Goal: Transaction & Acquisition: Book appointment/travel/reservation

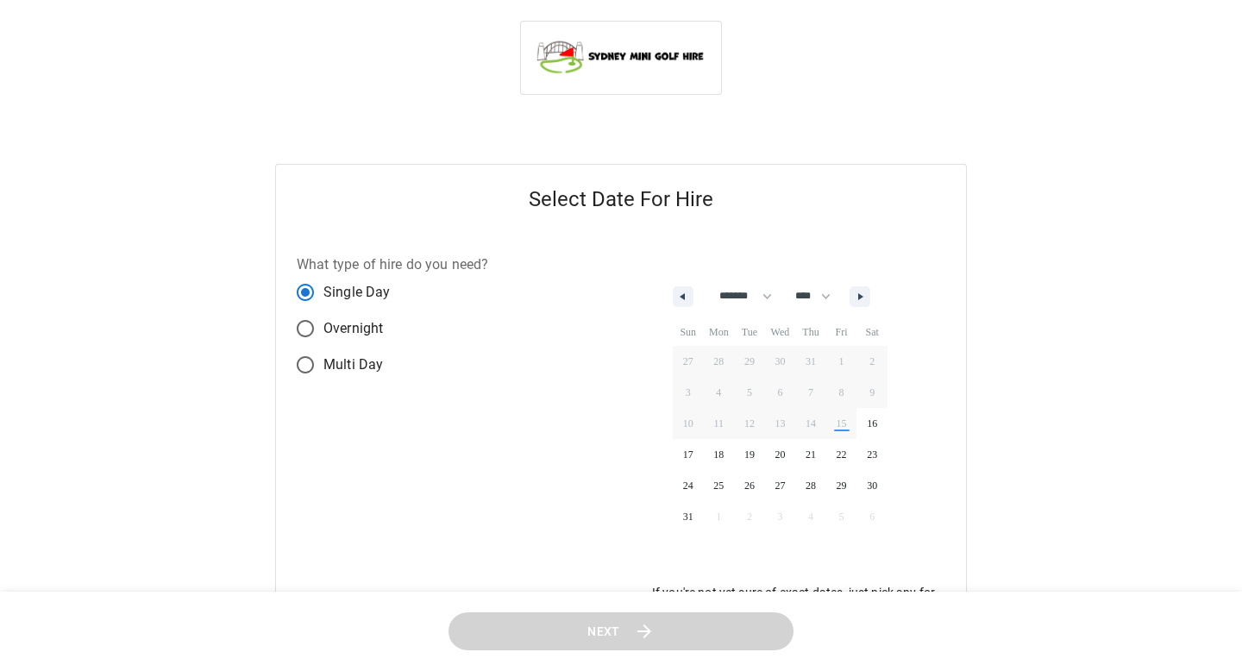
select select "*"
select select "****"
click at [347, 304] on label "Single Day" at bounding box center [381, 292] width 188 height 36
click at [351, 341] on label "Overnight" at bounding box center [381, 328] width 188 height 36
select select "*"
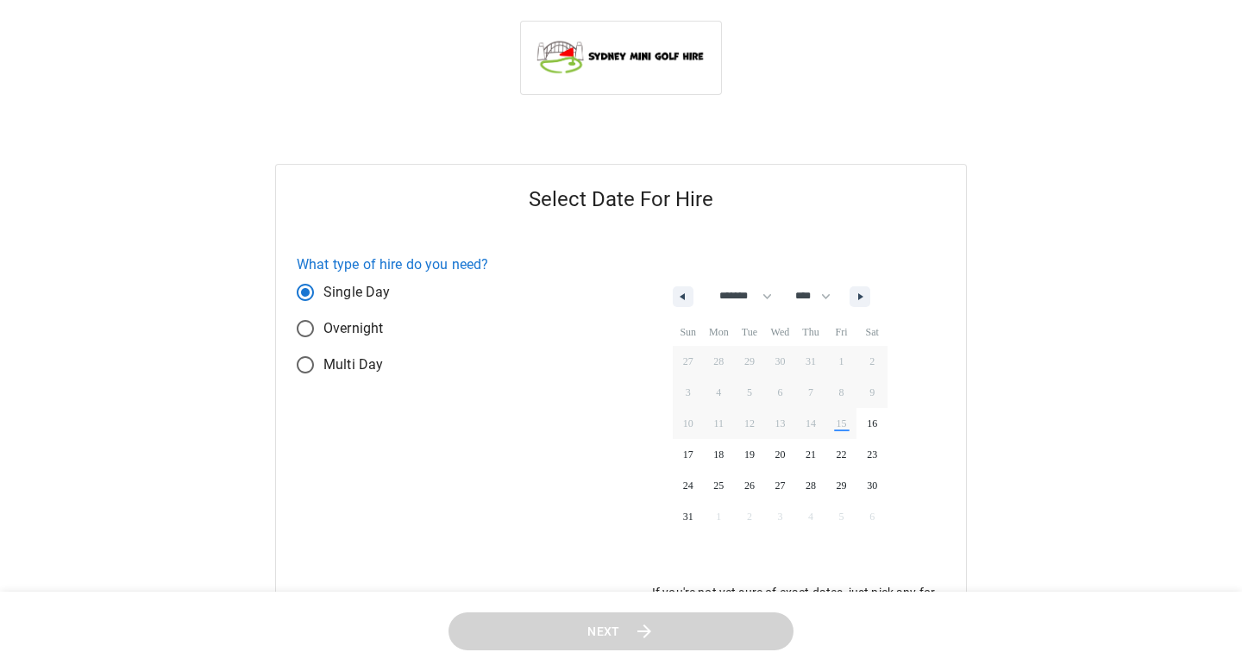
select select "****"
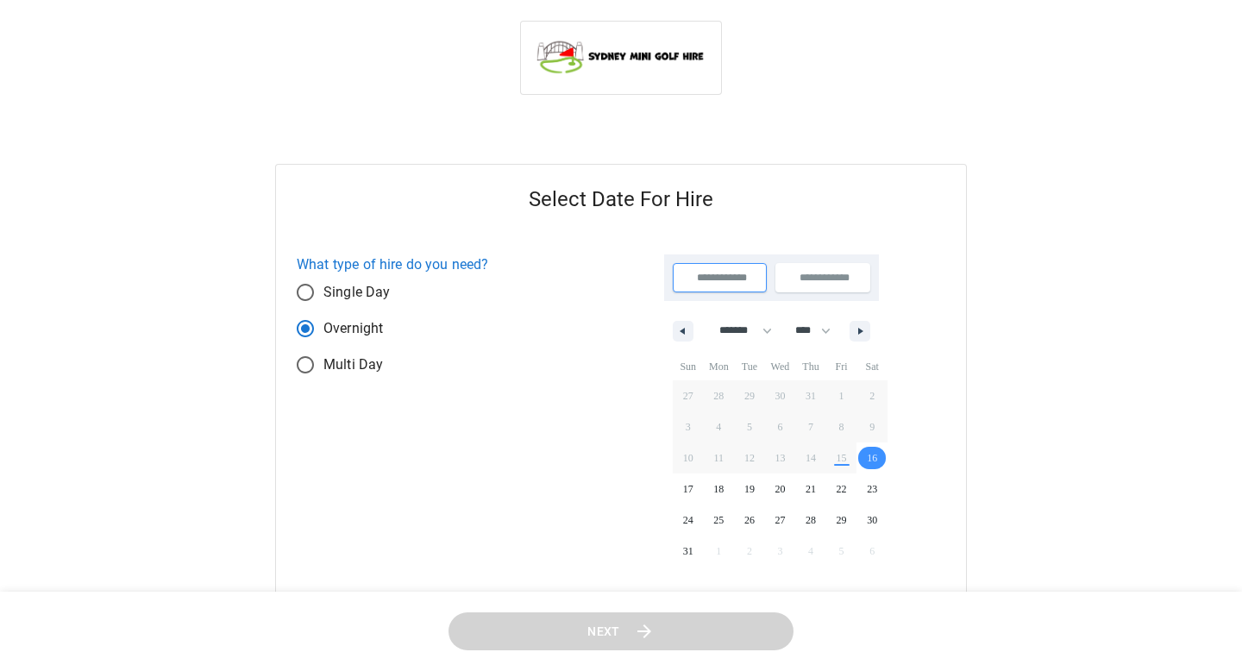
click at [352, 299] on span "Single Day" at bounding box center [356, 292] width 67 height 21
select select "*"
select select "****"
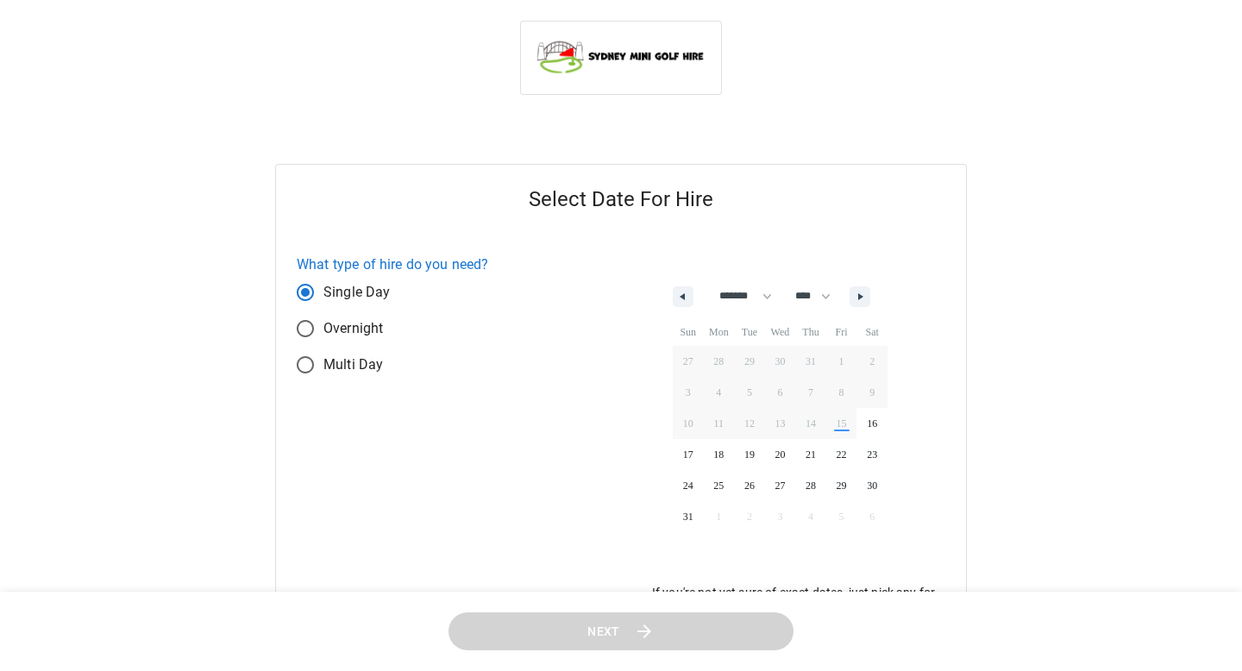
click at [366, 373] on span "Multi Day" at bounding box center [352, 364] width 59 height 21
select select "*"
select select "****"
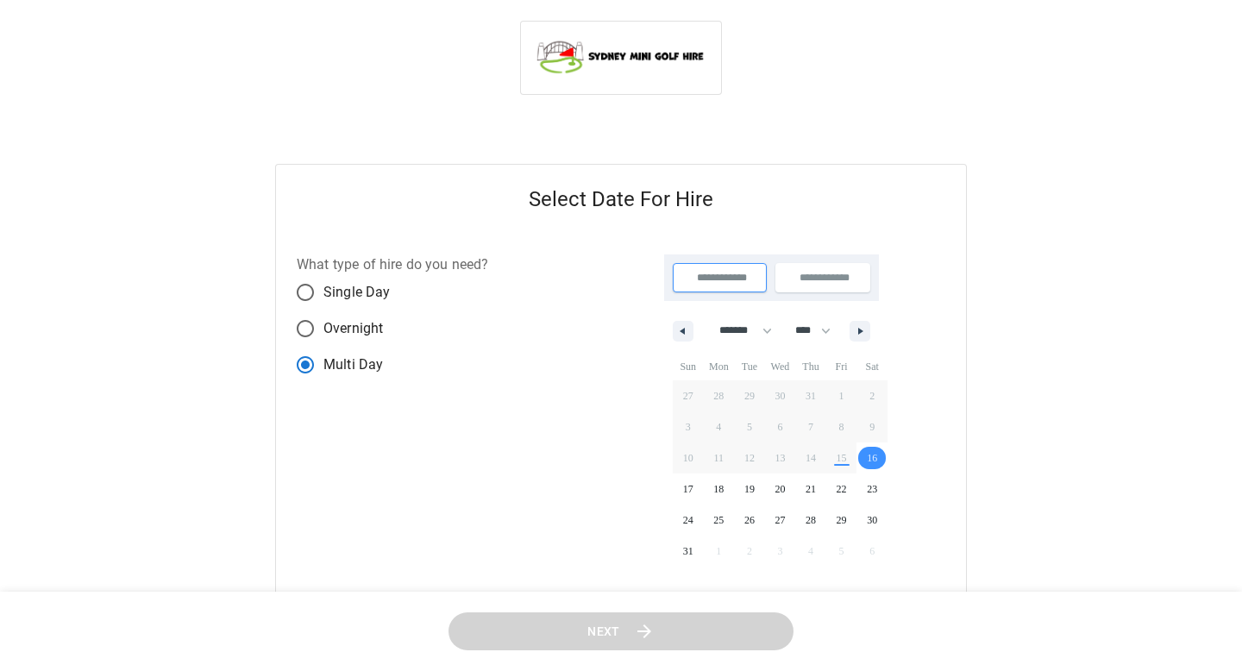
click at [368, 297] on span "Single Day" at bounding box center [356, 292] width 67 height 21
select select "*"
select select "****"
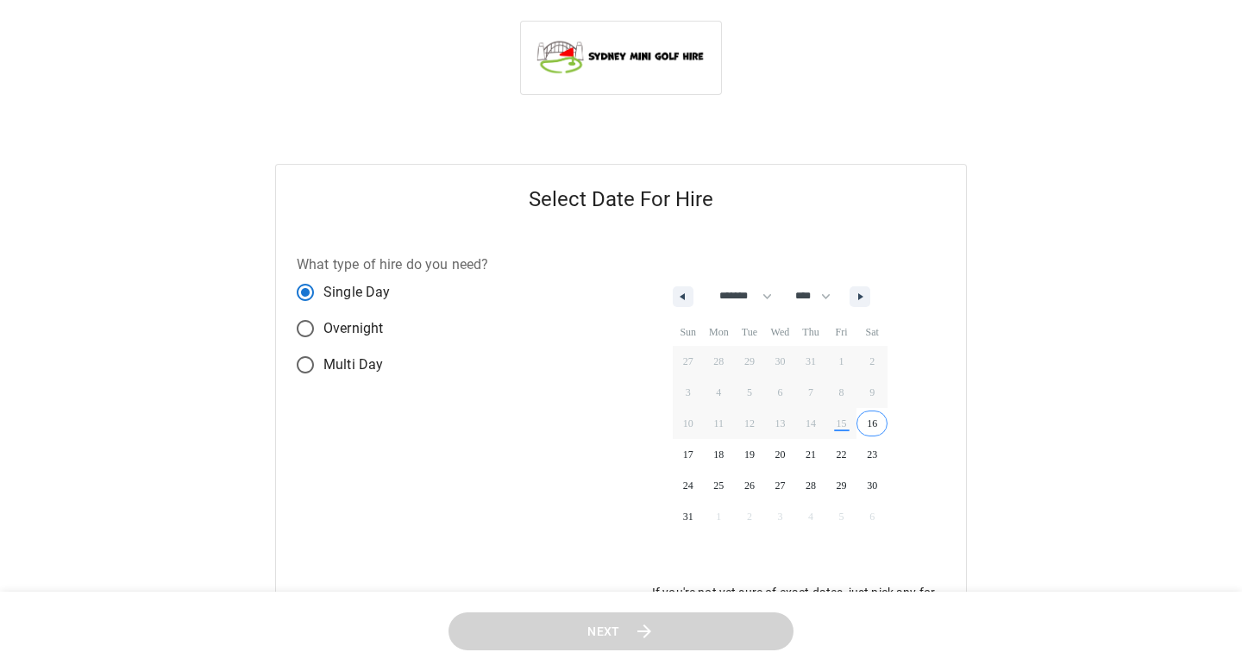
click at [887, 424] on span "16" at bounding box center [871, 423] width 31 height 22
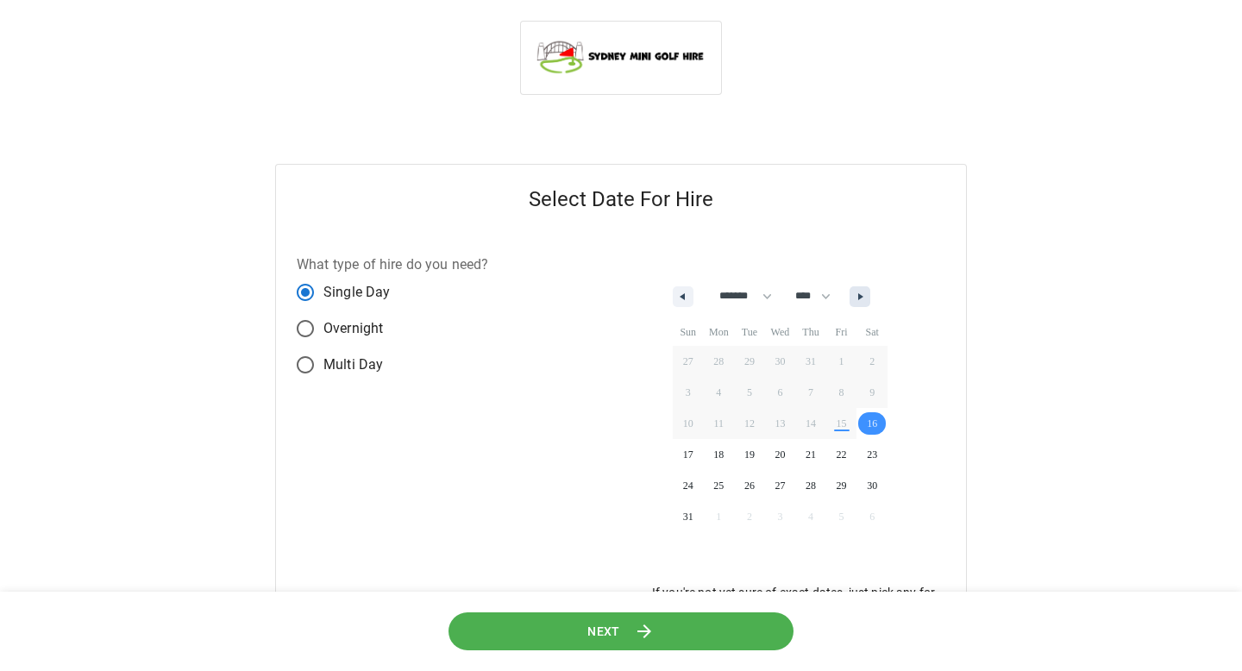
click at [870, 303] on button "button" at bounding box center [859, 296] width 21 height 21
select select "*"
click at [856, 400] on span "12" at bounding box center [841, 392] width 31 height 22
click at [708, 622] on button "Next" at bounding box center [620, 630] width 345 height 39
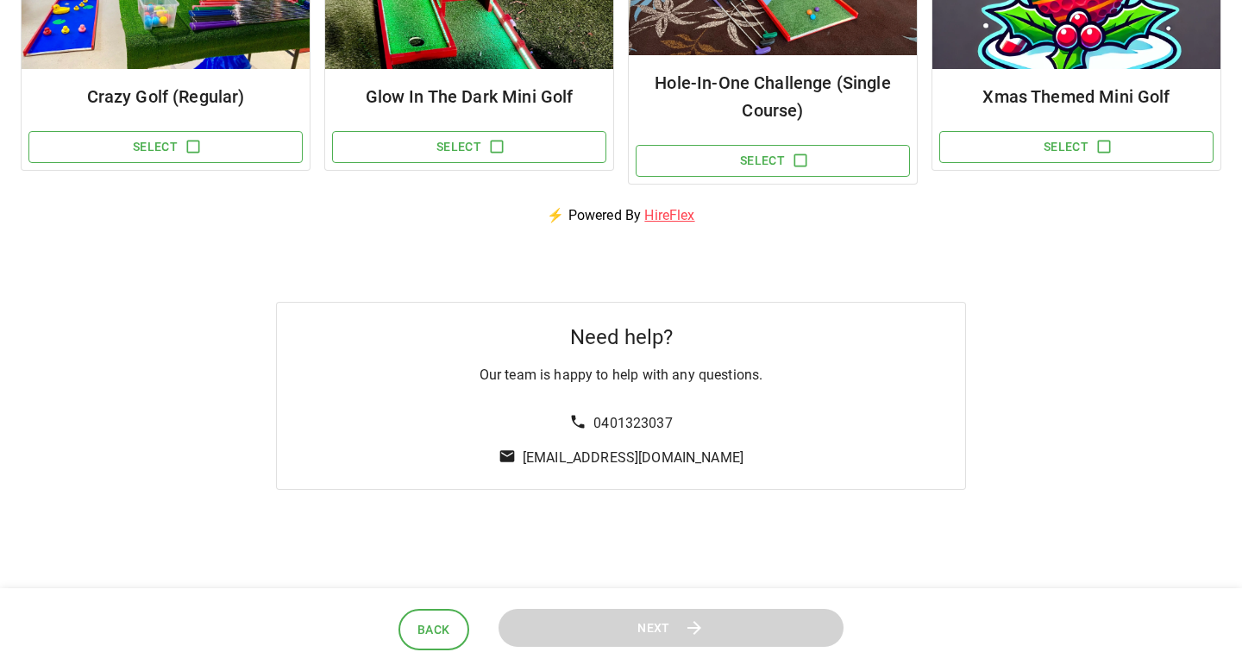
scroll to position [163, 0]
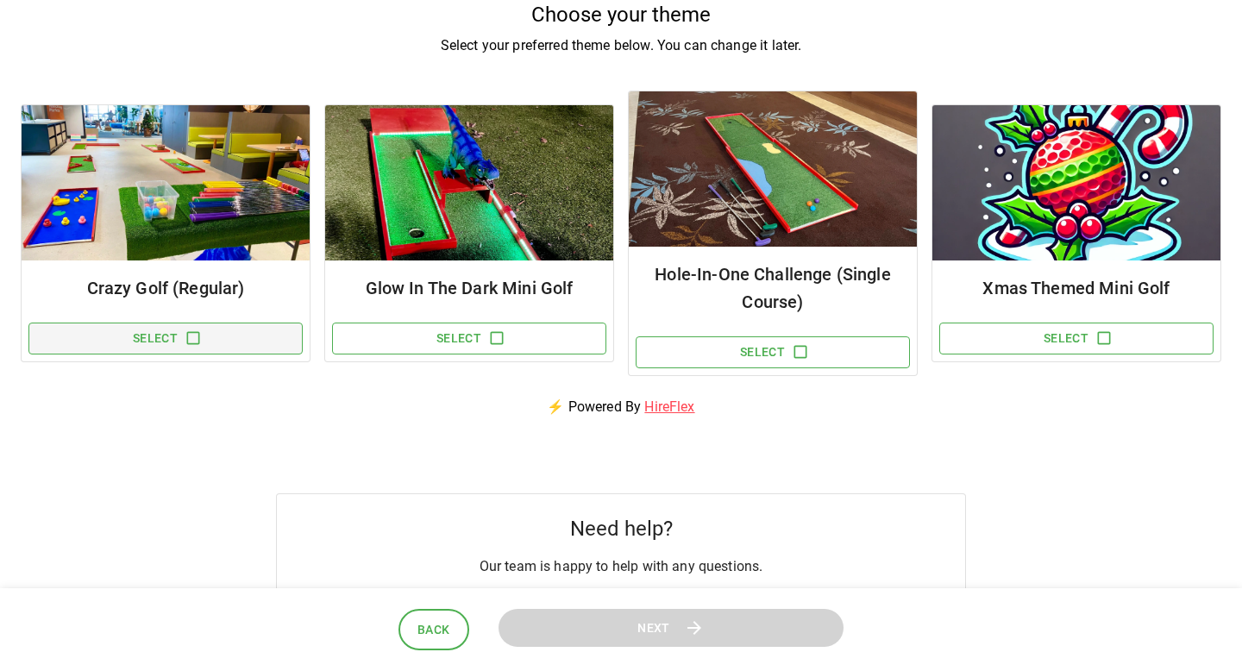
click at [199, 341] on icon "button" at bounding box center [193, 337] width 17 height 17
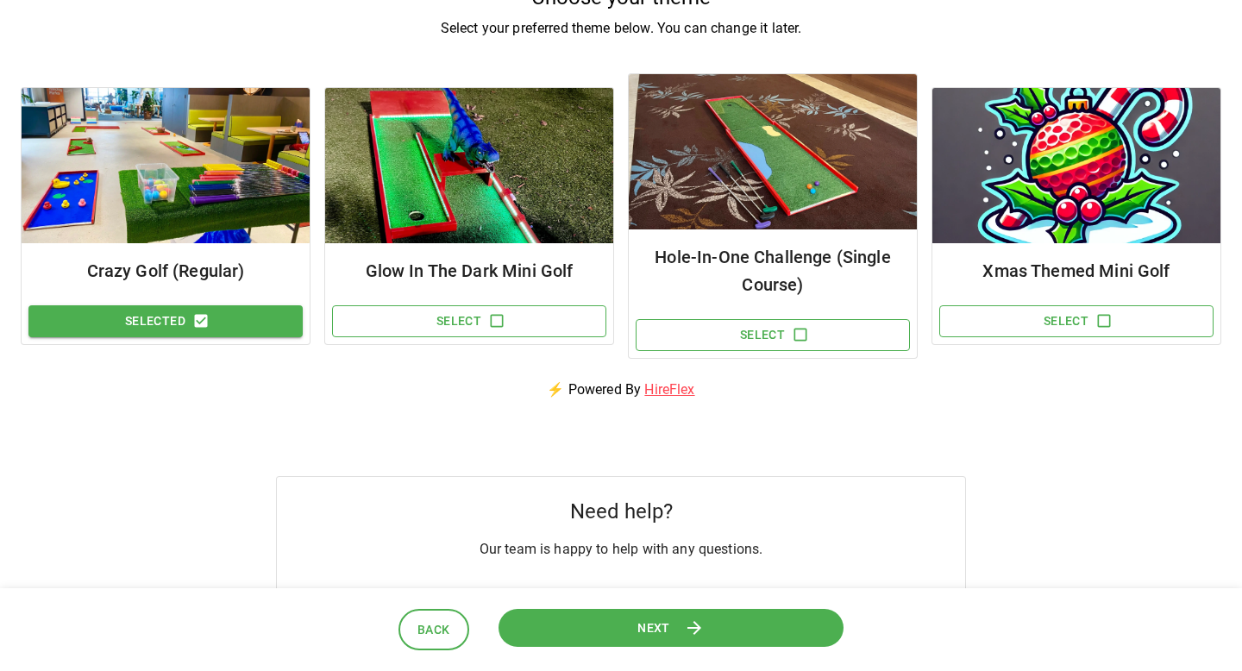
scroll to position [165, 0]
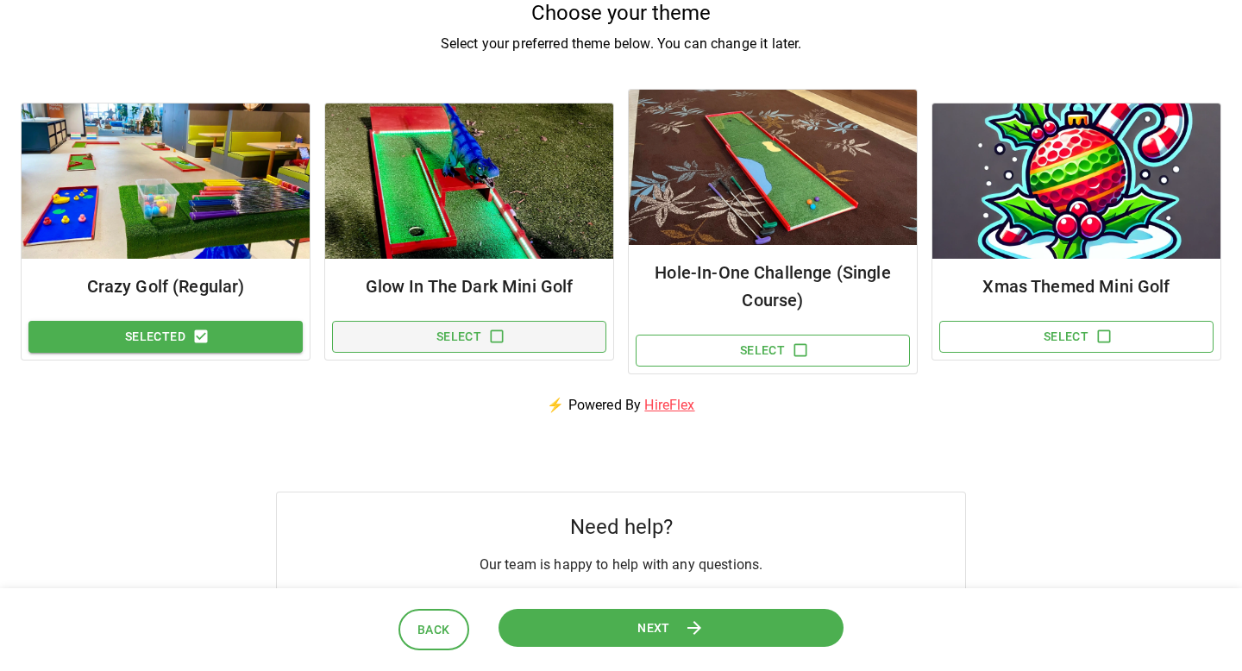
click at [504, 333] on icon "button" at bounding box center [496, 336] width 17 height 17
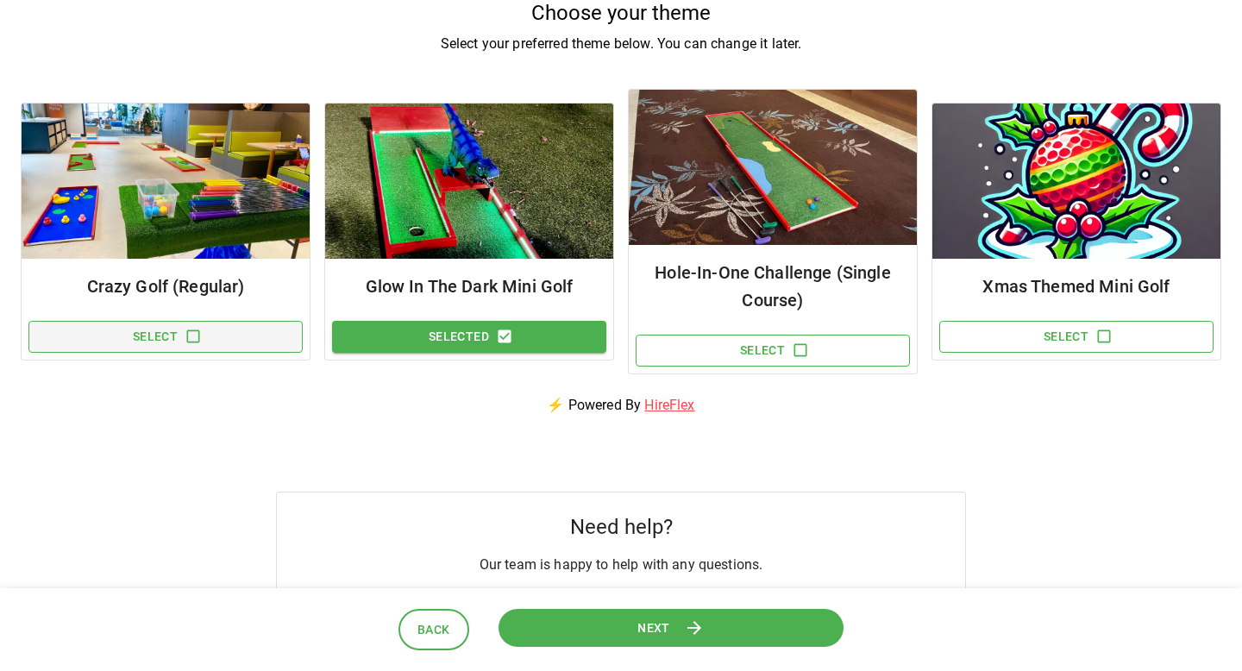
click at [591, 622] on button "Next" at bounding box center [670, 627] width 345 height 39
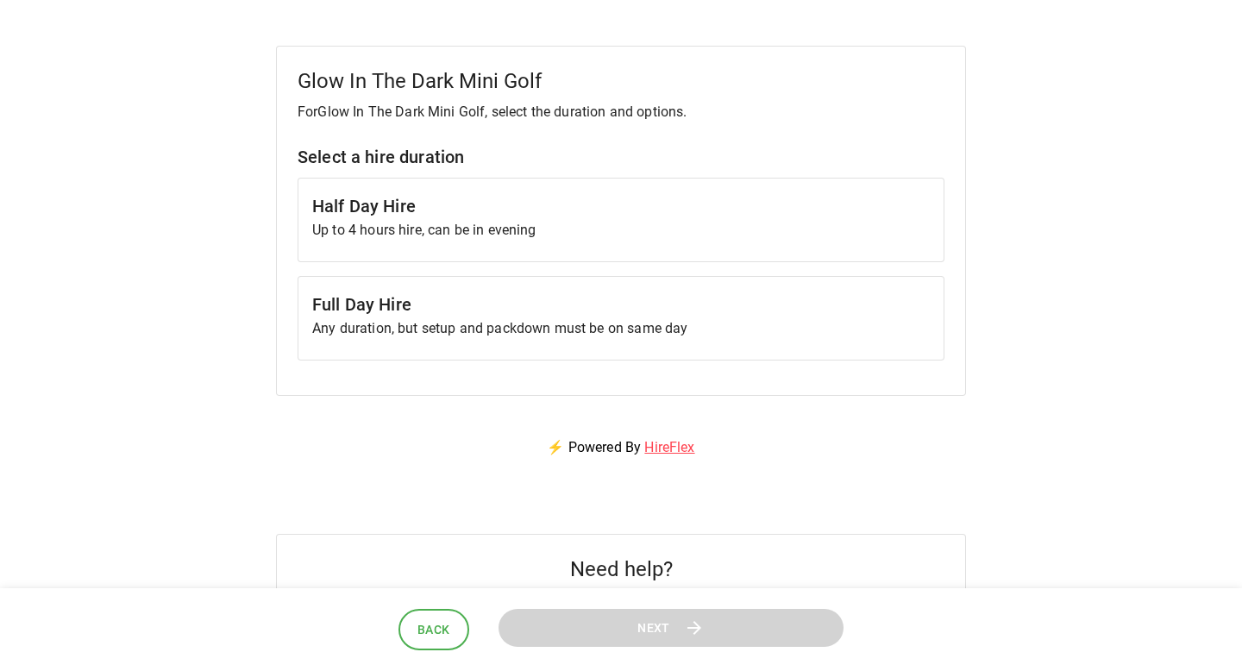
scroll to position [104, 0]
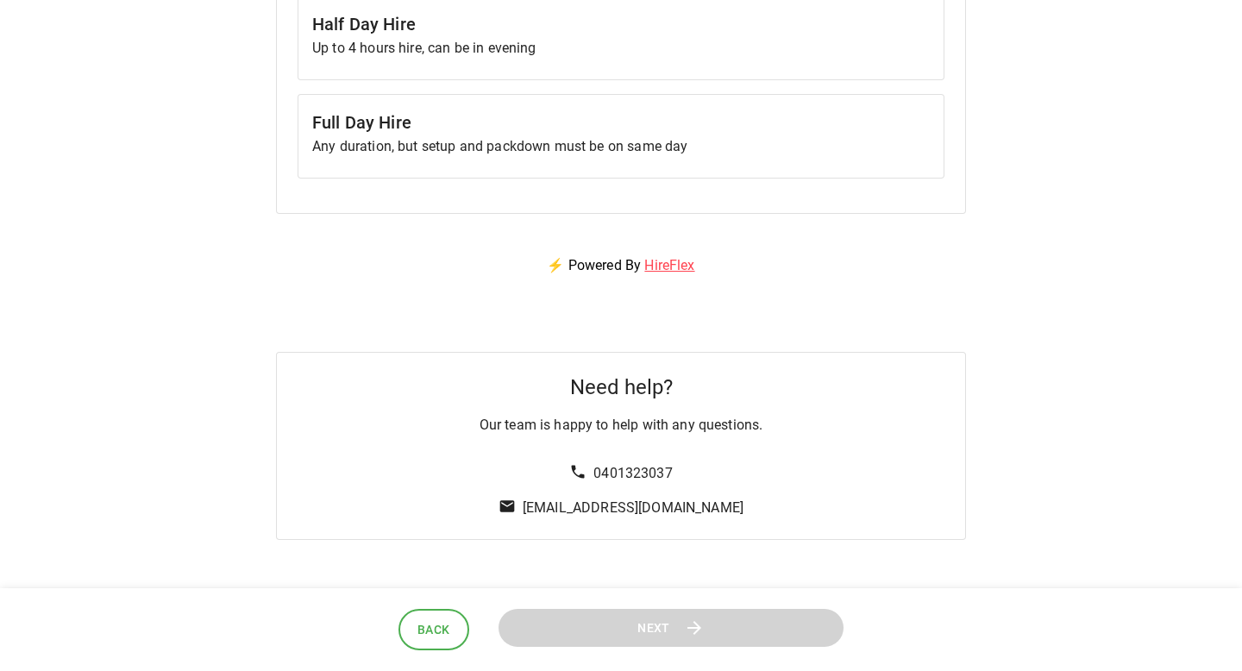
click at [431, 627] on span "Back" at bounding box center [433, 630] width 33 height 22
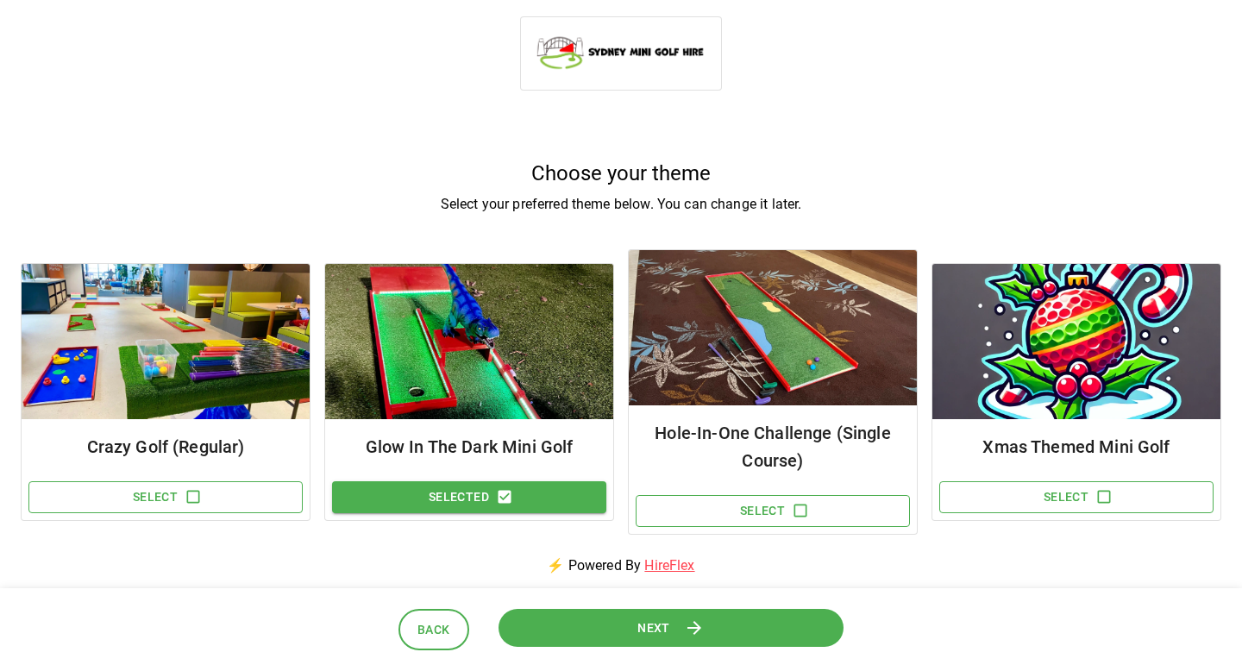
scroll to position [0, 0]
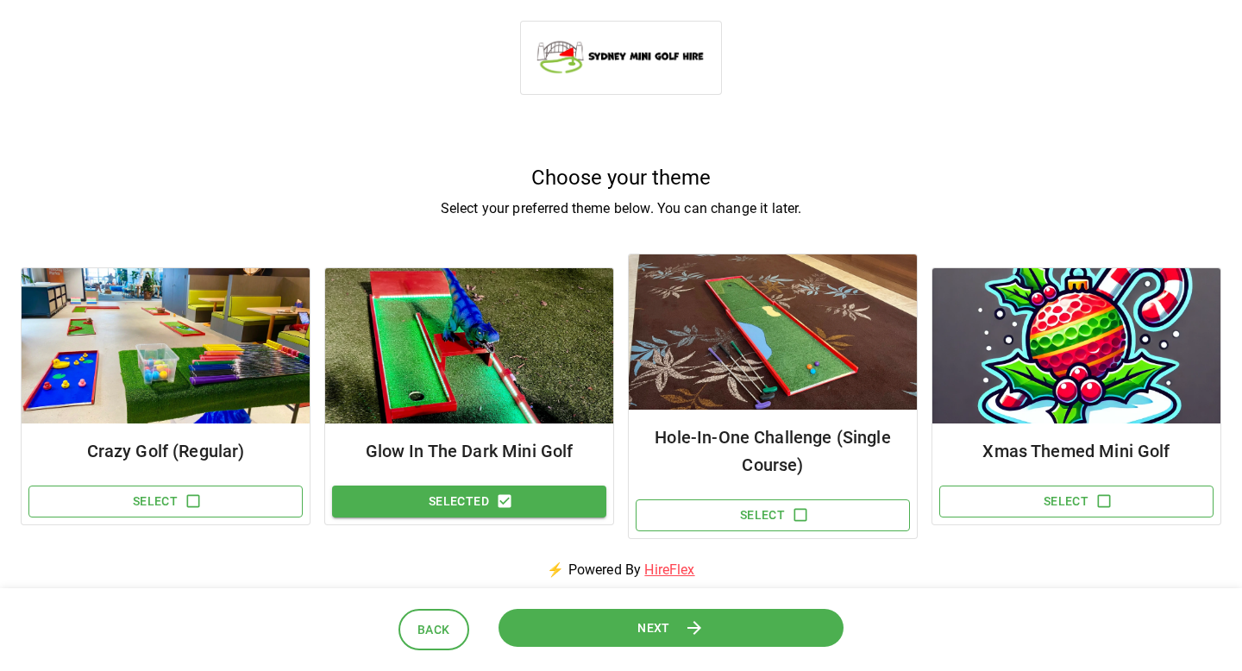
click at [486, 504] on button "Selected" at bounding box center [469, 501] width 274 height 32
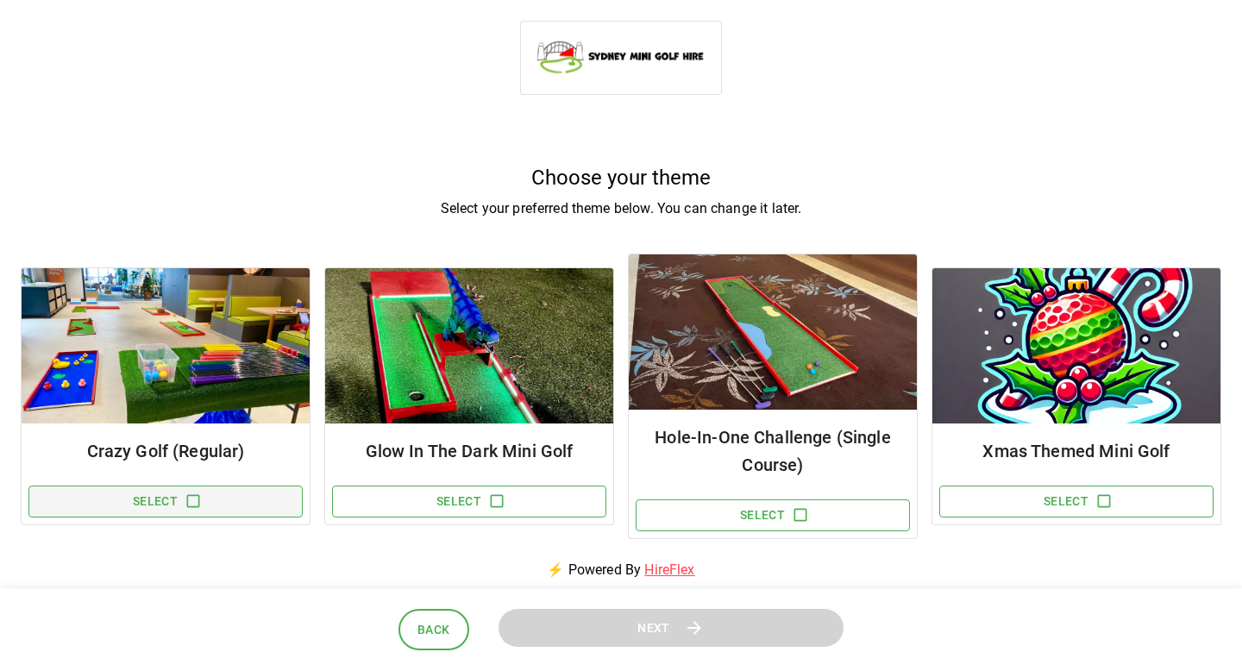
click at [190, 492] on icon "button" at bounding box center [193, 500] width 17 height 17
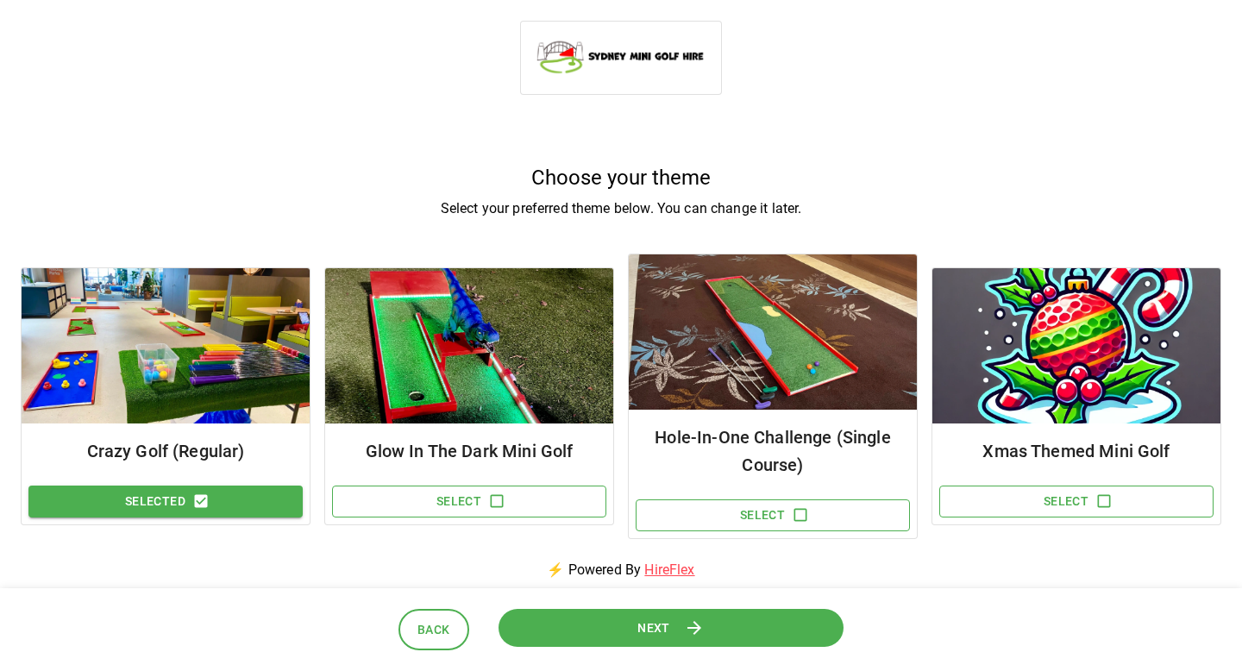
click at [653, 631] on span "Next" at bounding box center [653, 627] width 33 height 22
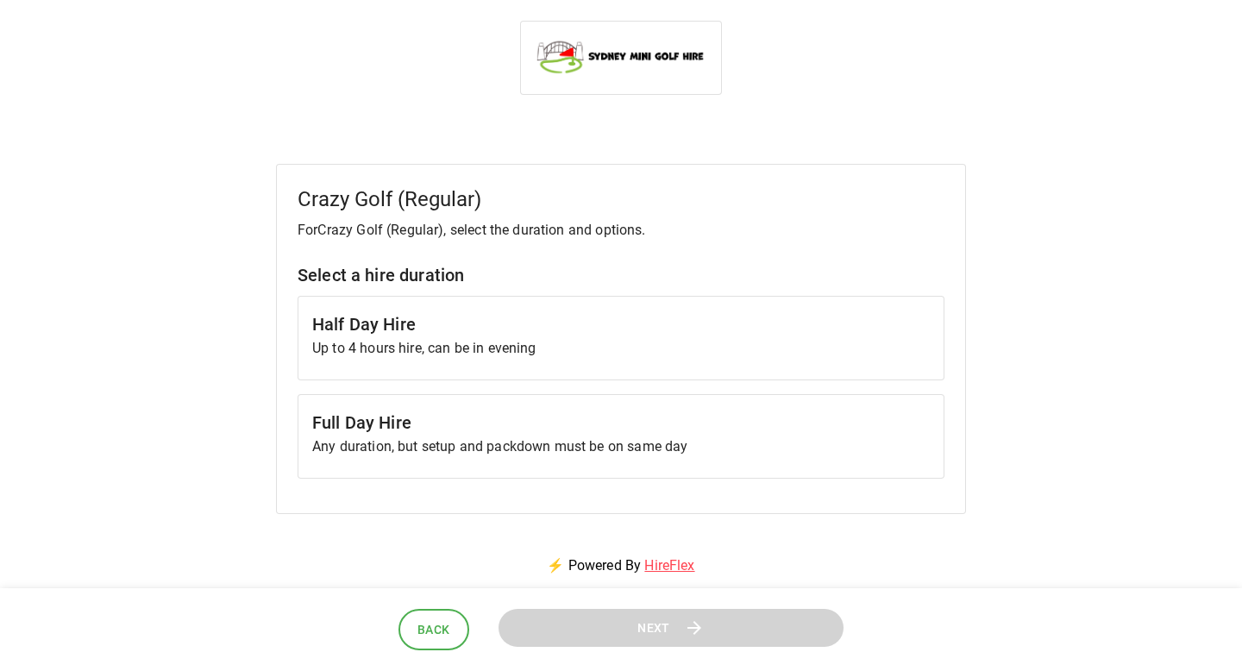
click at [424, 631] on span "Back" at bounding box center [433, 630] width 33 height 22
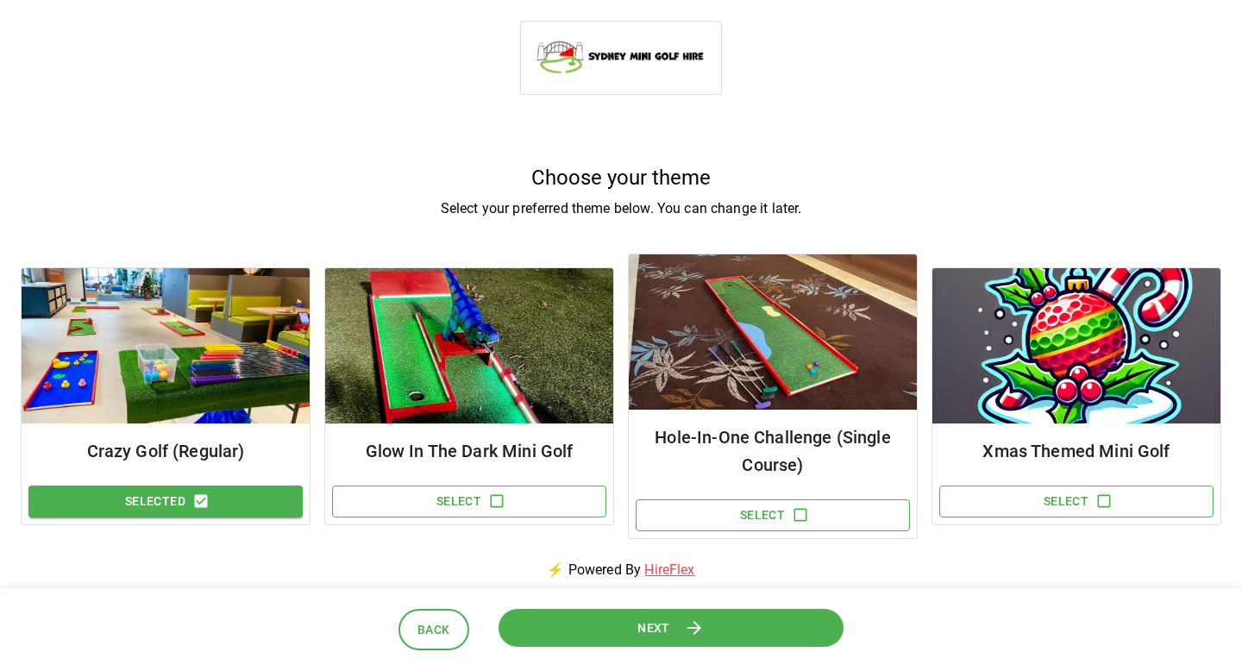
click at [240, 502] on button "Selected" at bounding box center [165, 501] width 274 height 32
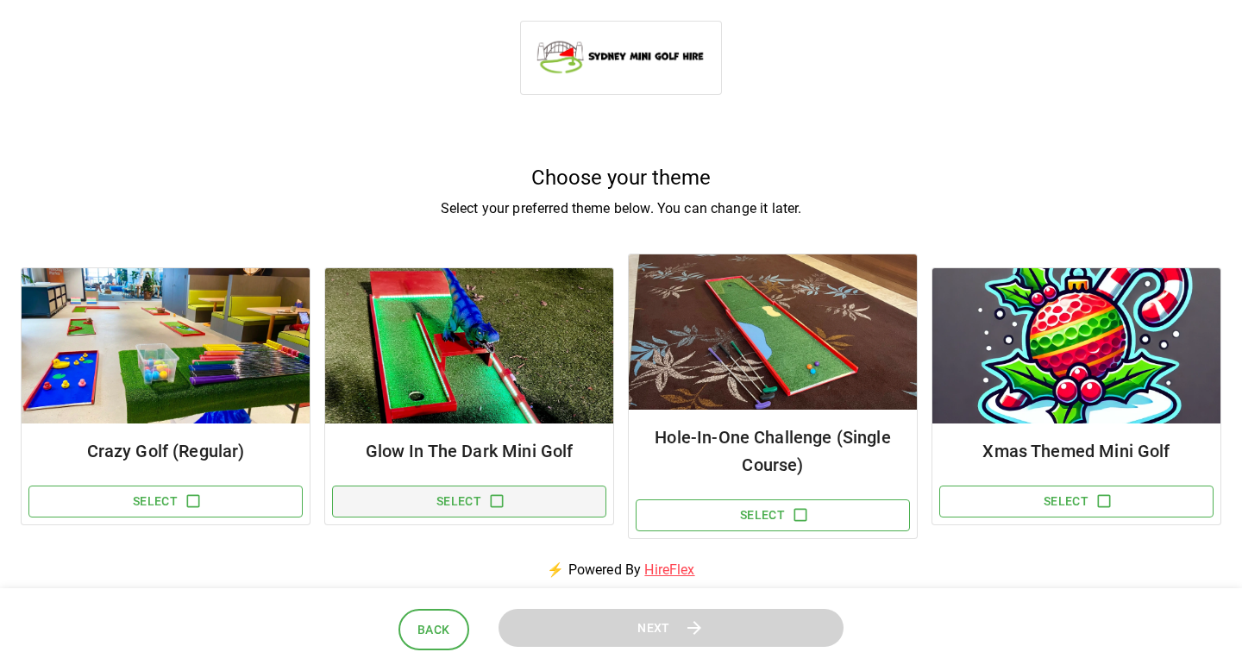
click at [444, 501] on button "Select" at bounding box center [469, 501] width 274 height 32
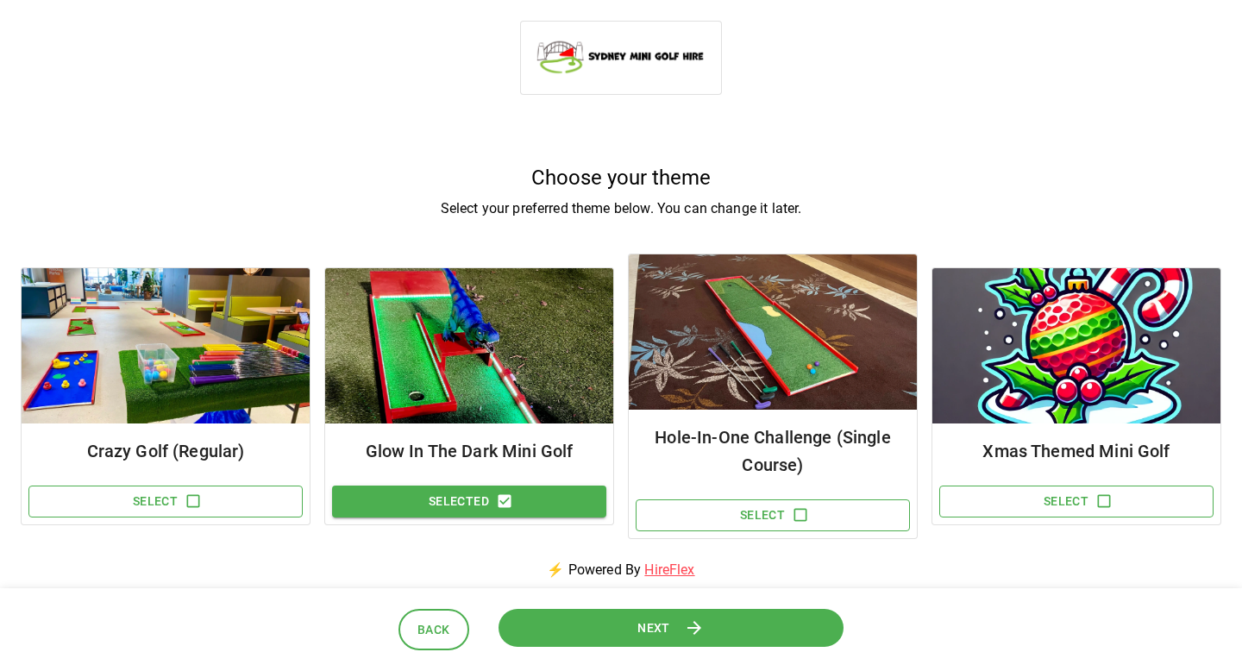
click at [609, 608] on button "Next" at bounding box center [670, 627] width 345 height 39
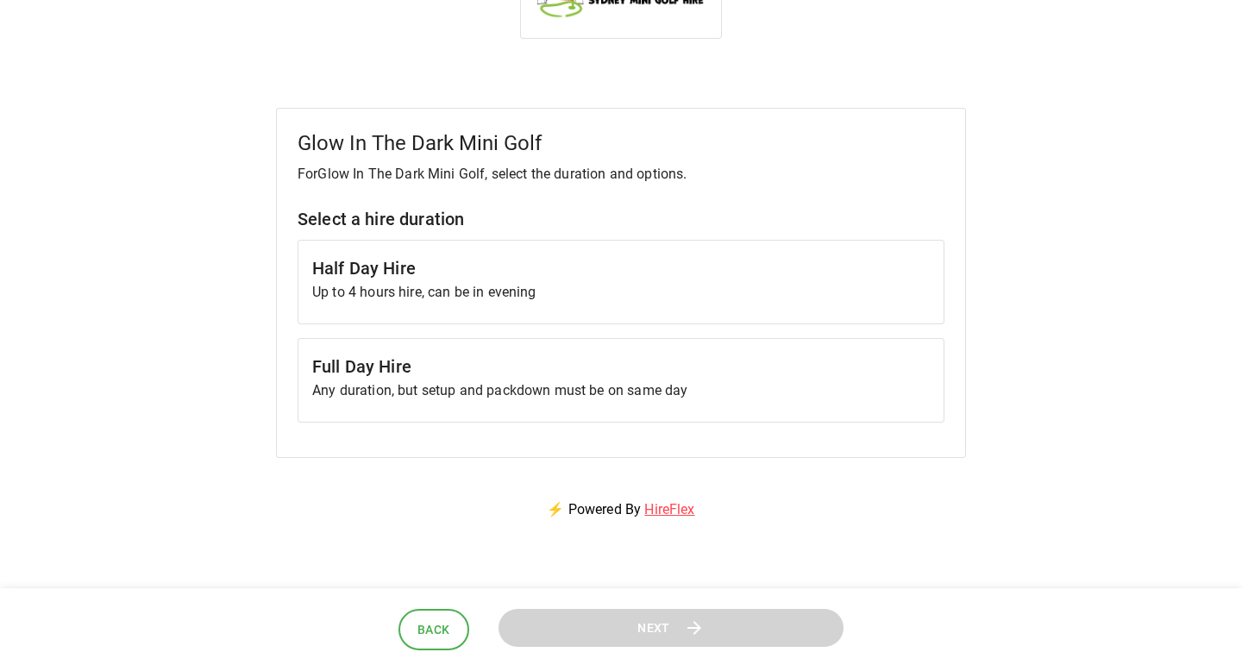
scroll to position [59, 0]
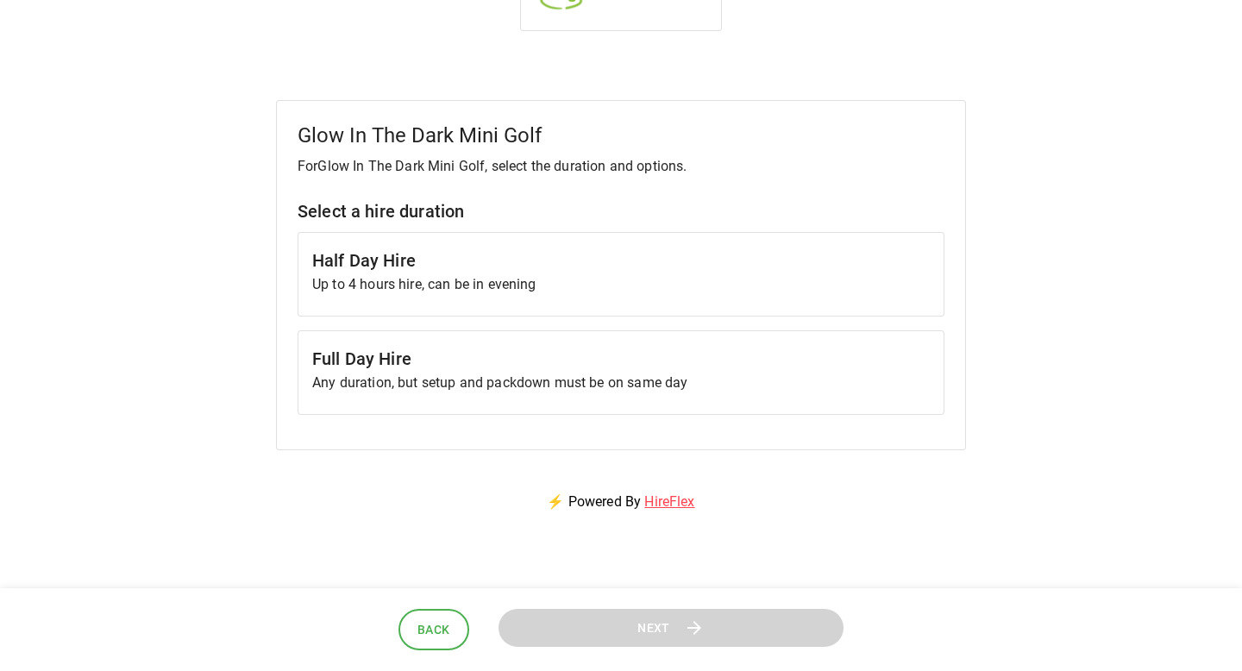
click at [563, 288] on p "Up to 4 hours hire, can be in evening" at bounding box center [620, 284] width 617 height 21
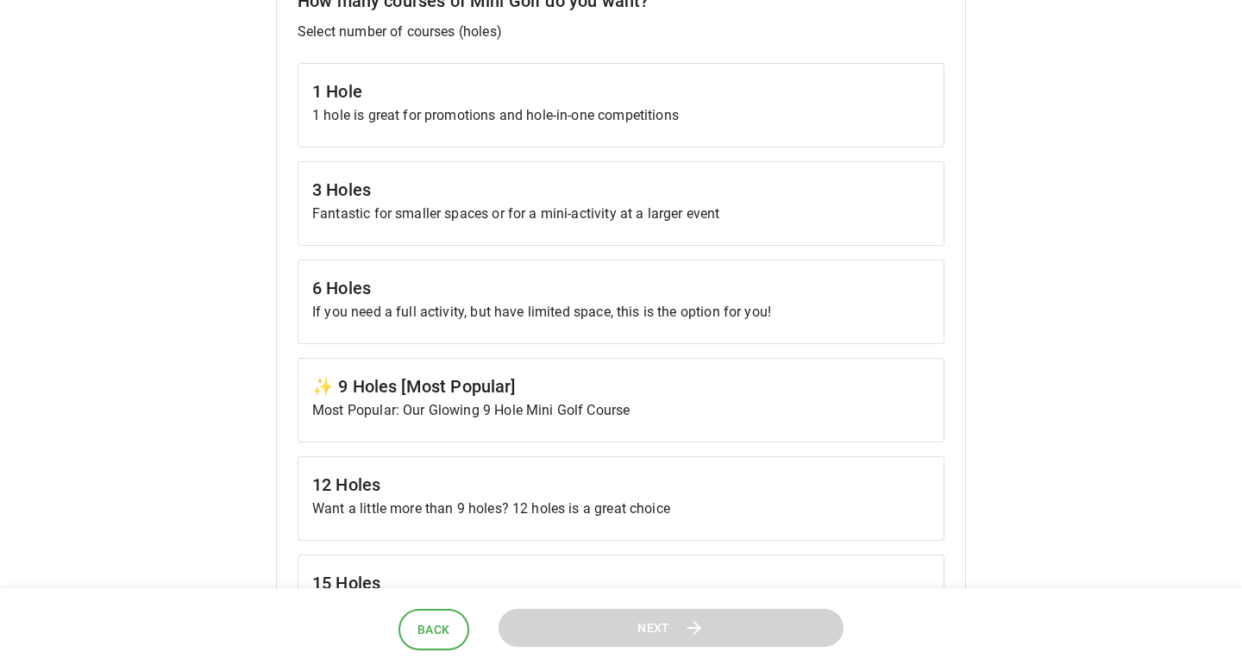
scroll to position [562, 0]
click at [573, 407] on p "Most Popular: Our Glowing 9 Hole Mini Golf Course" at bounding box center [620, 408] width 617 height 21
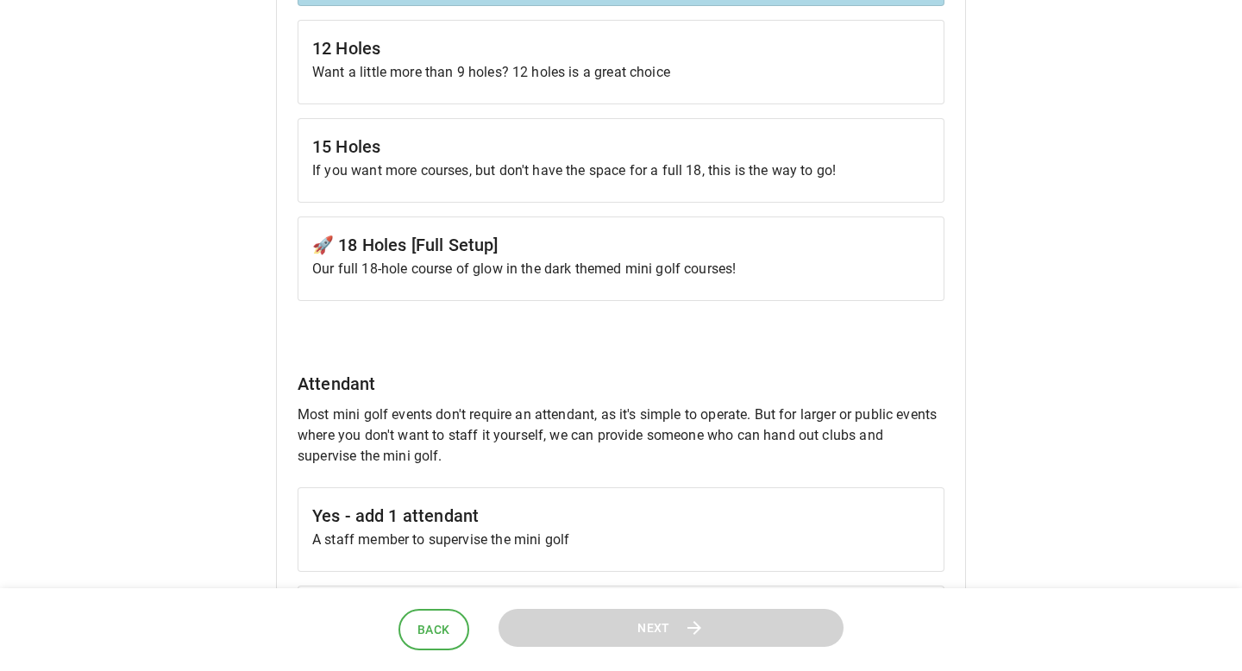
scroll to position [1067, 0]
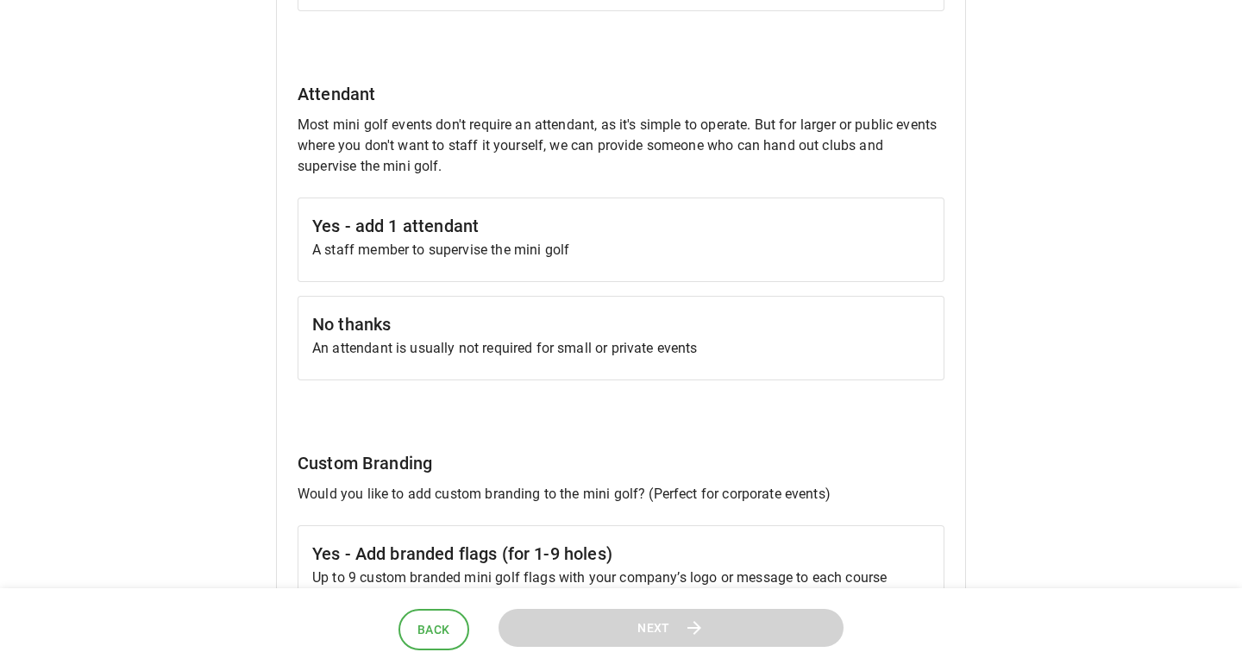
click at [581, 351] on p "An attendant is usually not required for small or private events" at bounding box center [620, 348] width 617 height 21
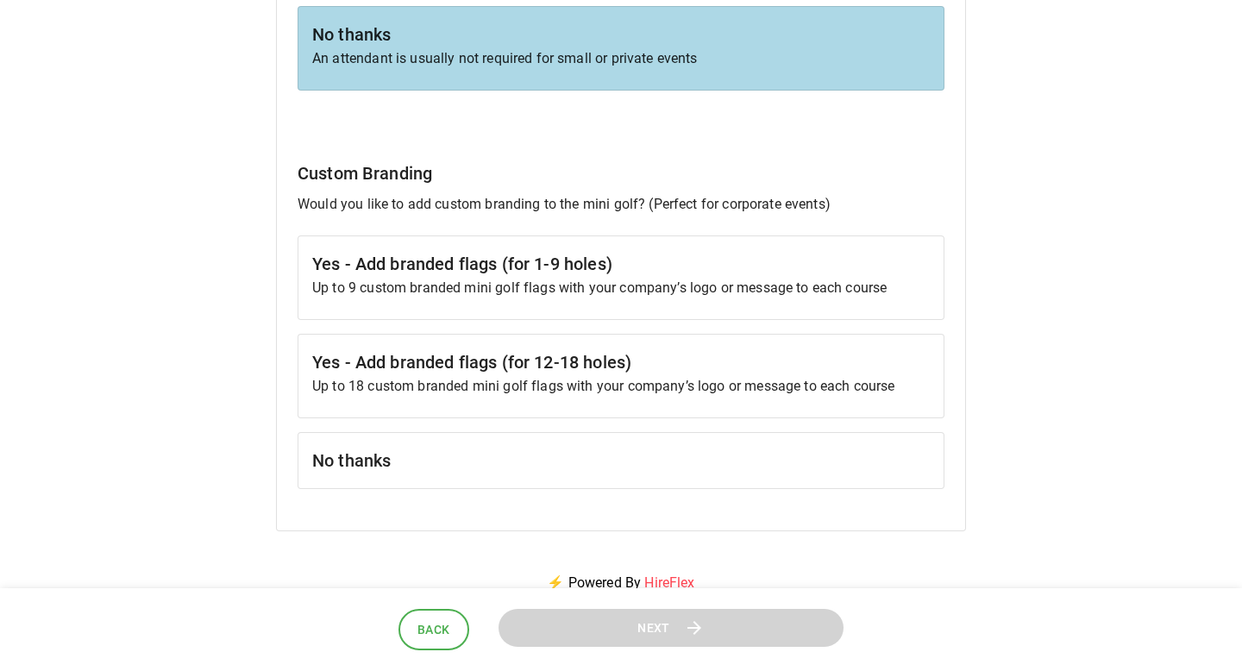
scroll to position [1587, 0]
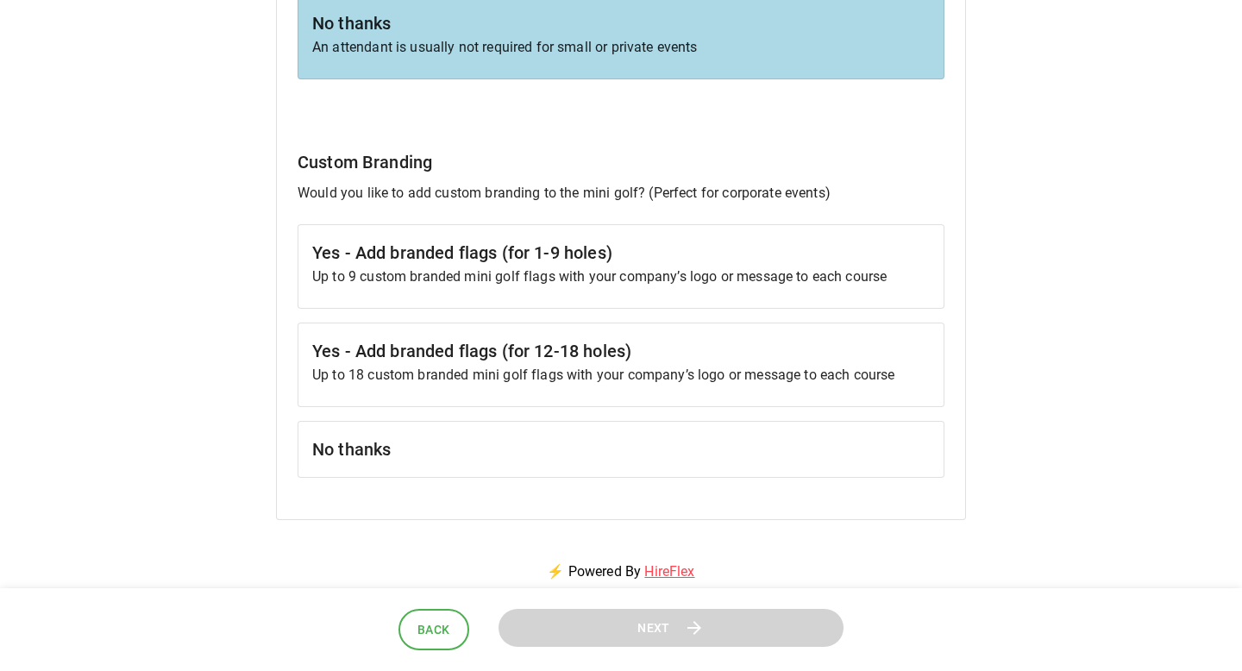
click at [535, 434] on div "No thanks" at bounding box center [620, 449] width 647 height 57
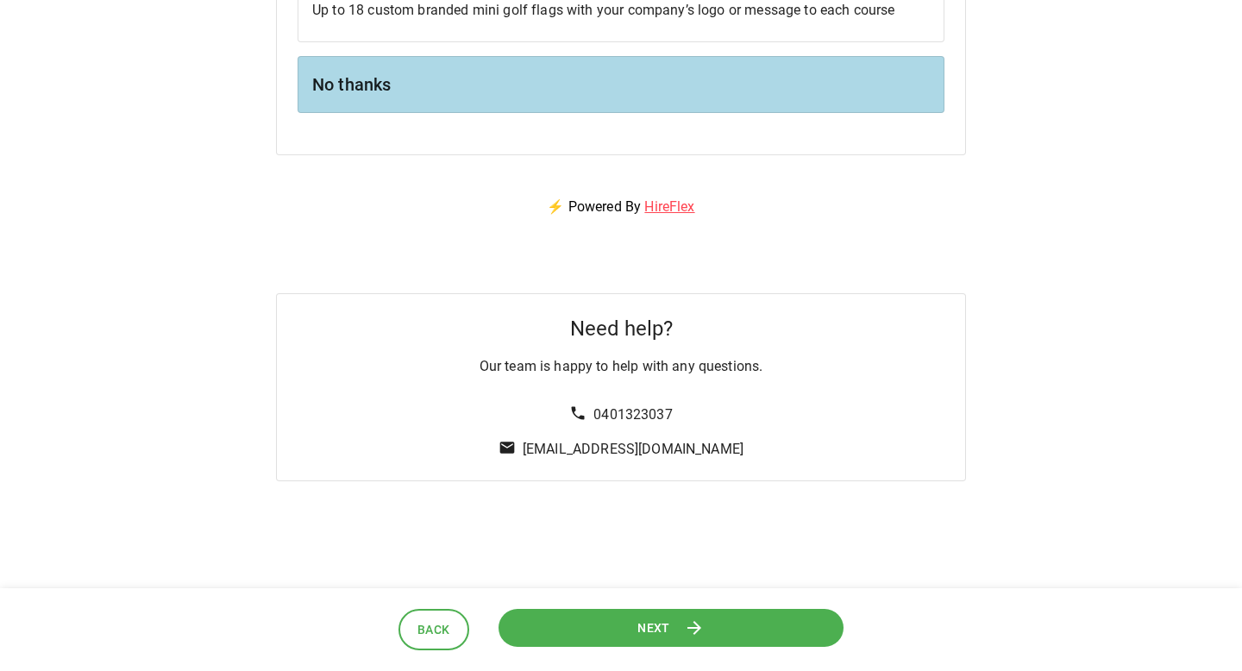
click at [629, 623] on button "Next" at bounding box center [670, 627] width 345 height 39
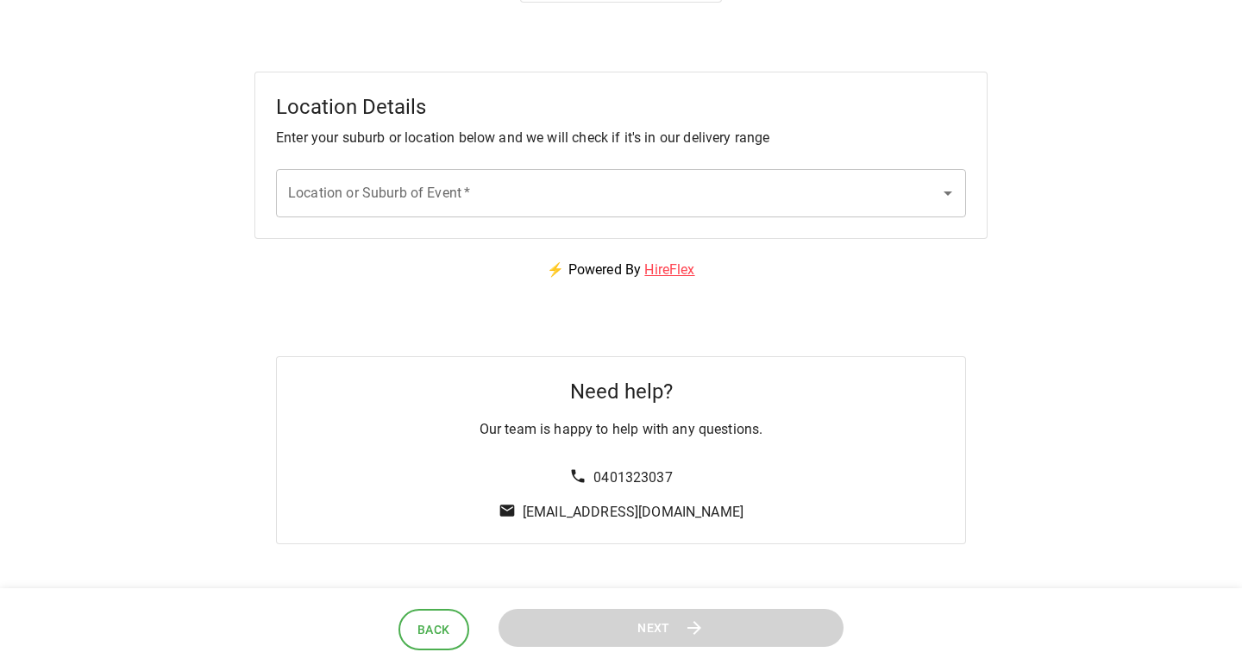
scroll to position [112, 0]
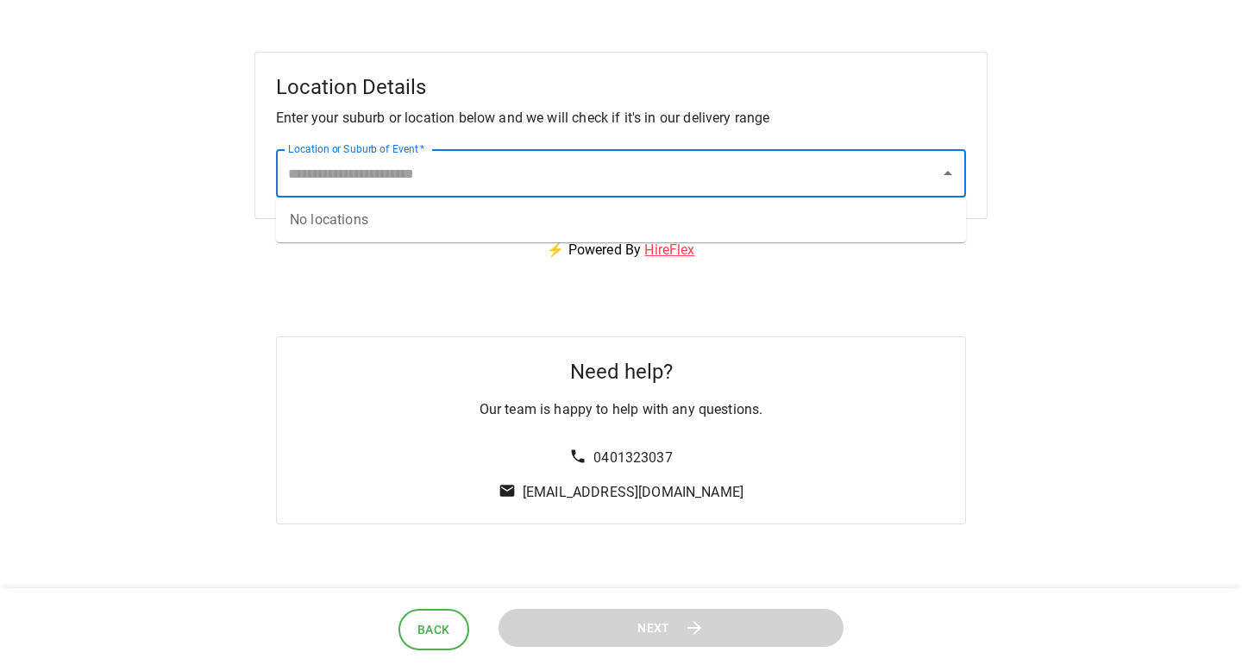
click at [669, 171] on input "Location or Suburb of Event   *" at bounding box center [608, 173] width 648 height 33
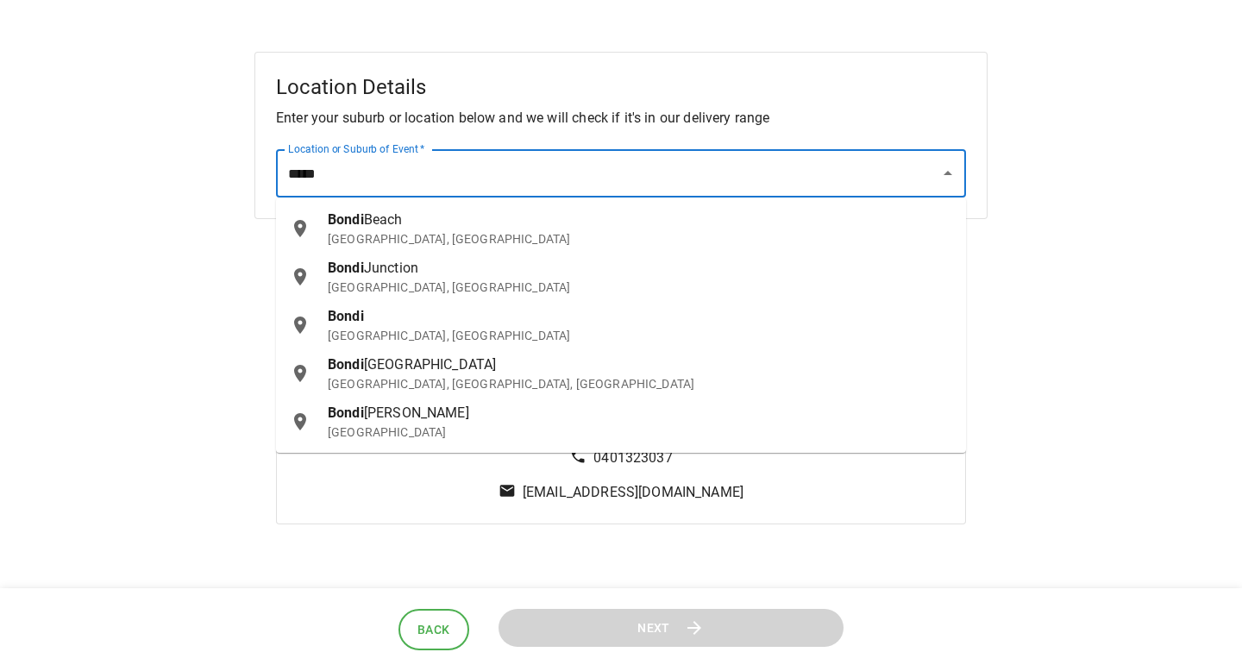
click at [351, 230] on p "[GEOGRAPHIC_DATA], [GEOGRAPHIC_DATA]" at bounding box center [640, 238] width 624 height 17
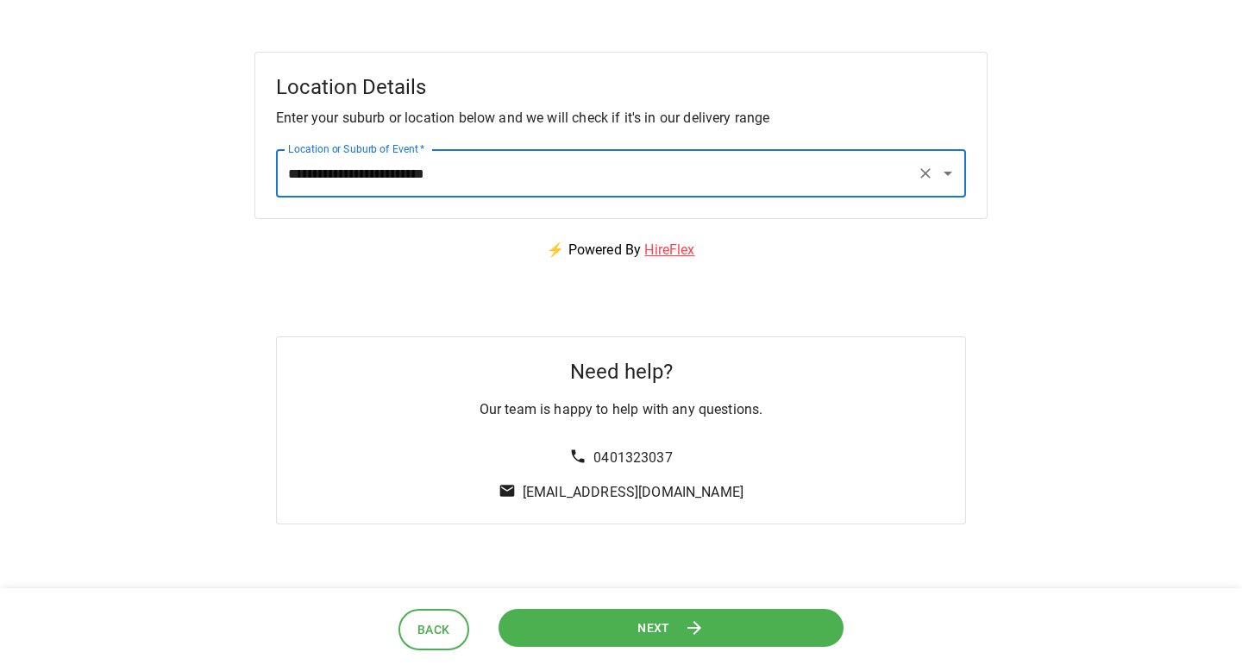
type input "**********"
click at [665, 641] on button "Next" at bounding box center [670, 627] width 345 height 39
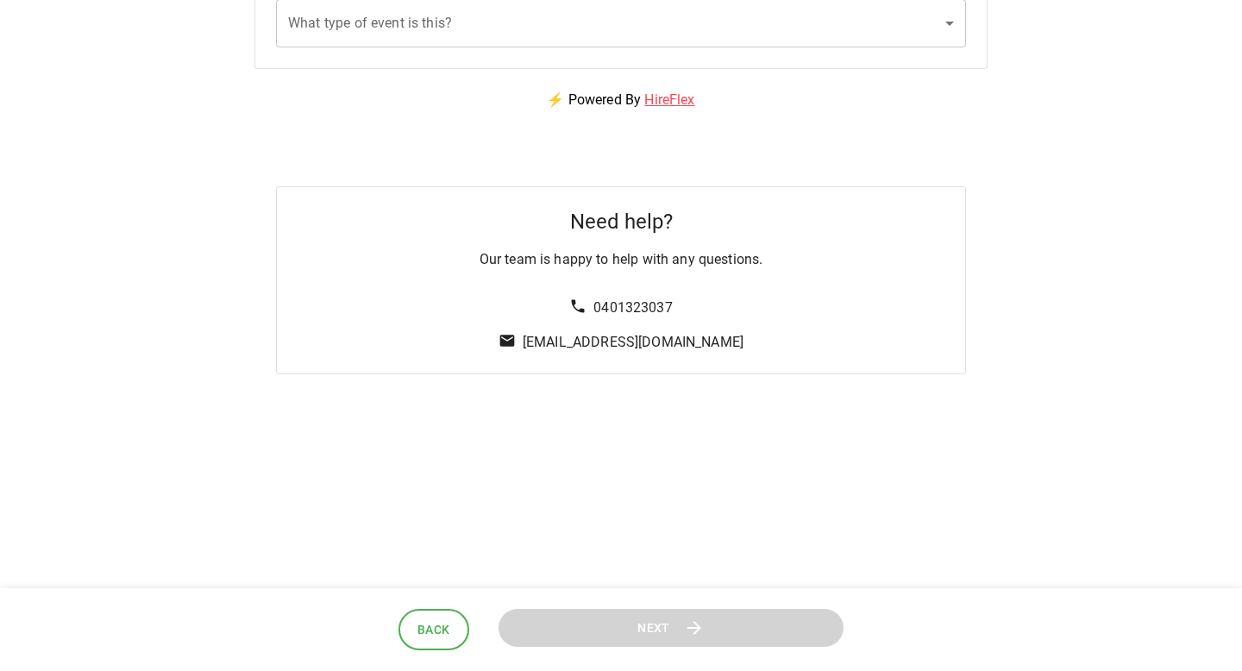
scroll to position [0, 0]
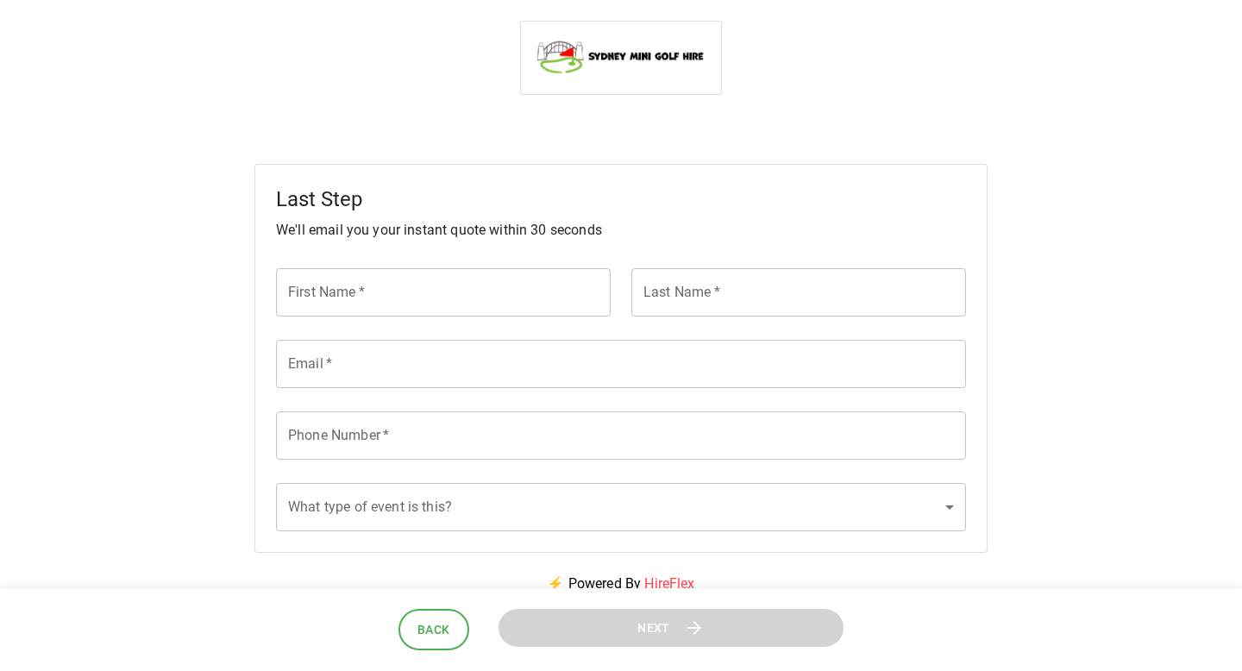
click at [441, 635] on span "Back" at bounding box center [433, 630] width 33 height 22
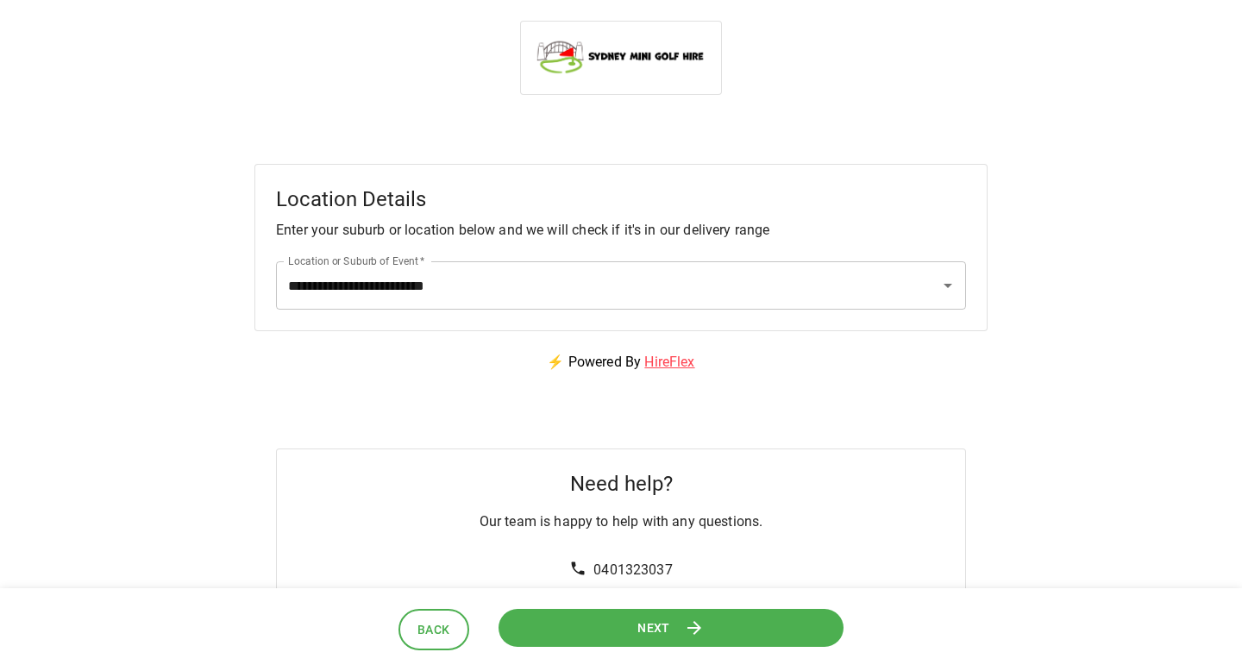
scroll to position [76, 0]
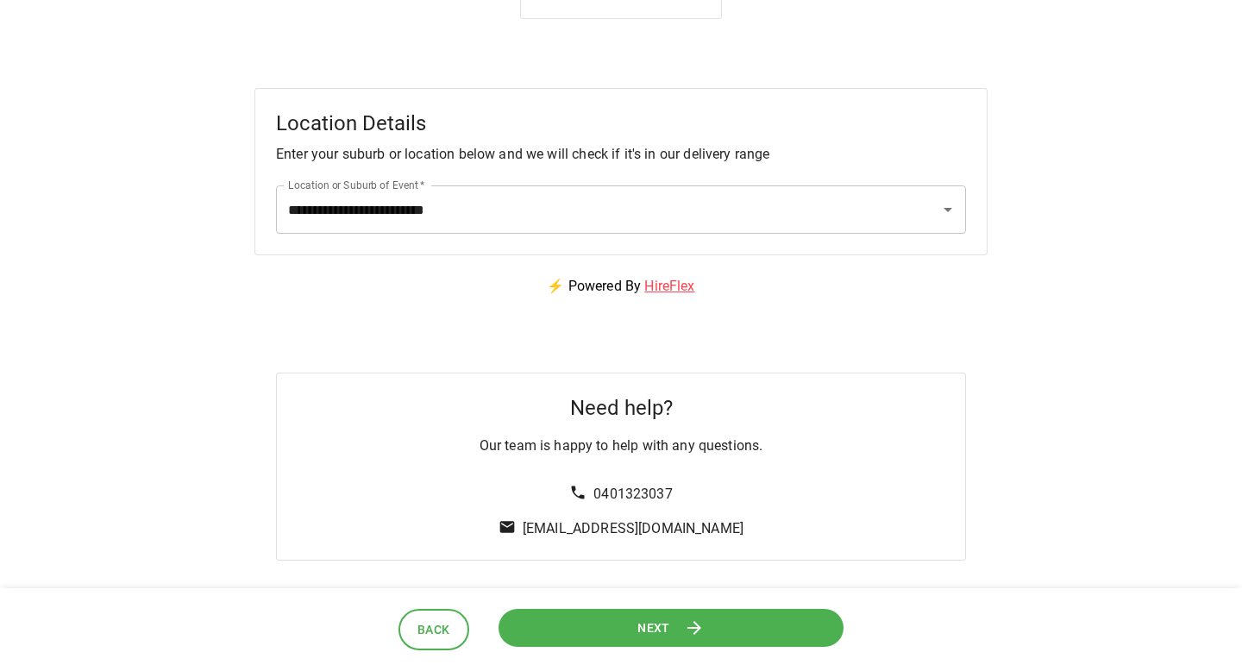
click at [424, 629] on span "Back" at bounding box center [433, 630] width 33 height 22
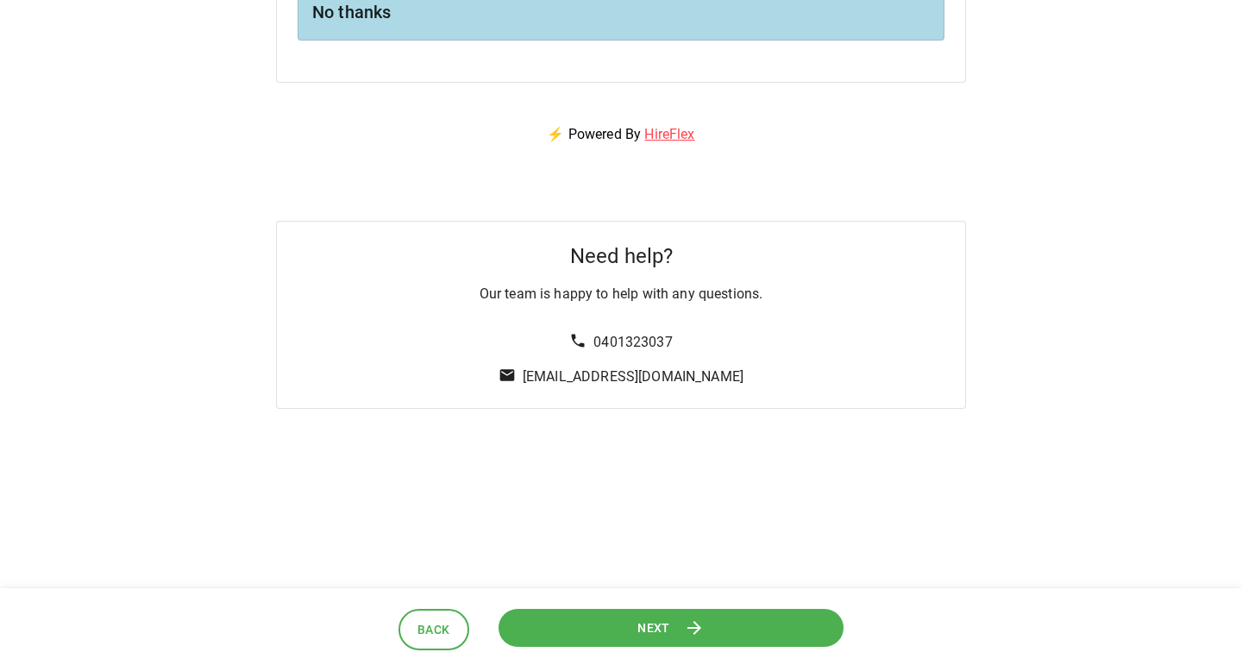
scroll to position [2023, 0]
click at [698, 621] on icon at bounding box center [694, 627] width 21 height 21
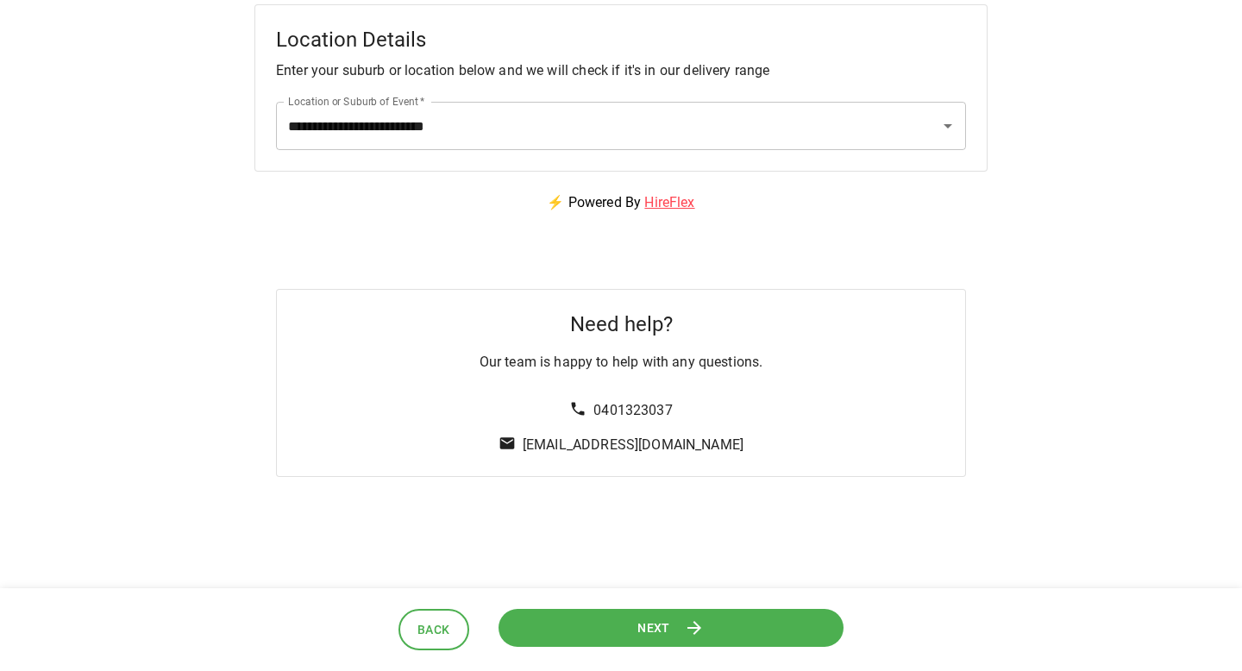
scroll to position [262, 0]
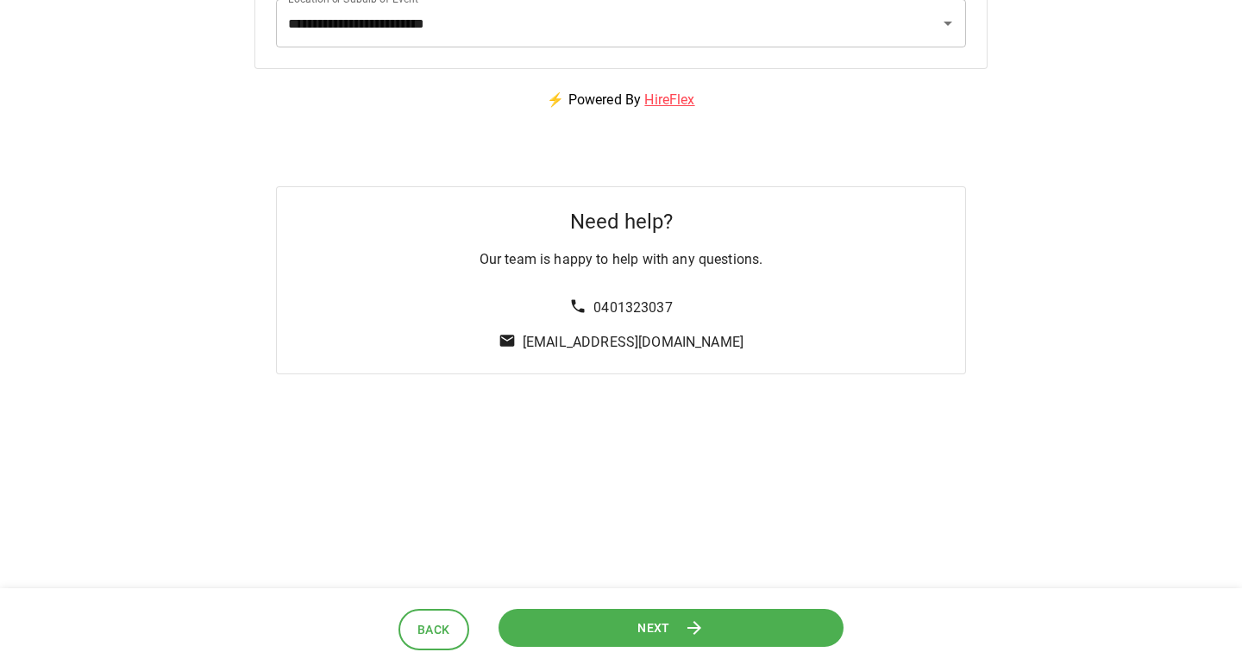
drag, startPoint x: 638, startPoint y: 635, endPoint x: 898, endPoint y: 215, distance: 493.6
click at [898, 215] on div "**********" at bounding box center [621, 66] width 1242 height 657
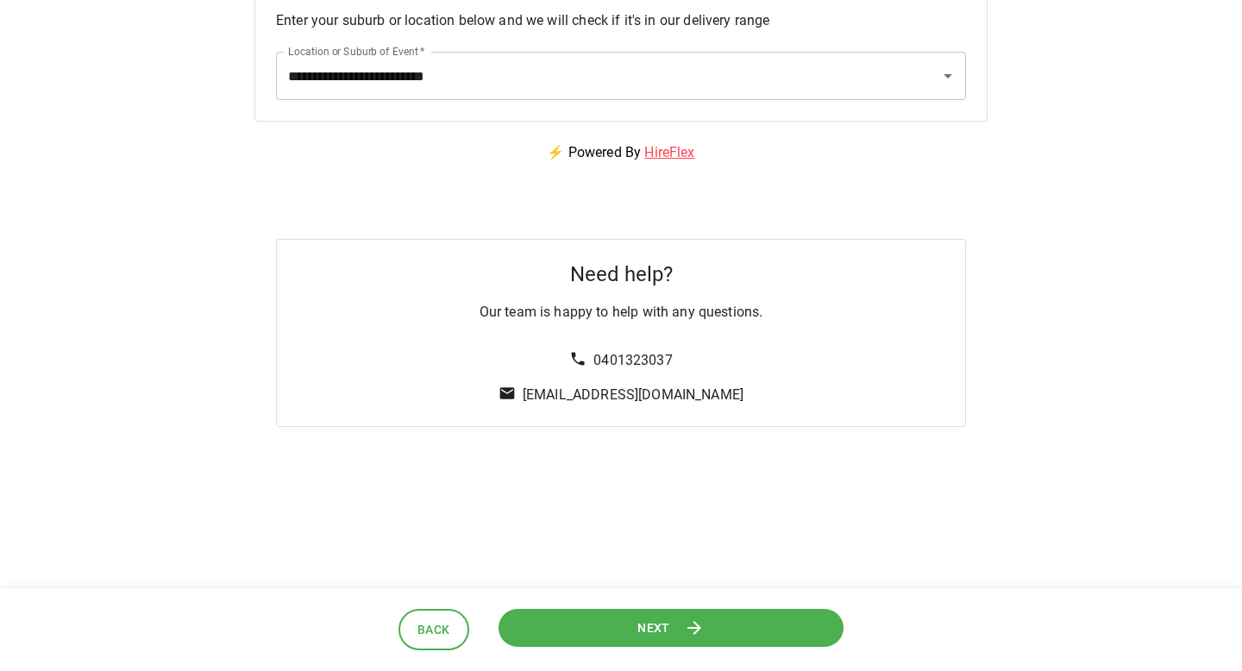
scroll to position [156, 0]
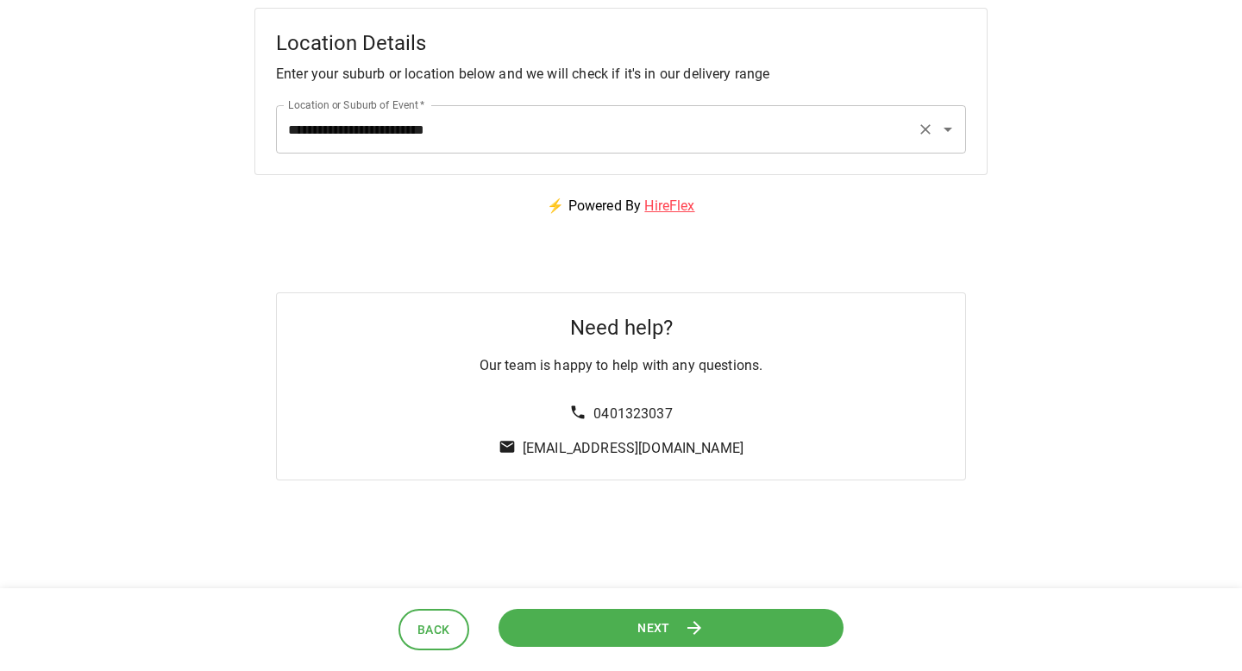
click at [910, 125] on div "**********" at bounding box center [621, 129] width 690 height 48
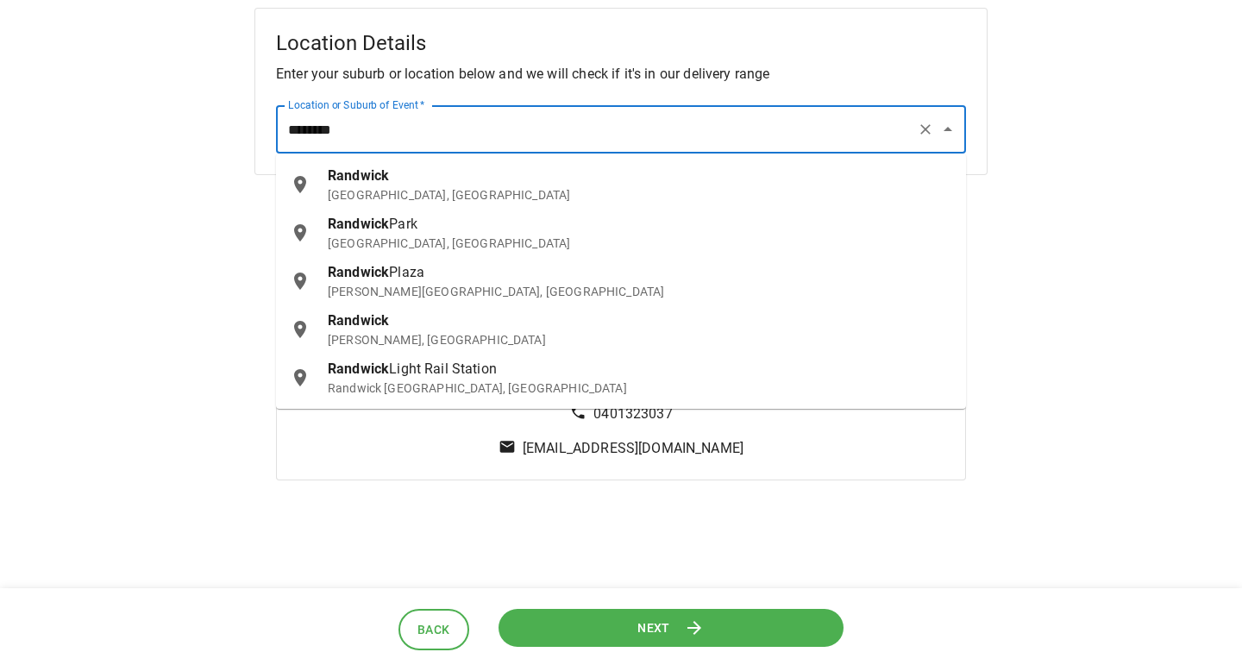
click at [548, 171] on div "Randwick [GEOGRAPHIC_DATA], [GEOGRAPHIC_DATA]" at bounding box center [640, 185] width 624 height 38
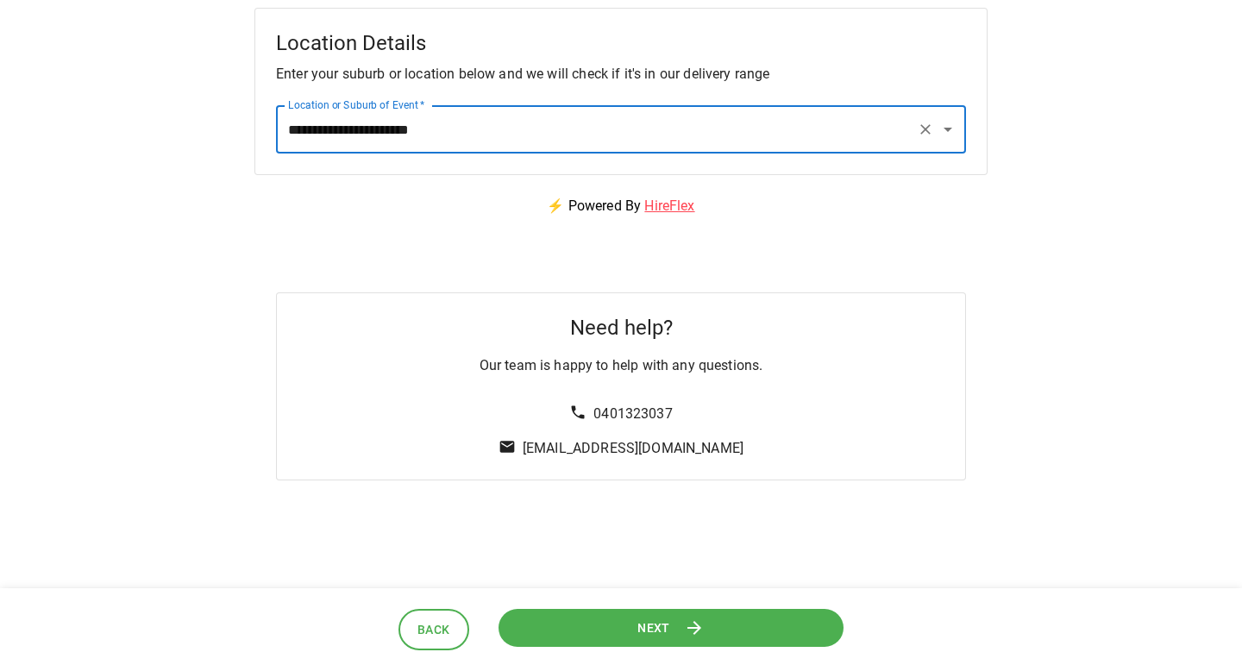
type input "**********"
click at [619, 616] on button "Next" at bounding box center [670, 628] width 345 height 39
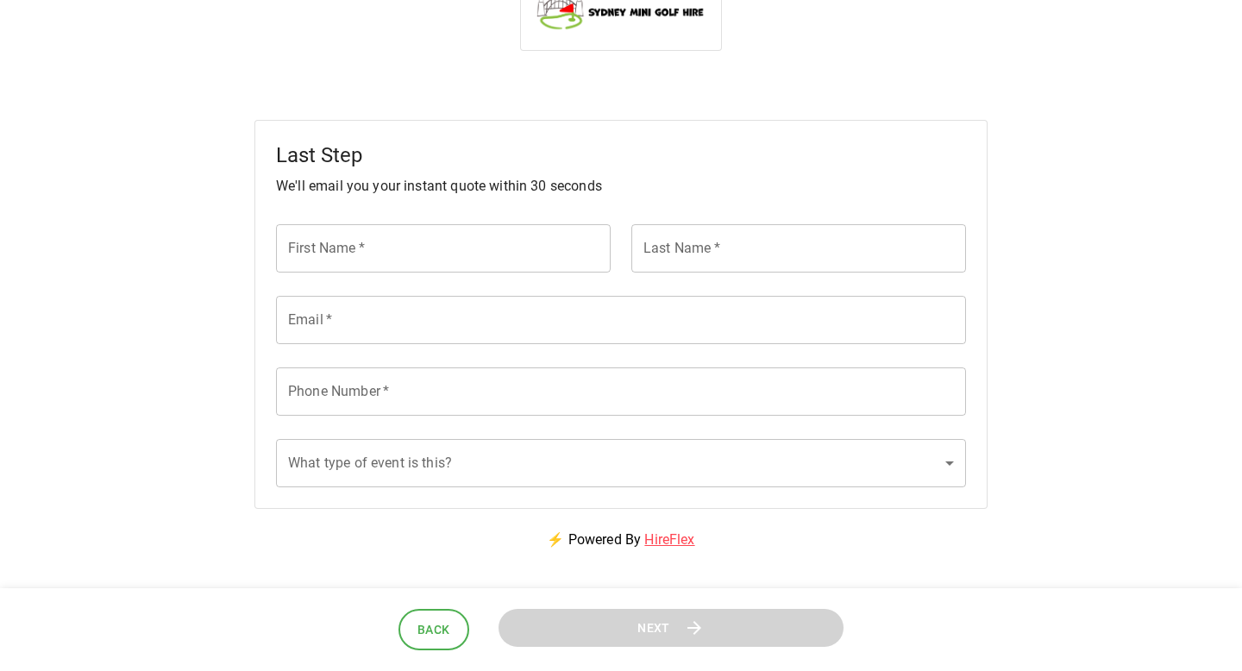
scroll to position [0, 0]
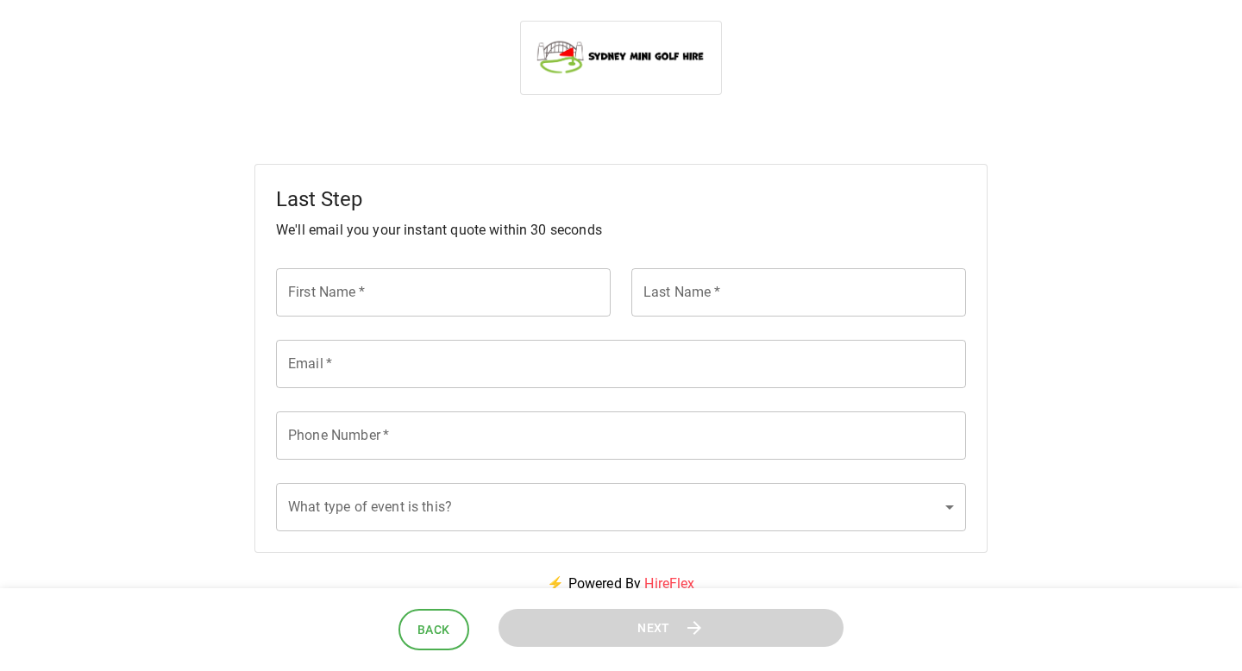
click at [482, 305] on input "First Name   *" at bounding box center [443, 292] width 335 height 48
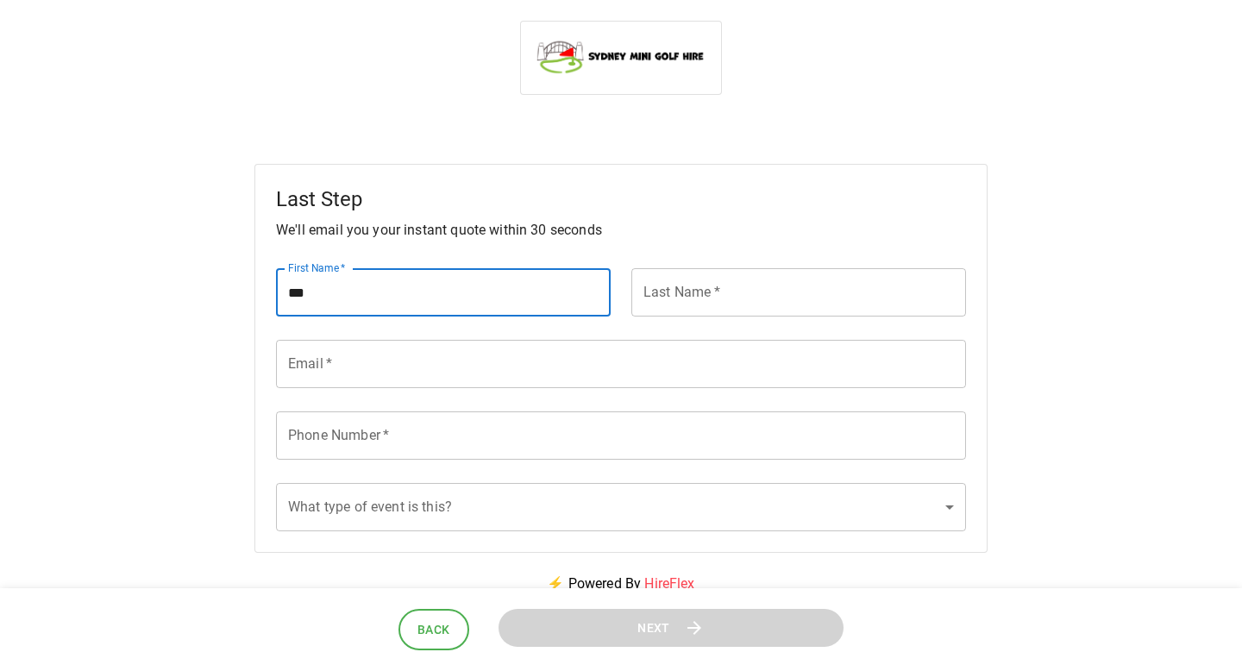
type input "***"
click at [692, 303] on input "Last Name   *" at bounding box center [798, 292] width 335 height 48
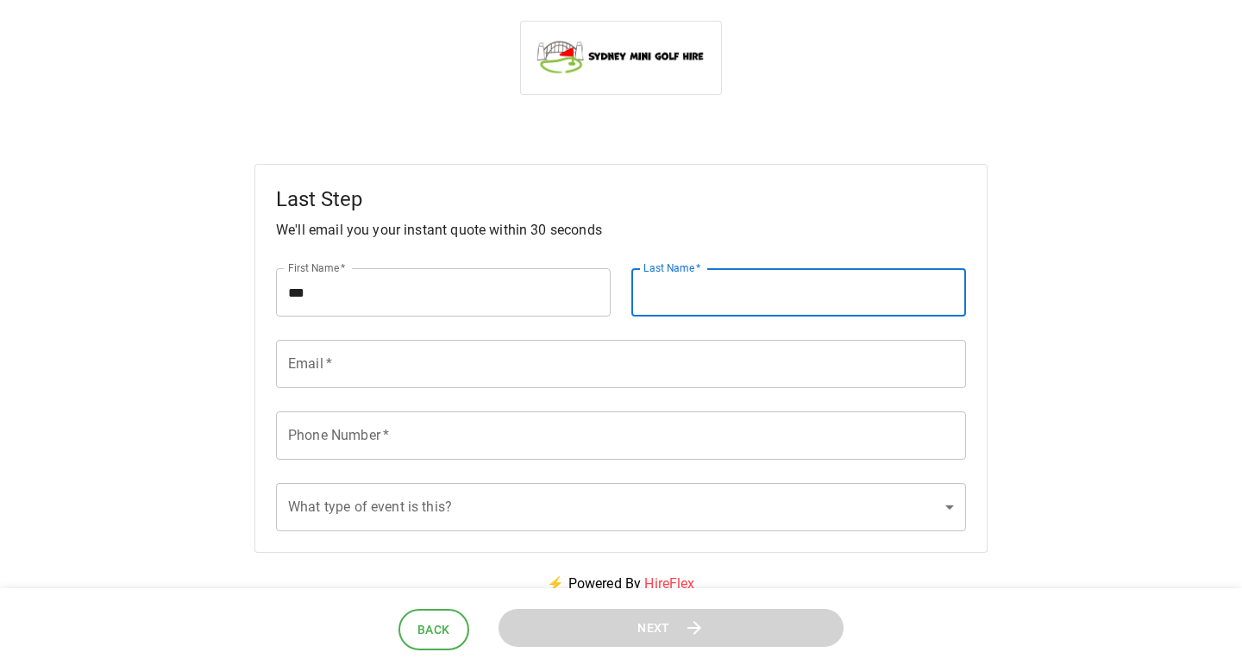
type input "*"
type input "****"
click at [453, 623] on button "Back" at bounding box center [433, 630] width 71 height 42
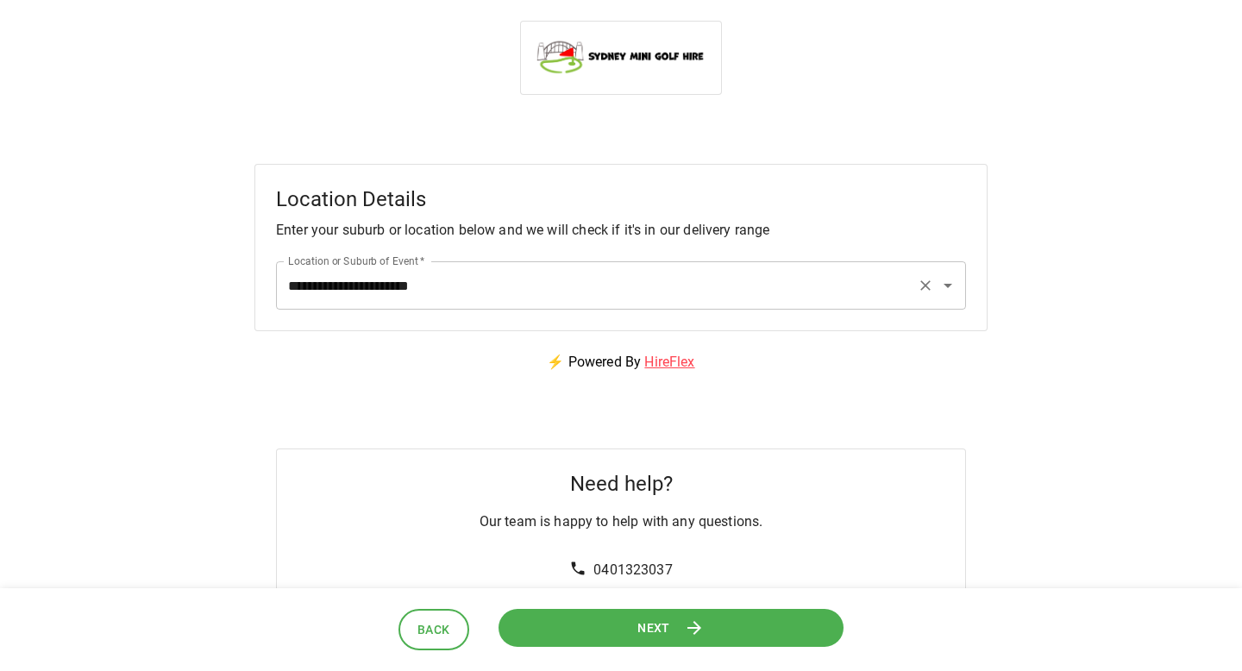
click at [464, 274] on input "**********" at bounding box center [597, 285] width 626 height 33
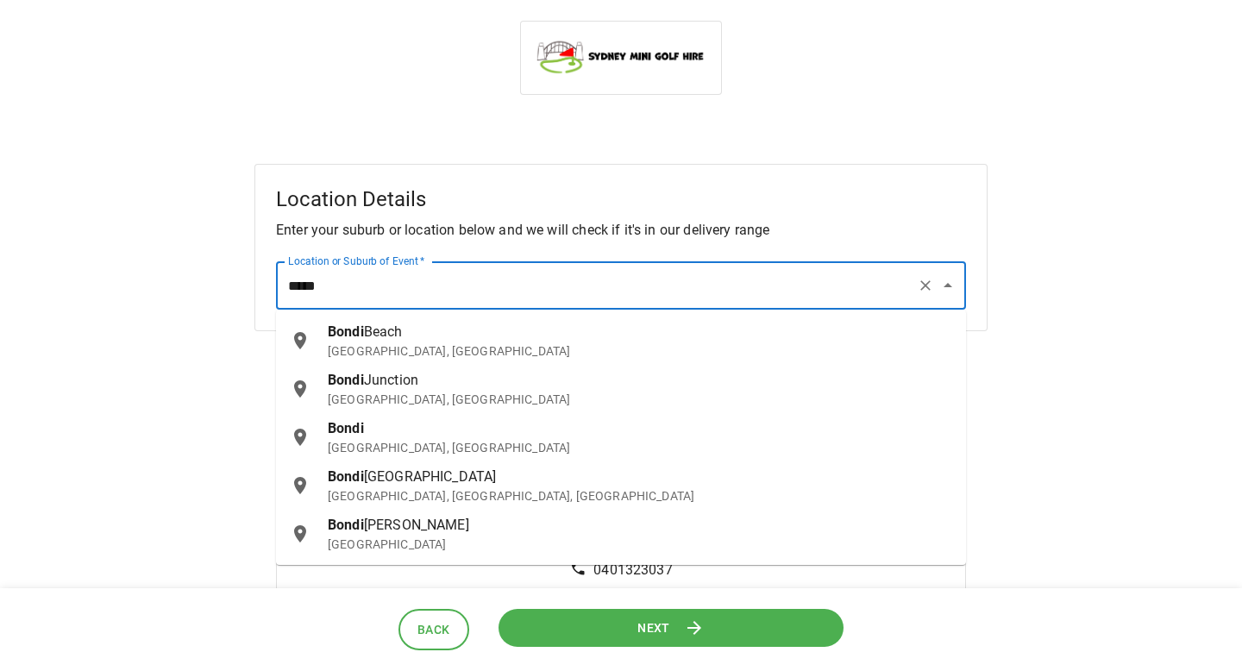
click at [480, 338] on div "[GEOGRAPHIC_DATA], [GEOGRAPHIC_DATA]" at bounding box center [640, 341] width 624 height 38
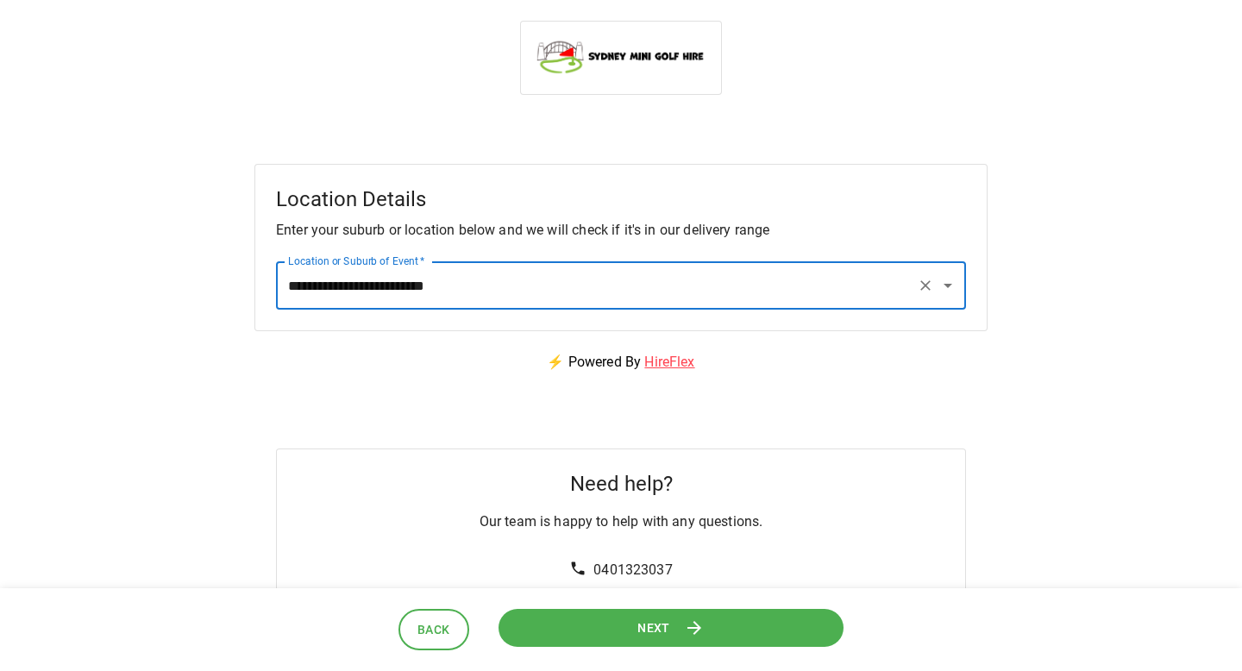
type input "**********"
click at [614, 649] on div "Next" at bounding box center [670, 630] width 345 height 42
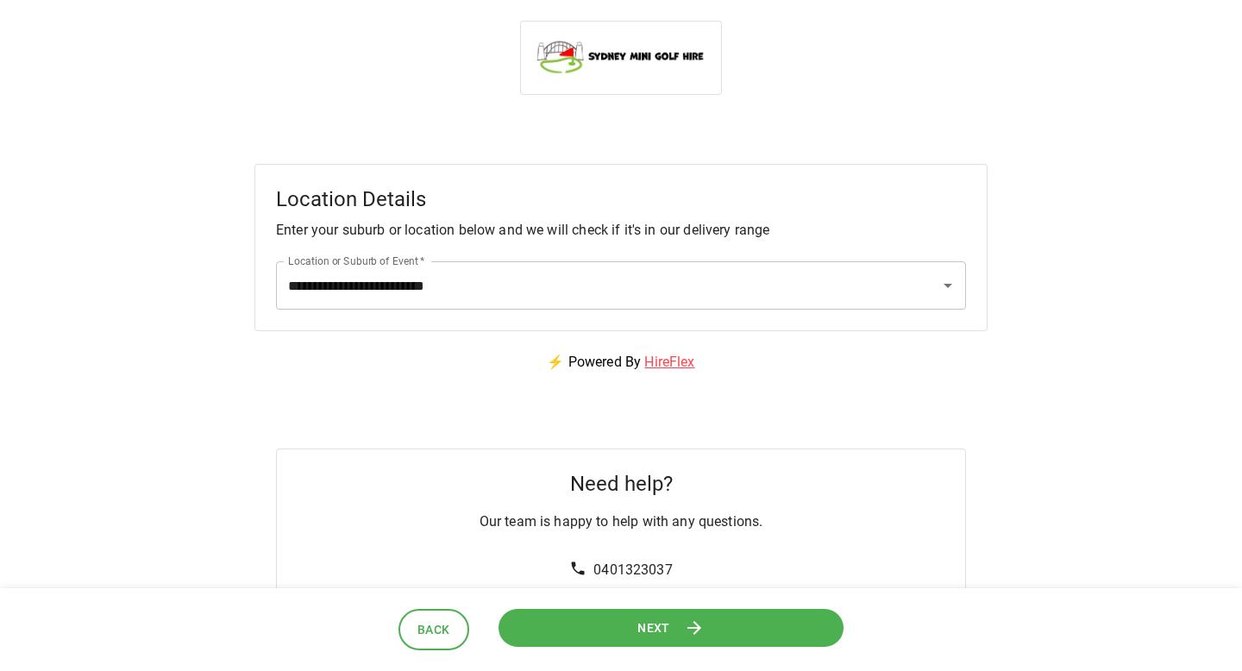
click at [619, 628] on button "Next" at bounding box center [671, 627] width 347 height 39
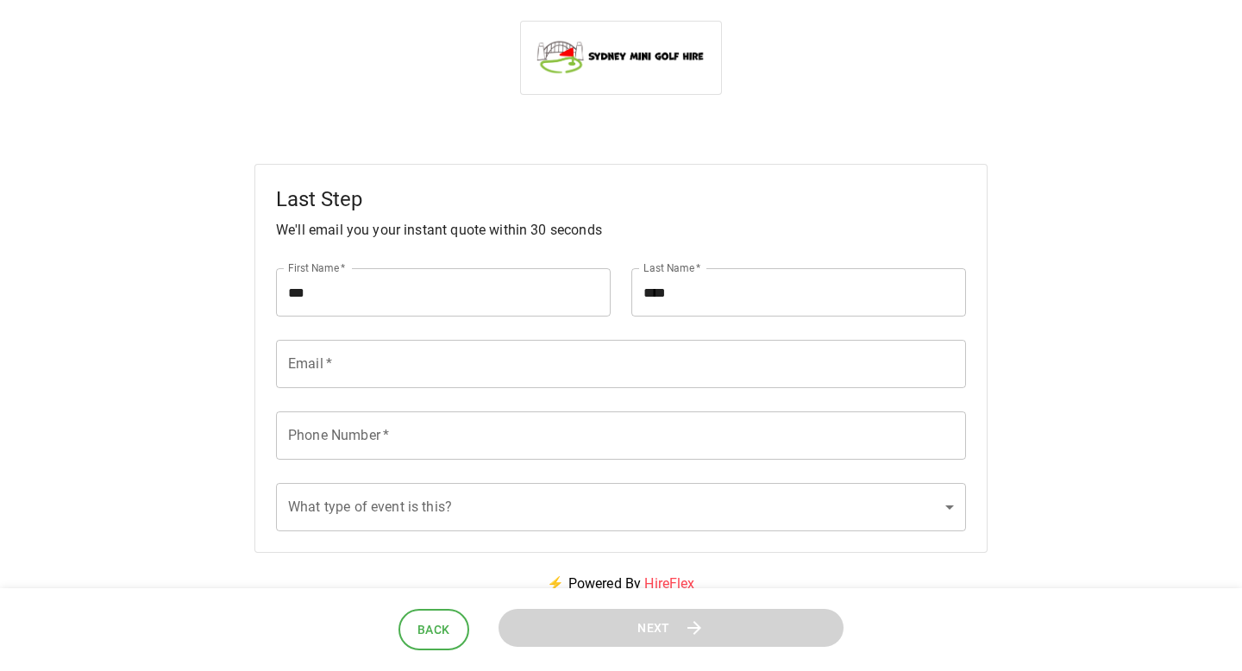
click at [758, 288] on input "****" at bounding box center [798, 292] width 335 height 48
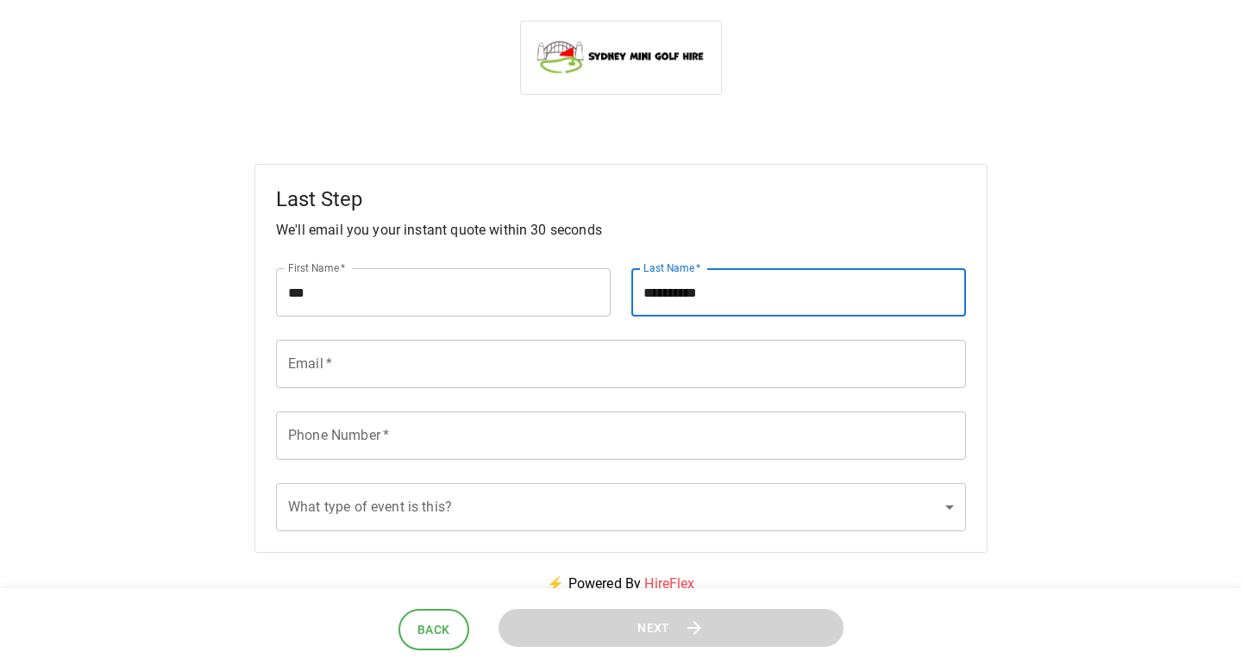
type input "**********"
click at [593, 375] on input "Email   *" at bounding box center [621, 364] width 690 height 48
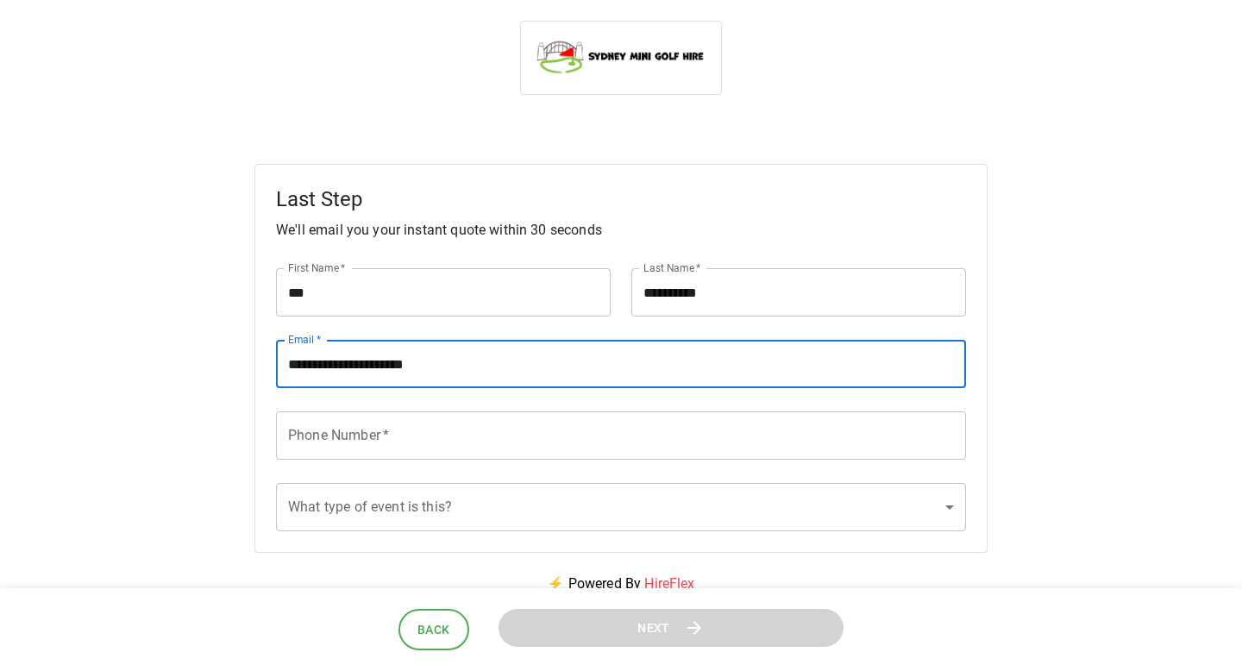
type input "**********"
click at [425, 437] on input "Phone Number   *" at bounding box center [621, 435] width 690 height 48
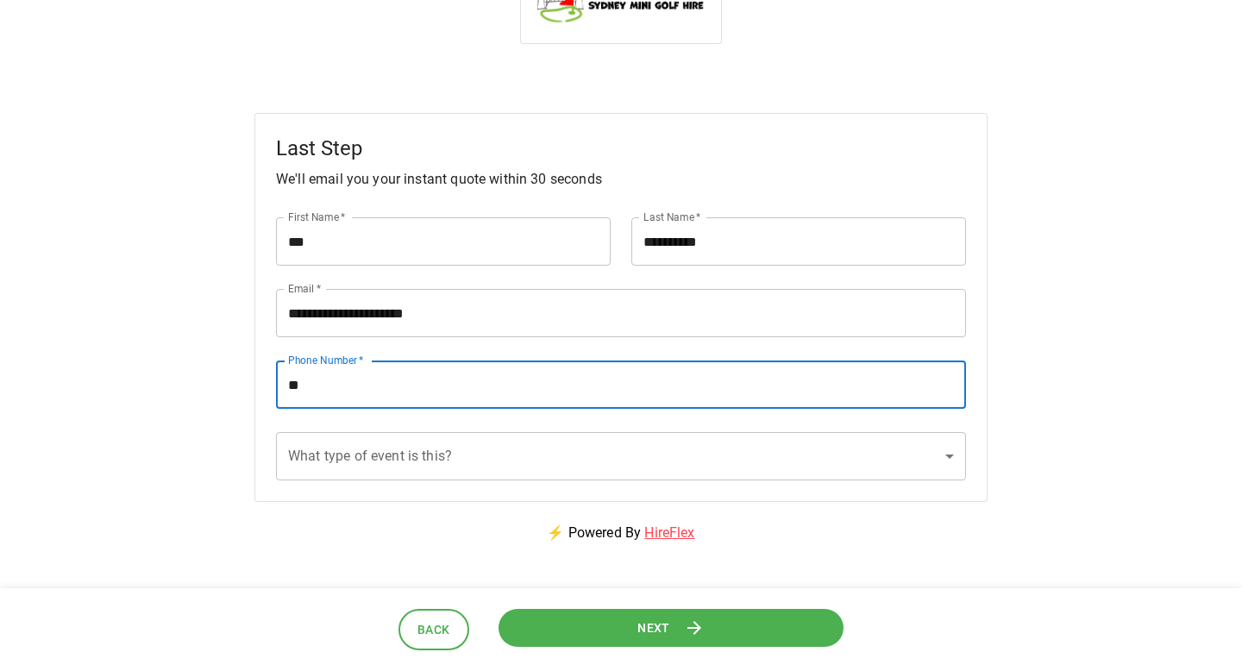
scroll to position [59, 0]
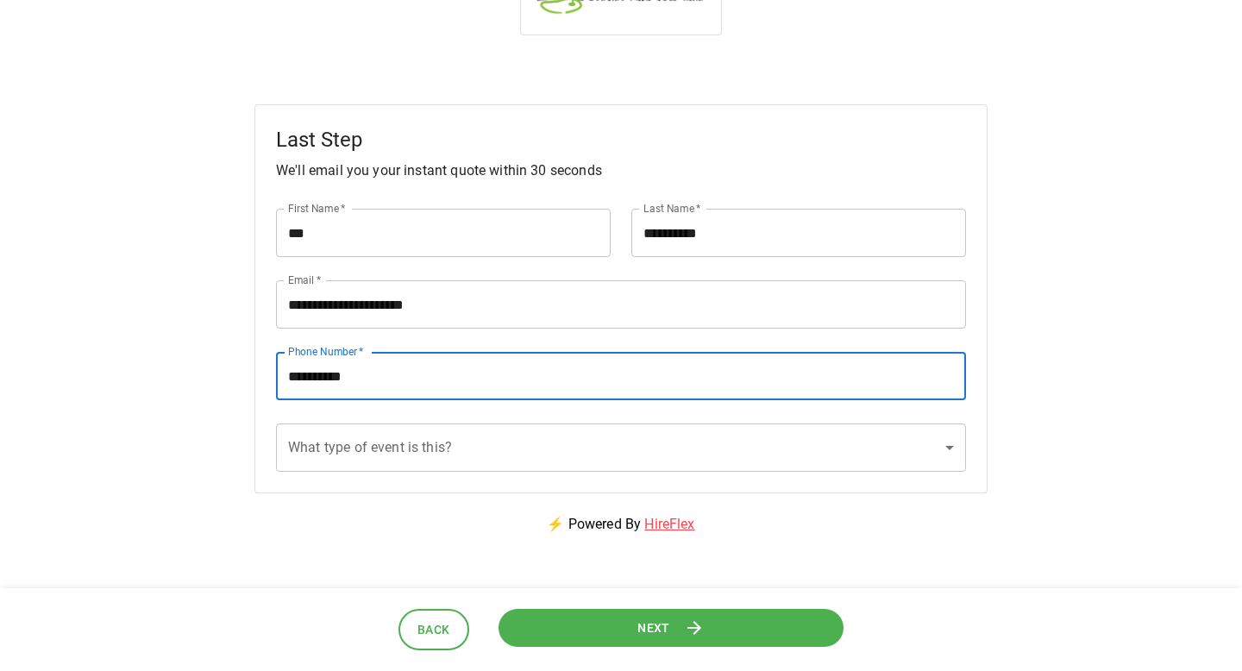
click at [320, 380] on input "Phone Number   *" at bounding box center [621, 376] width 690 height 48
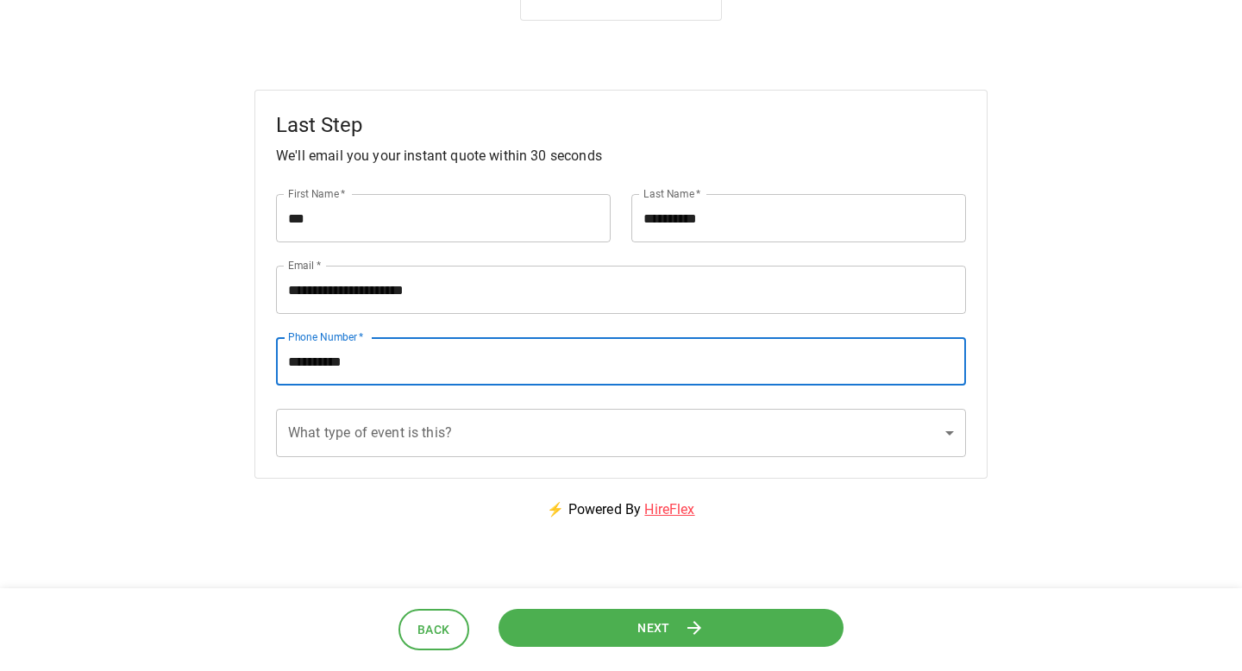
type input "**********"
click at [416, 443] on body "**********" at bounding box center [621, 365] width 1242 height 879
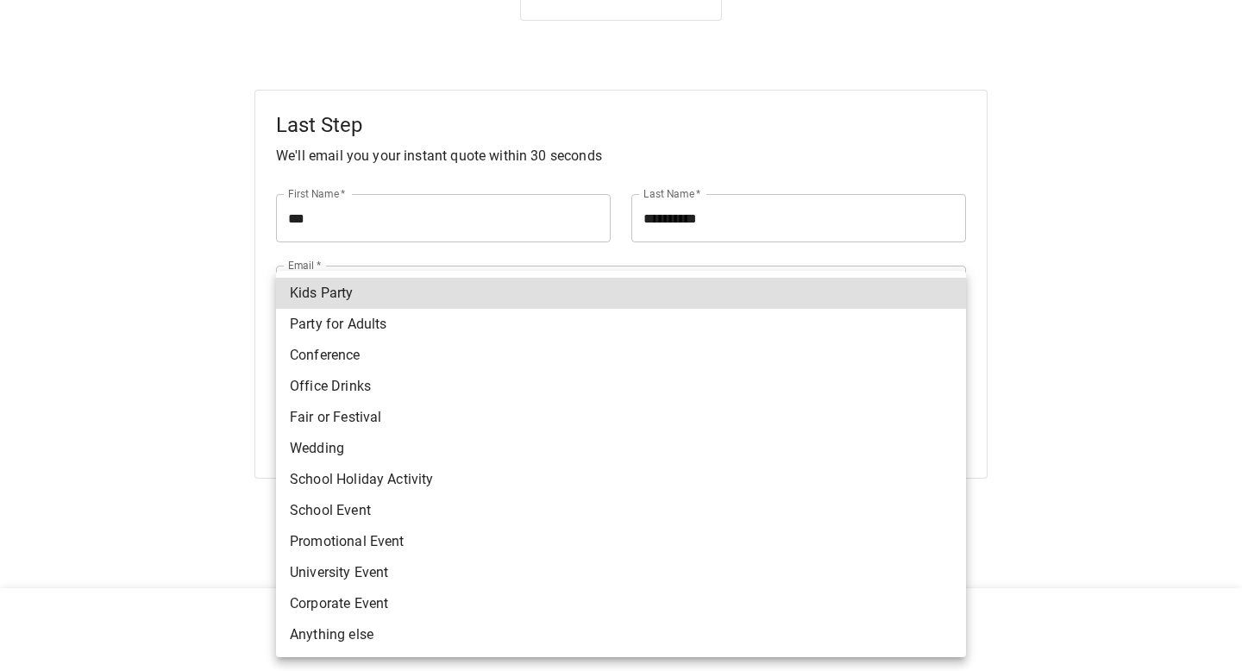
click at [477, 329] on li "Party for Adults" at bounding box center [621, 324] width 690 height 31
type input "**********"
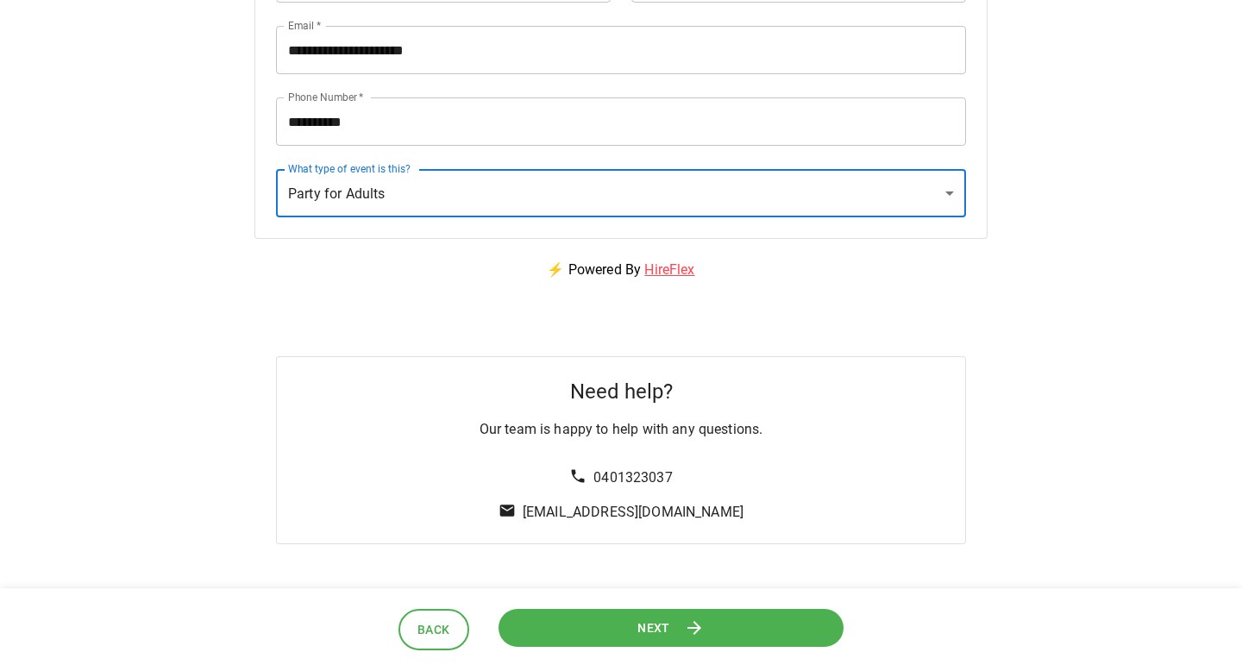
scroll to position [387, 0]
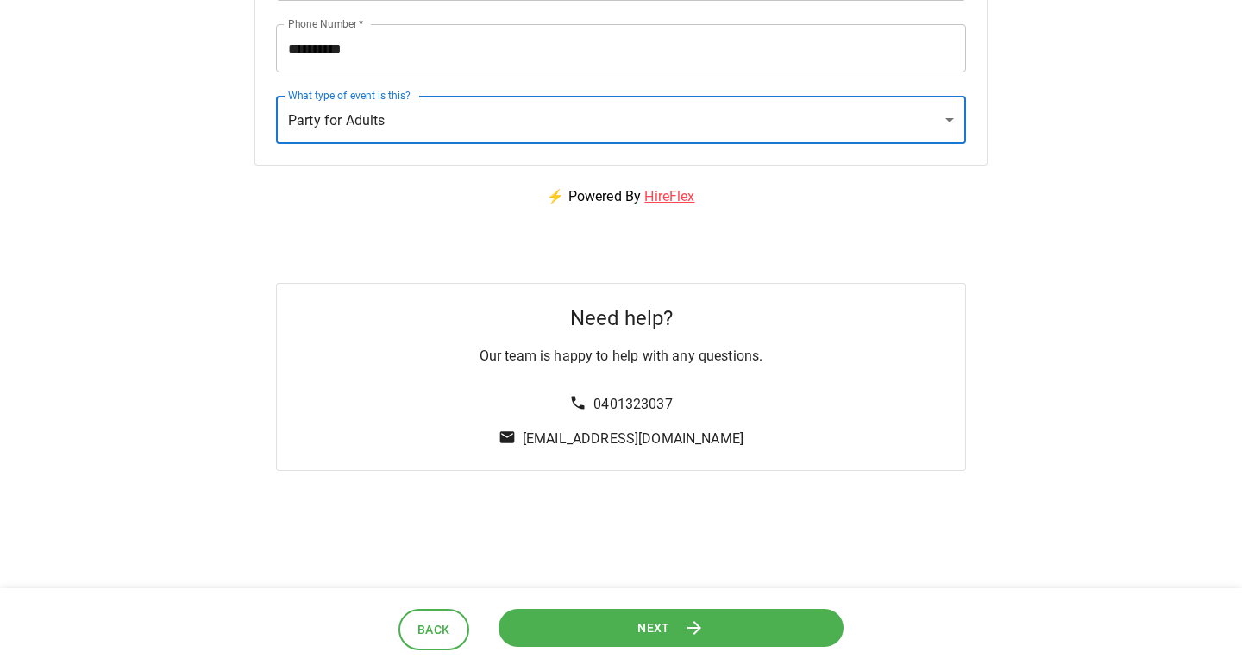
click at [565, 616] on button "Next" at bounding box center [670, 627] width 345 height 39
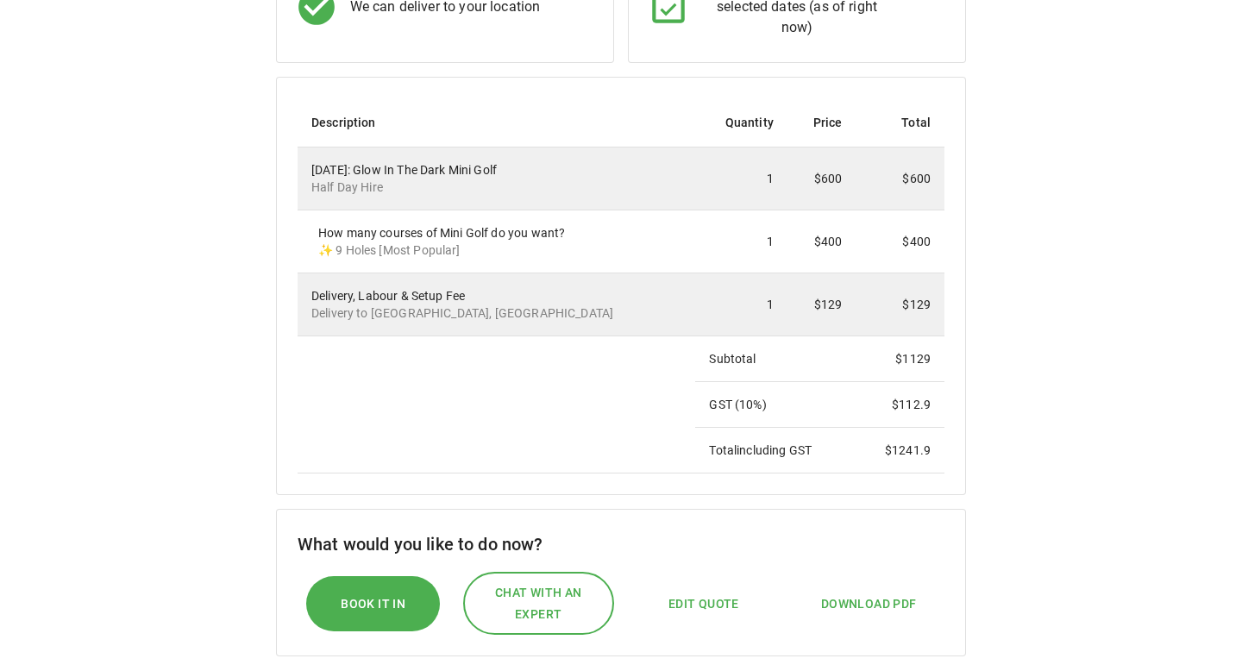
scroll to position [335, 0]
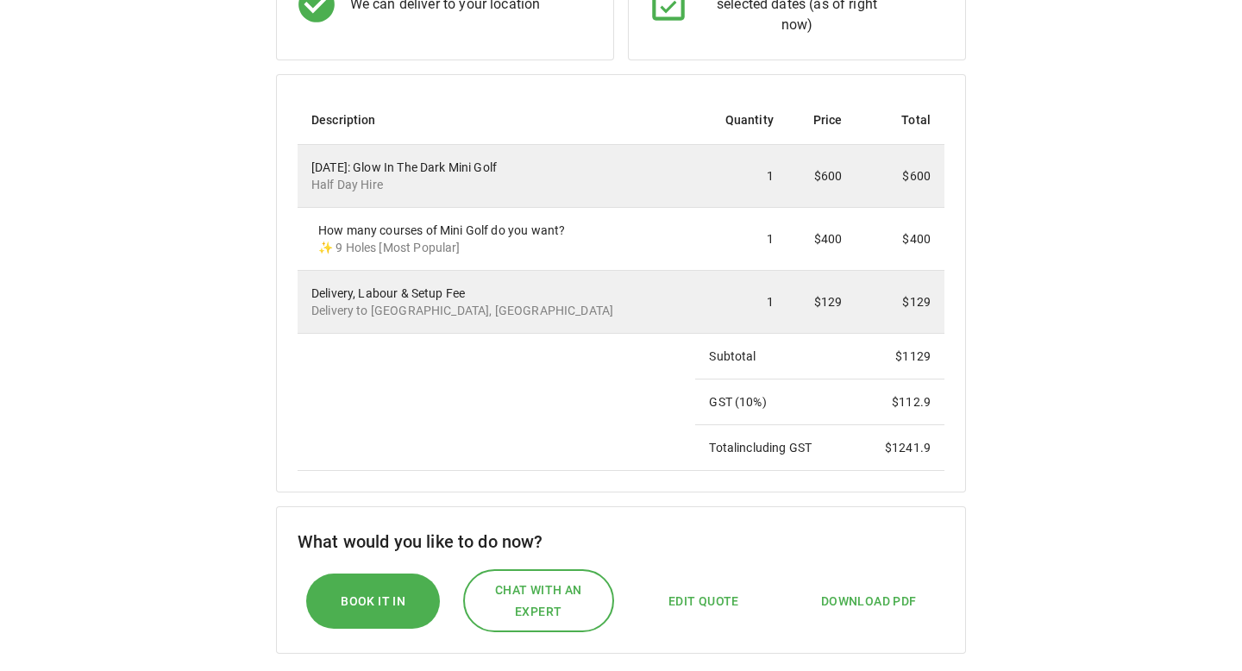
click at [727, 609] on span "Edit Quote" at bounding box center [703, 602] width 71 height 22
select select "*"
select select "****"
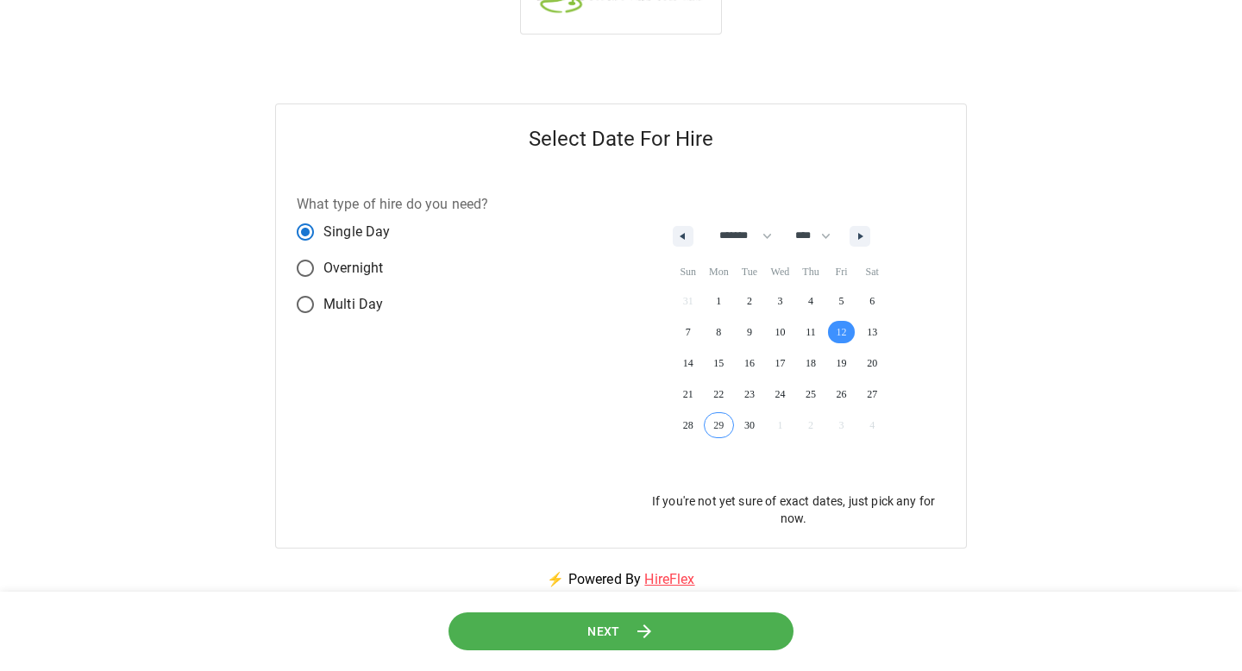
scroll to position [75, 0]
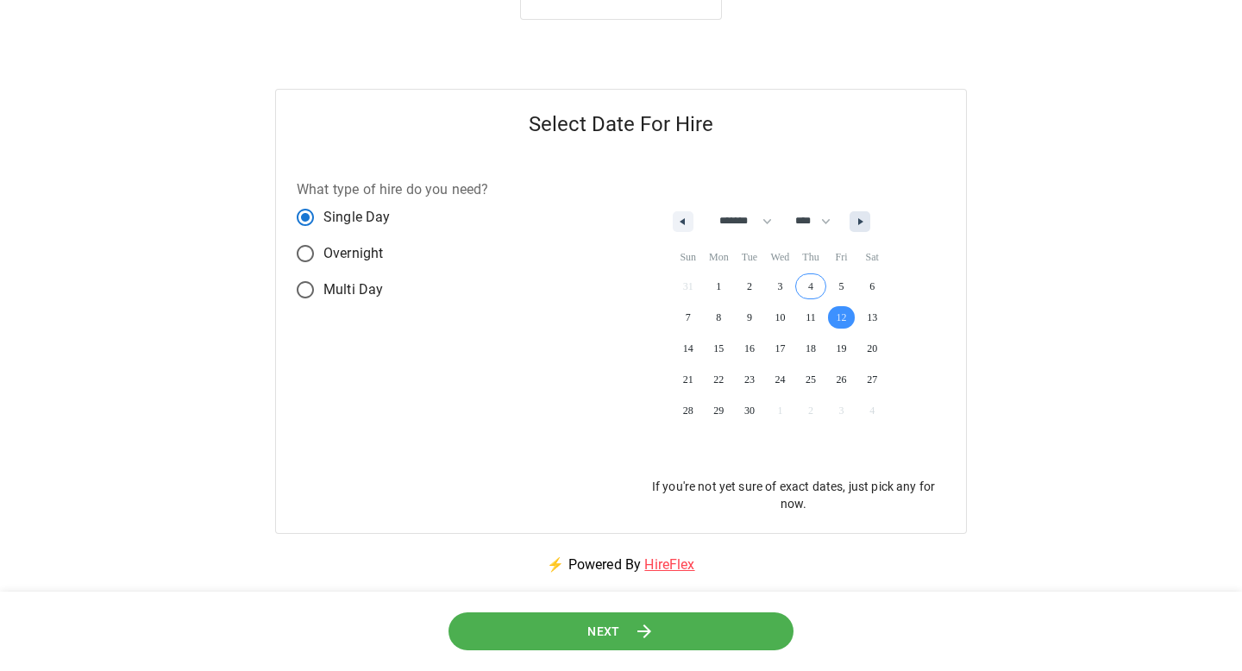
click at [870, 225] on button "button" at bounding box center [859, 221] width 21 height 21
click at [677, 218] on icon "button" at bounding box center [680, 221] width 9 height 7
select select "*"
drag, startPoint x: 605, startPoint y: 617, endPoint x: 659, endPoint y: 629, distance: 54.6
click at [659, 629] on button "Next" at bounding box center [620, 630] width 347 height 39
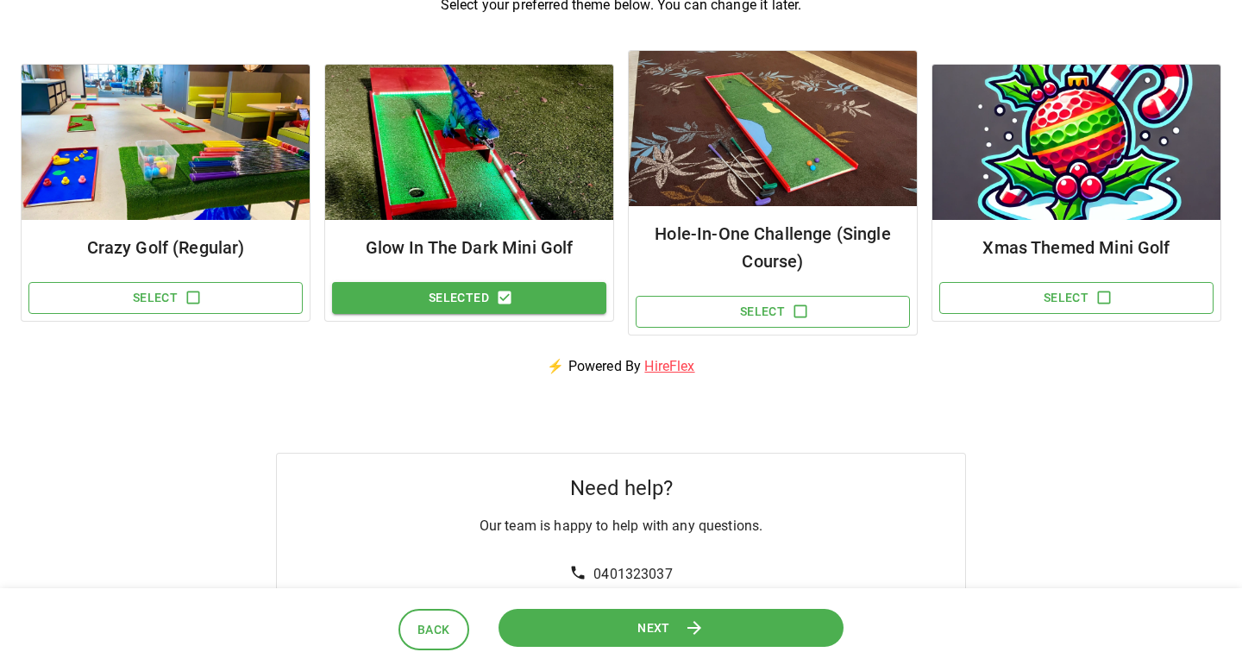
scroll to position [190, 0]
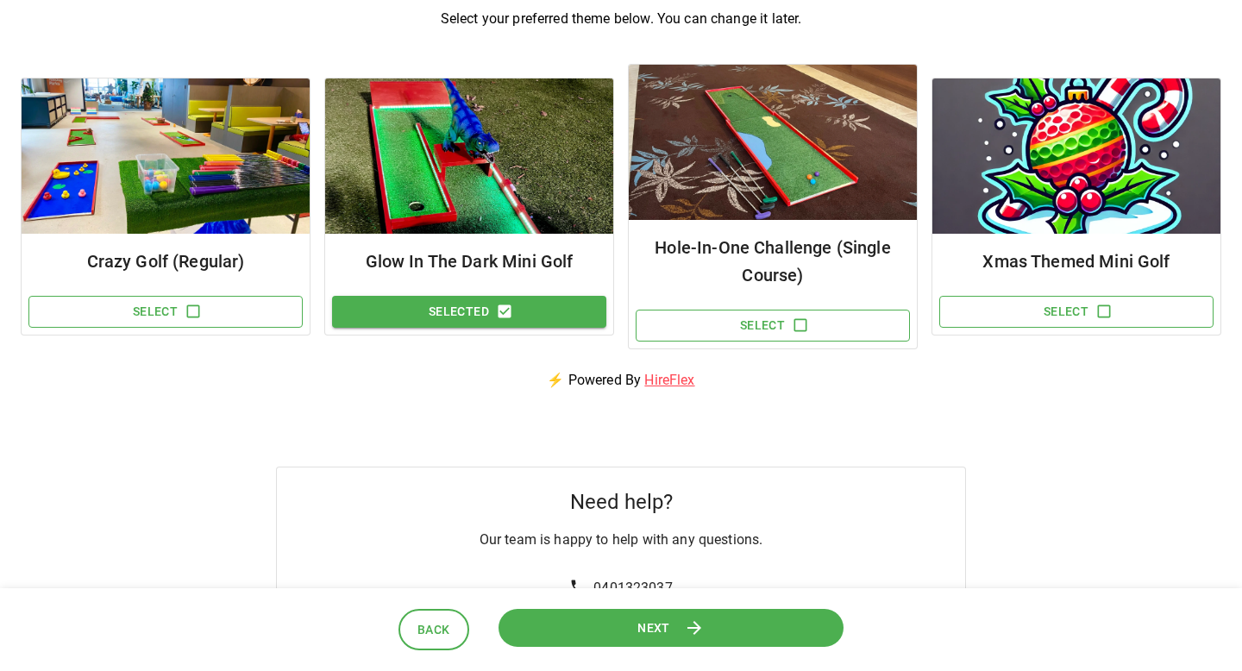
click at [513, 316] on button "Selected" at bounding box center [469, 312] width 274 height 32
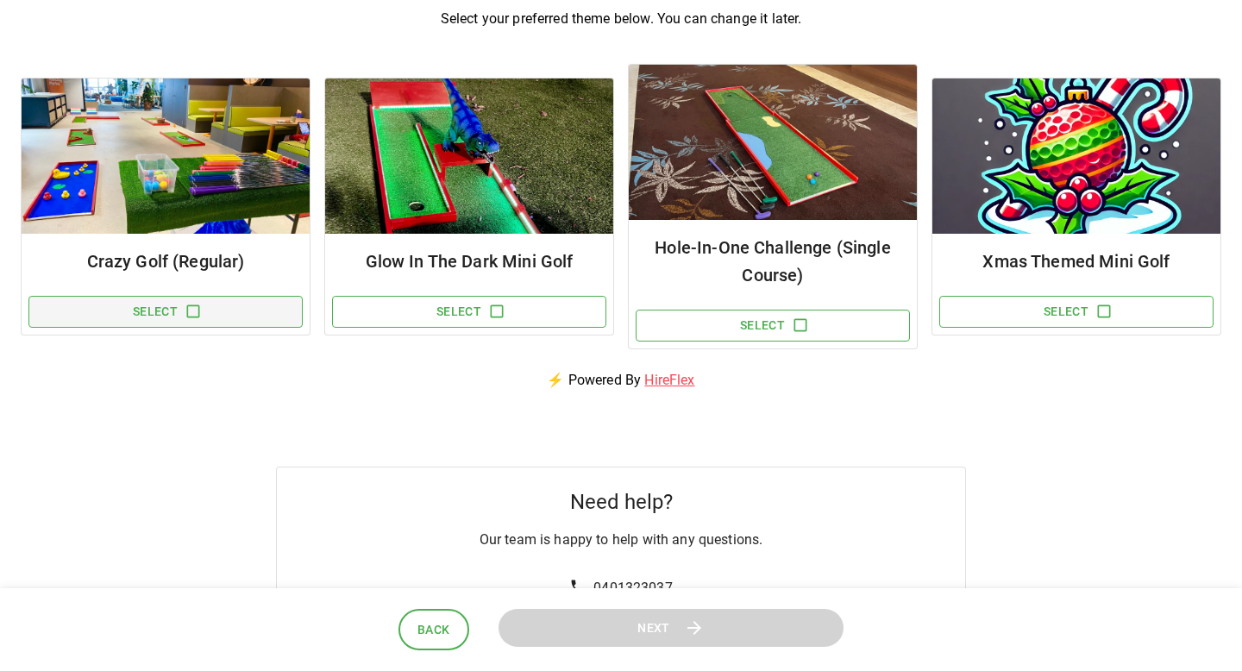
click at [185, 306] on icon "button" at bounding box center [193, 311] width 17 height 17
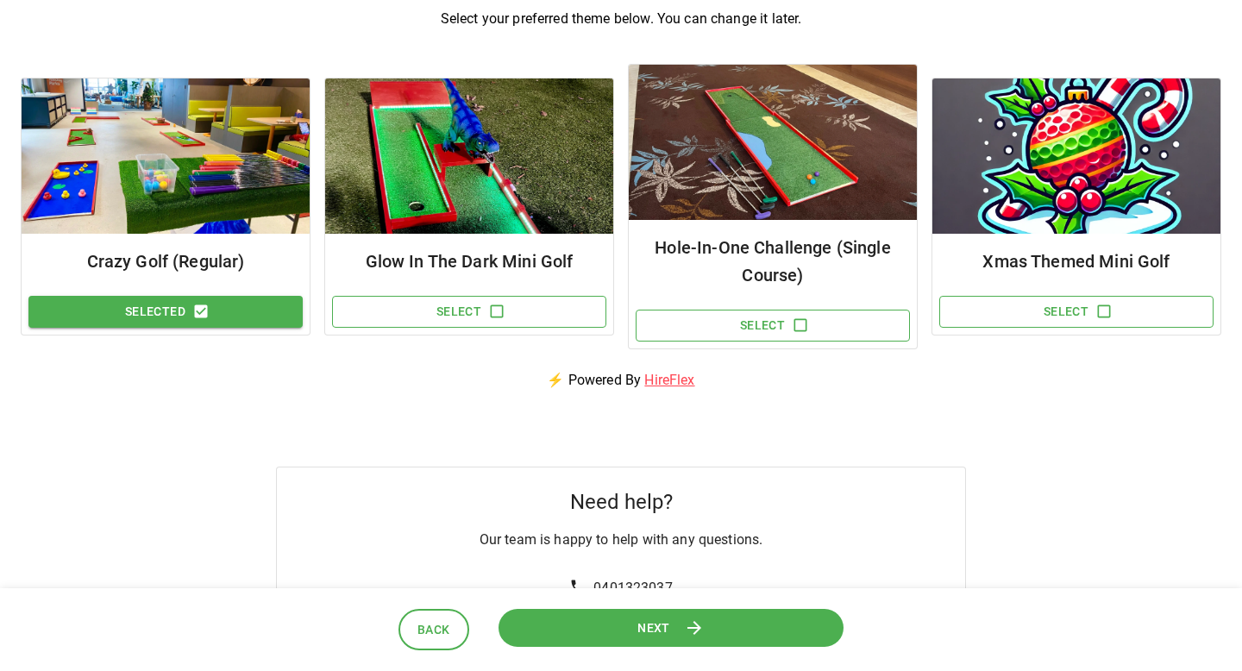
click at [584, 630] on button "Next" at bounding box center [671, 627] width 346 height 39
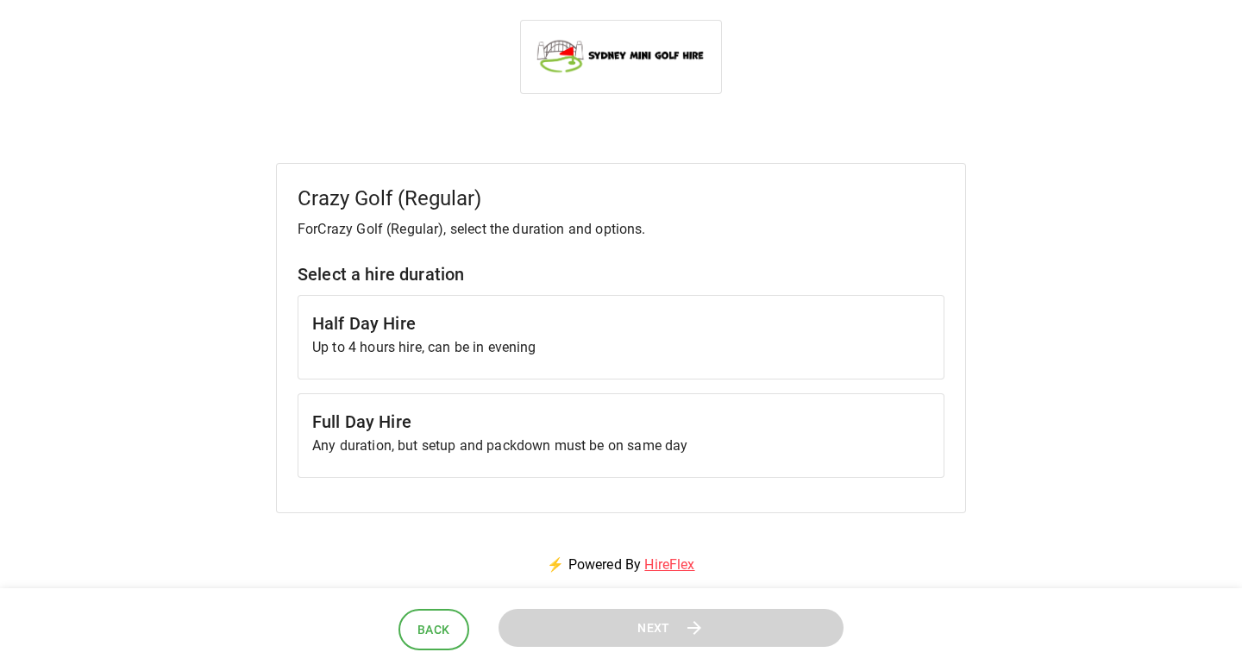
scroll to position [0, 0]
click at [615, 364] on div "Half Day Hire Up to 4 hours hire, can be in evening" at bounding box center [620, 338] width 647 height 84
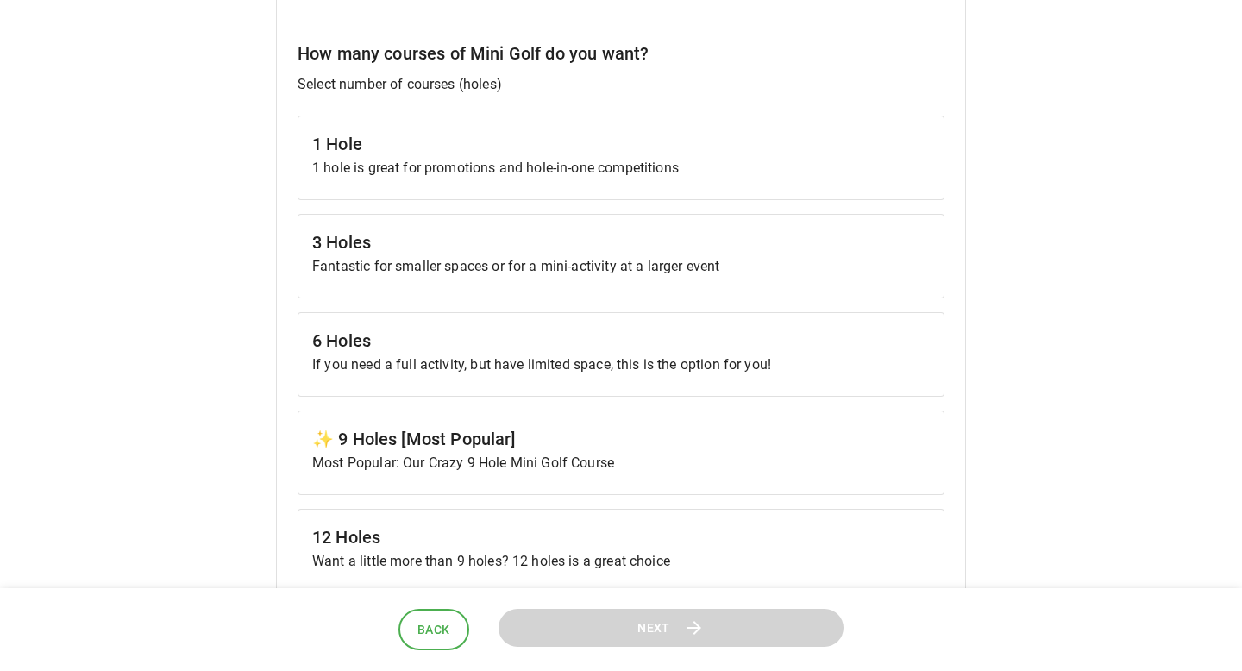
click at [618, 373] on p "If you need a full activity, but have limited space, this is the option for you!" at bounding box center [620, 364] width 617 height 21
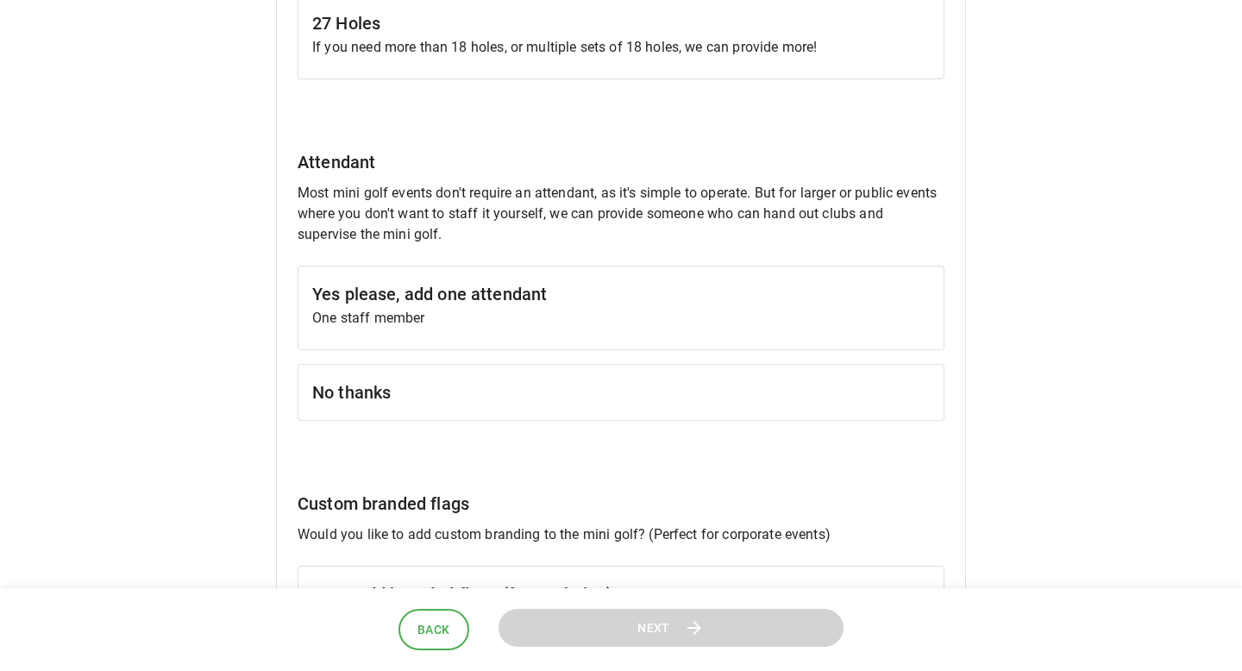
scroll to position [1429, 0]
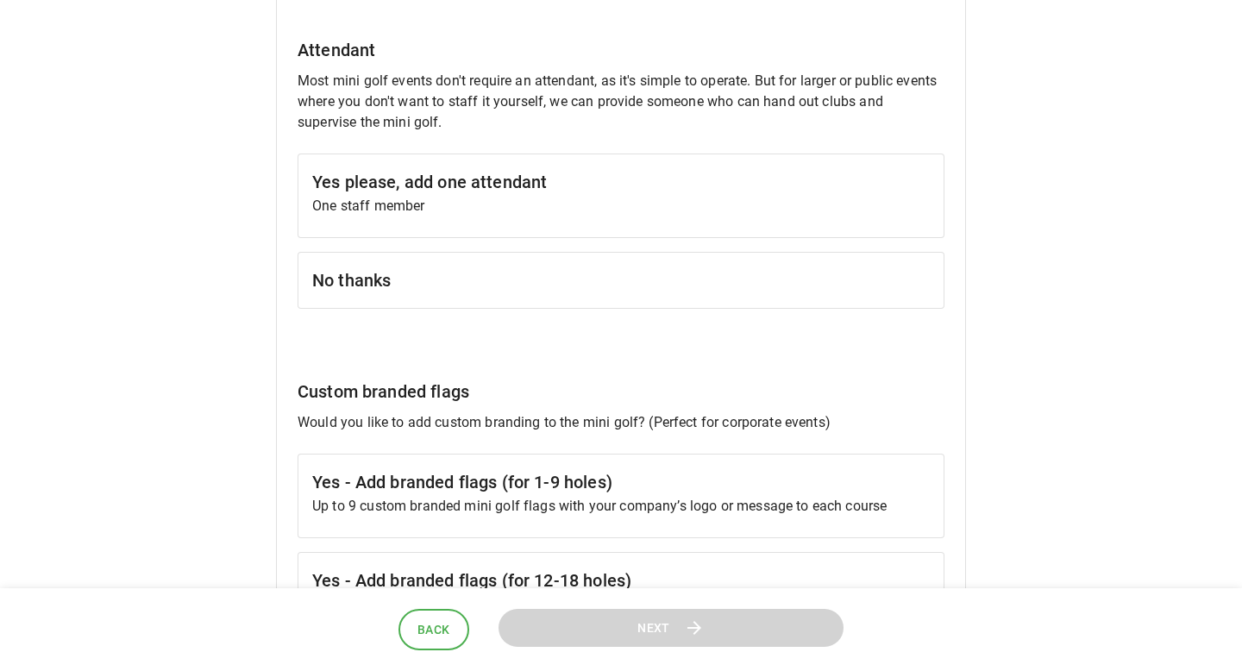
click at [647, 282] on h6 "No thanks" at bounding box center [620, 280] width 617 height 28
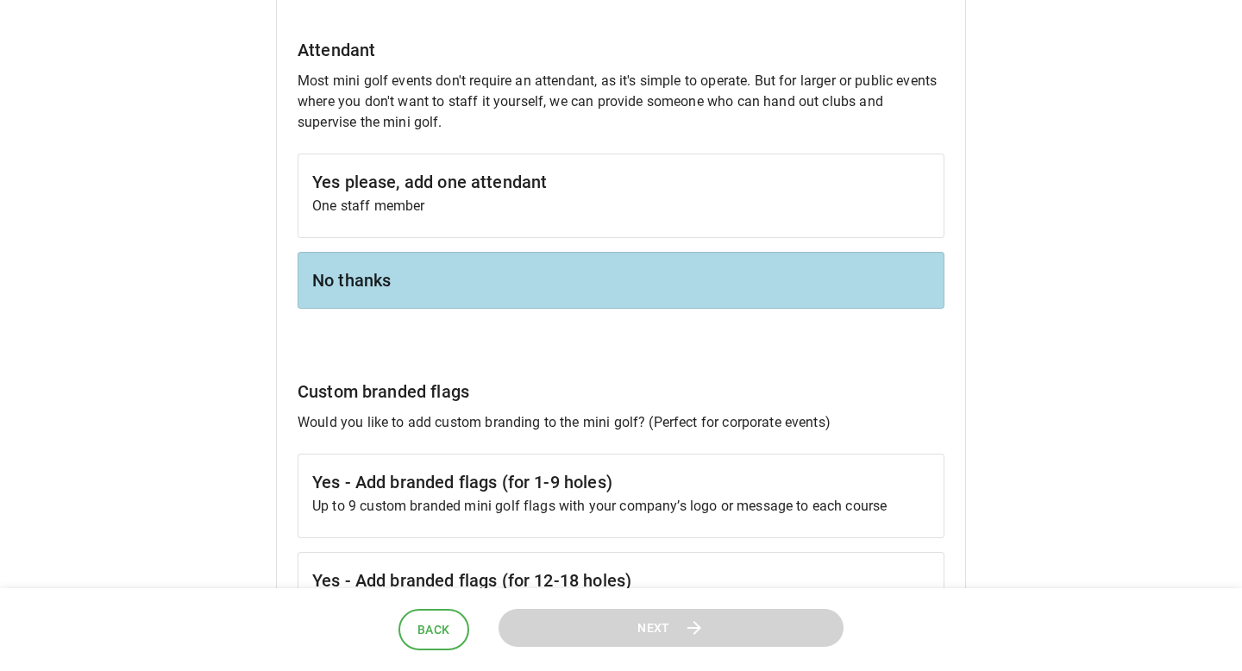
scroll to position [1868, 0]
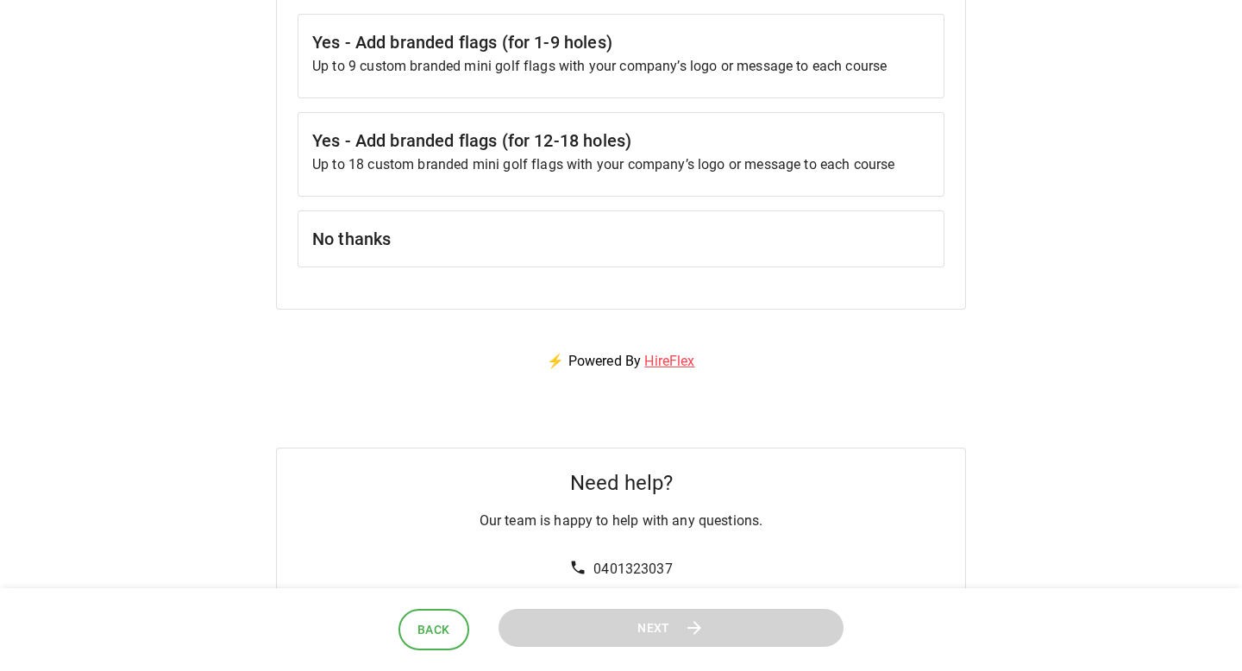
click at [670, 237] on h6 "No thanks" at bounding box center [620, 239] width 617 height 28
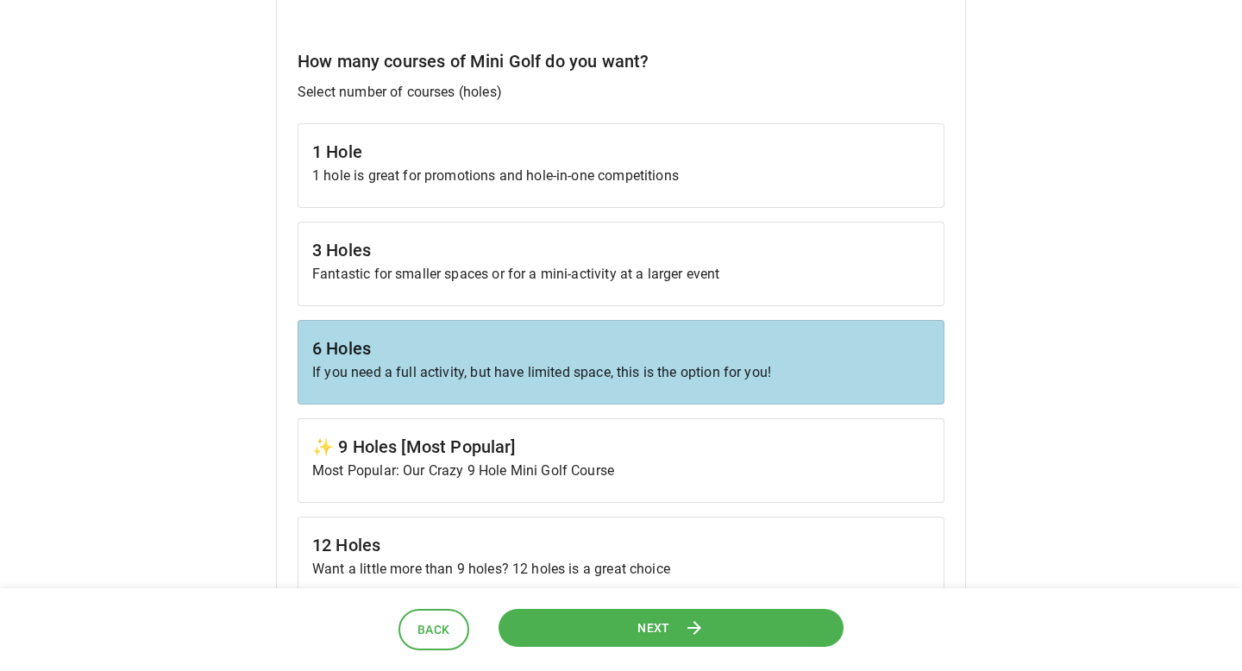
click at [620, 430] on div "✨ 9 Holes [Most Popular] Most Popular: Our Crazy 9 Hole Mini Golf Course" at bounding box center [620, 460] width 647 height 84
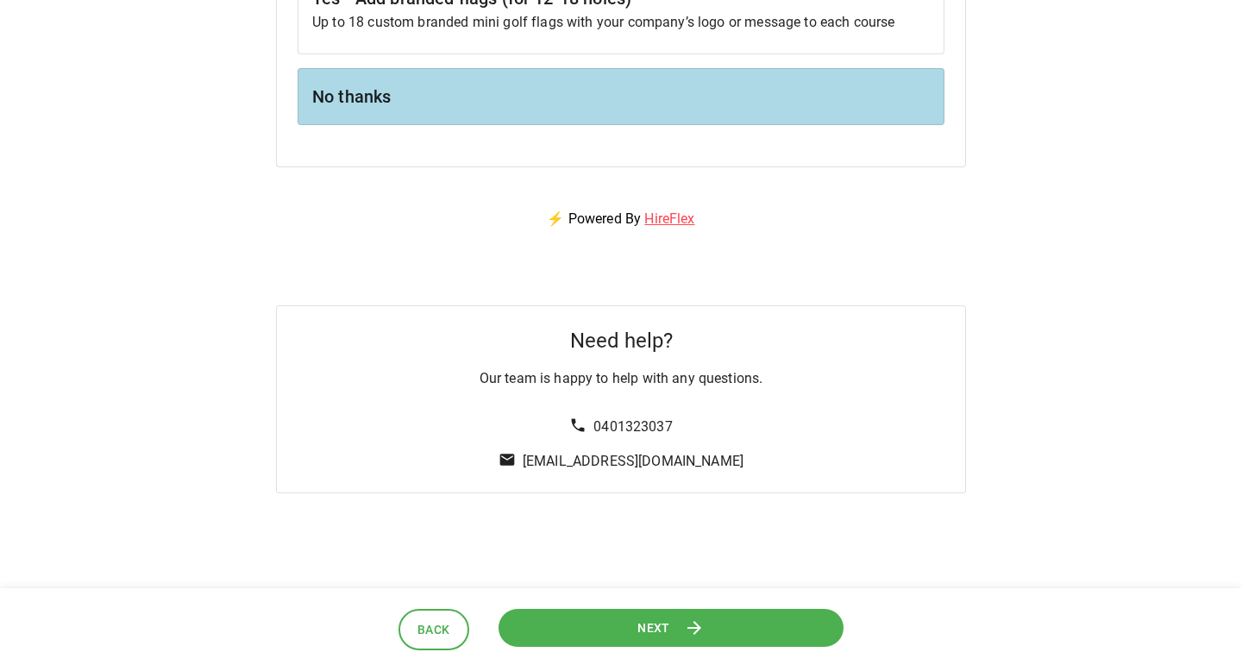
scroll to position [2130, 0]
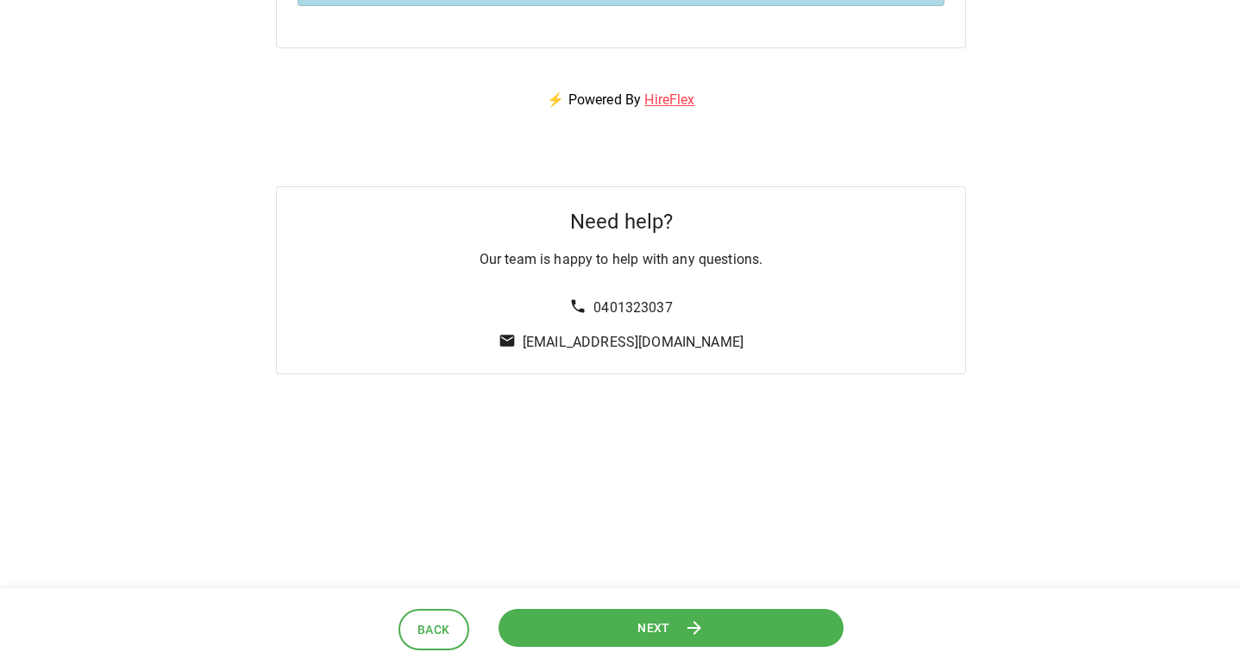
click at [642, 617] on span "Next" at bounding box center [653, 627] width 33 height 22
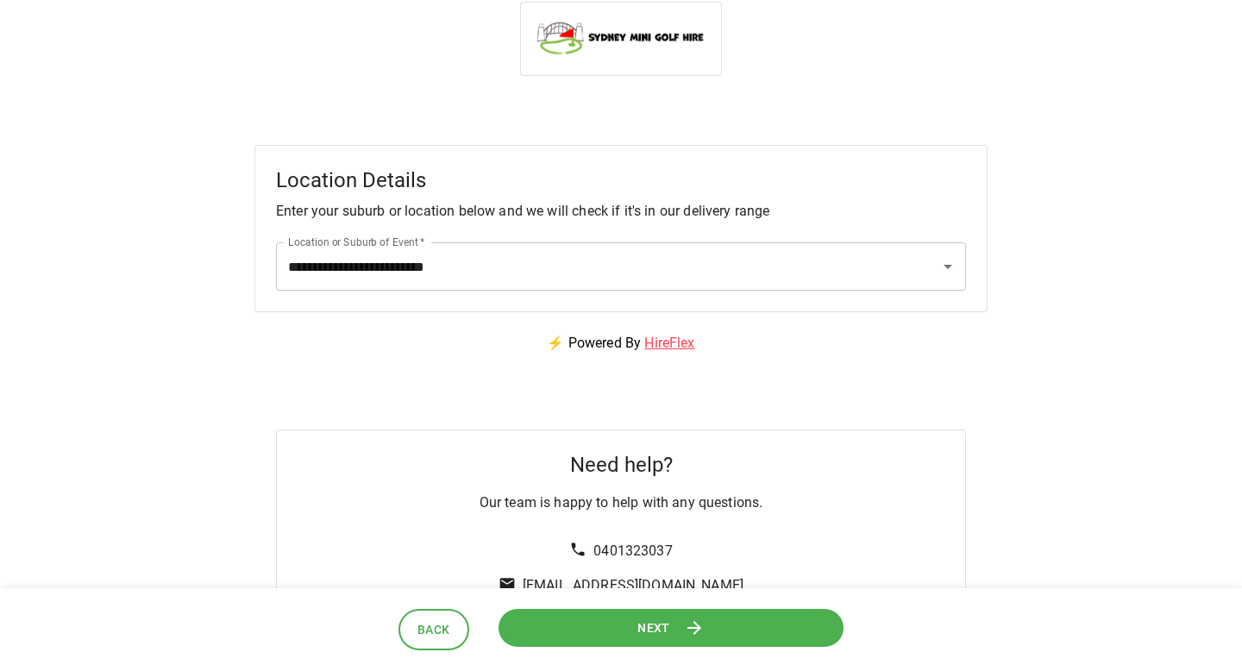
scroll to position [0, 0]
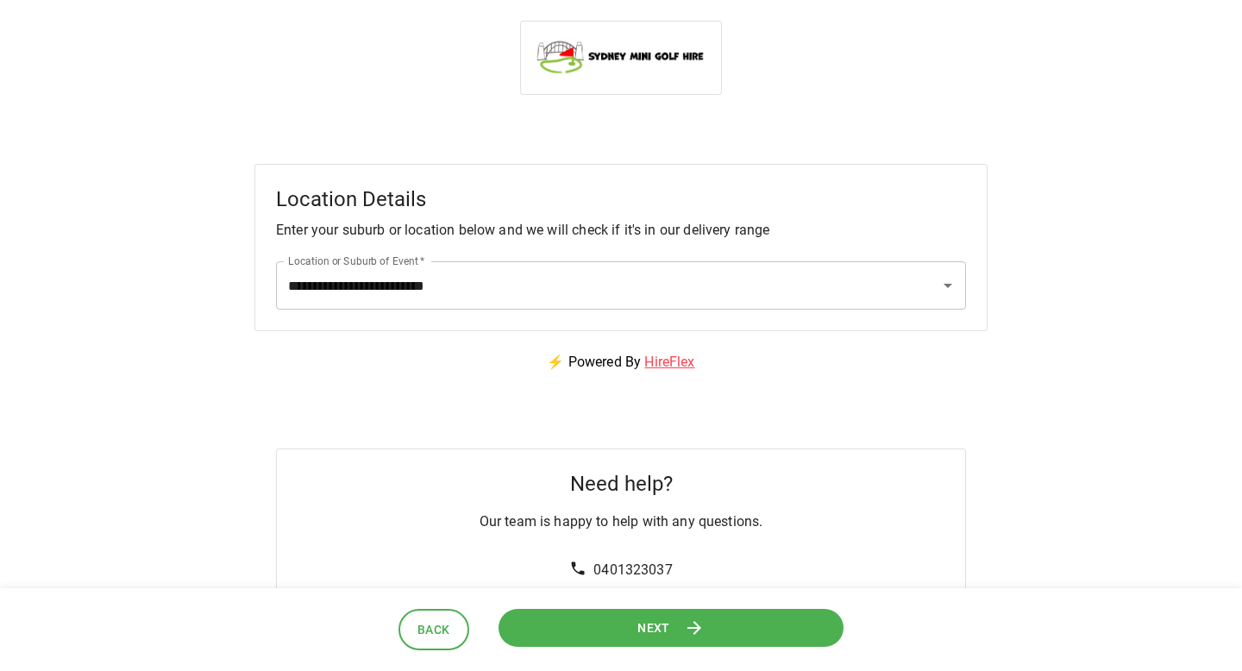
click at [642, 629] on span "Next" at bounding box center [653, 627] width 33 height 22
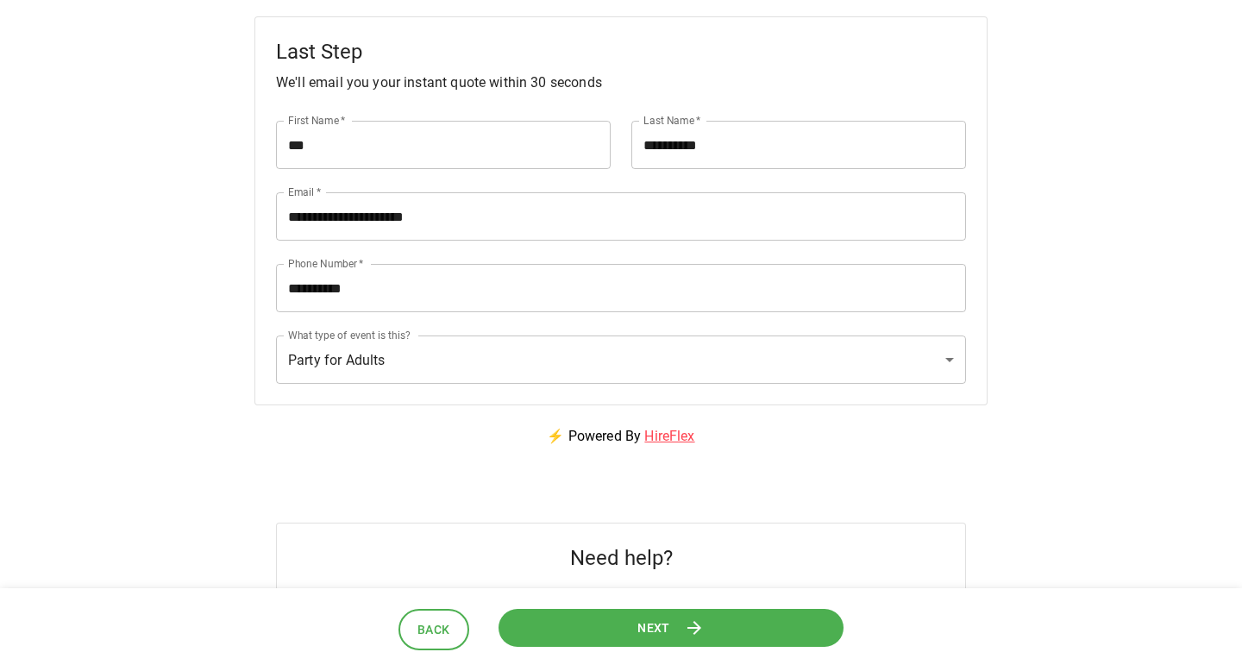
scroll to position [267, 0]
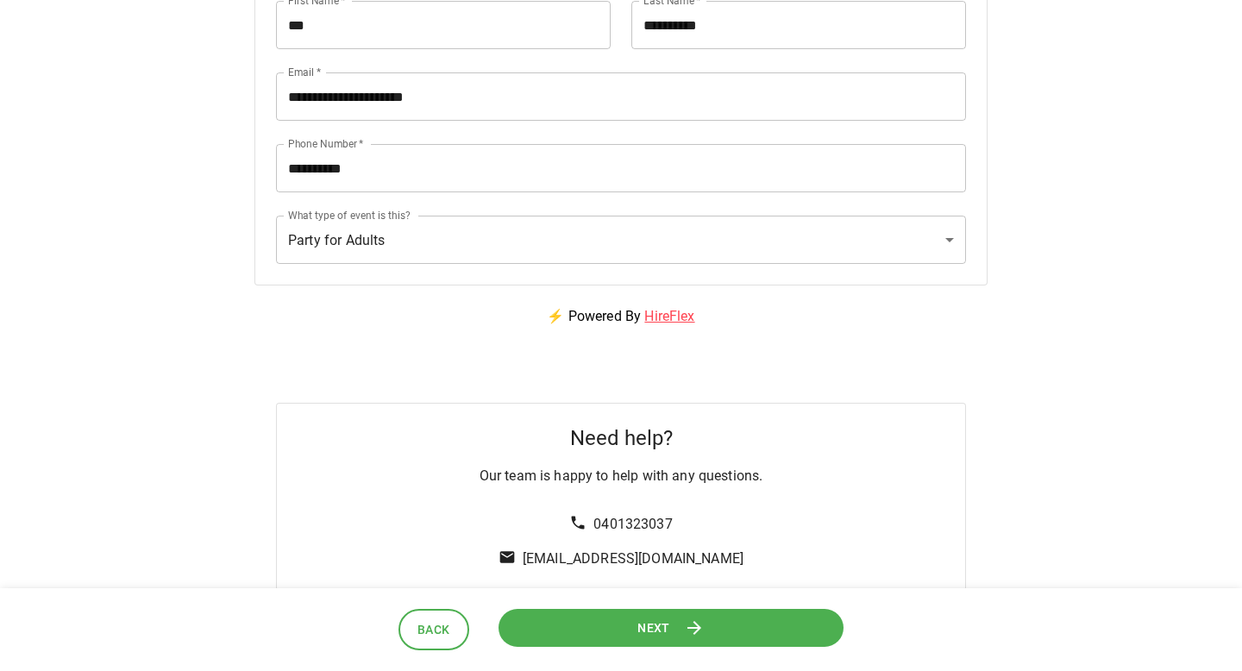
click at [663, 614] on button "Next" at bounding box center [670, 627] width 345 height 39
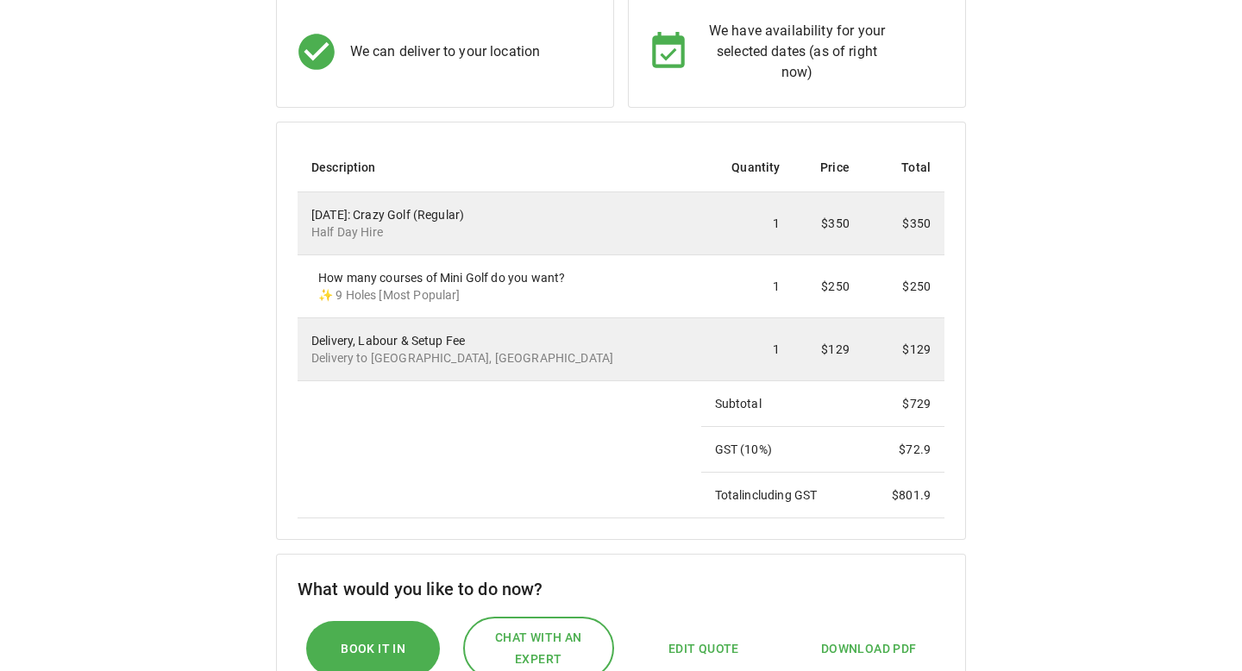
scroll to position [235, 0]
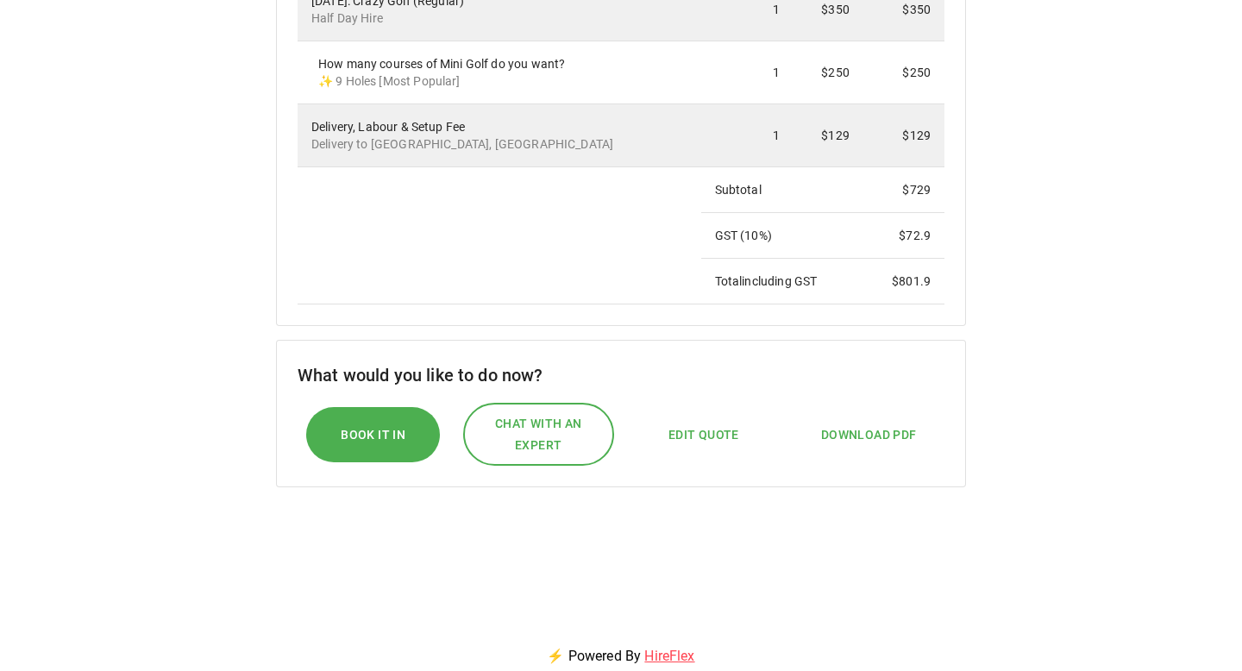
click at [723, 438] on span "Edit Quote" at bounding box center [703, 435] width 71 height 22
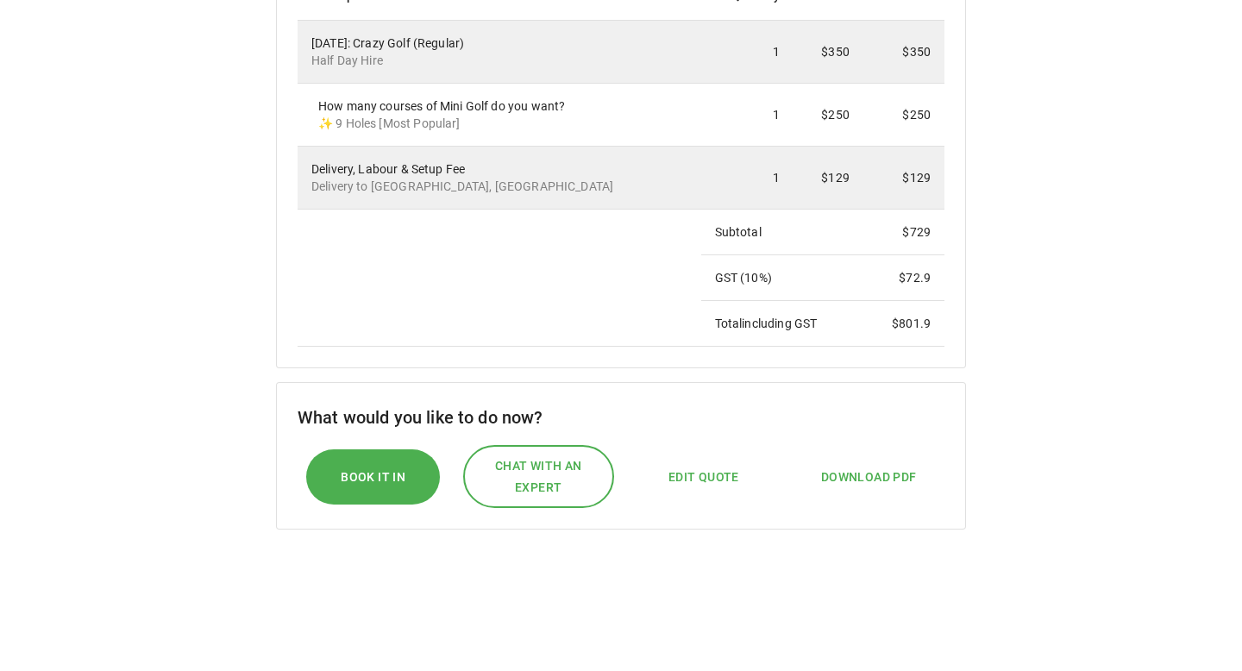
select select "*"
select select "****"
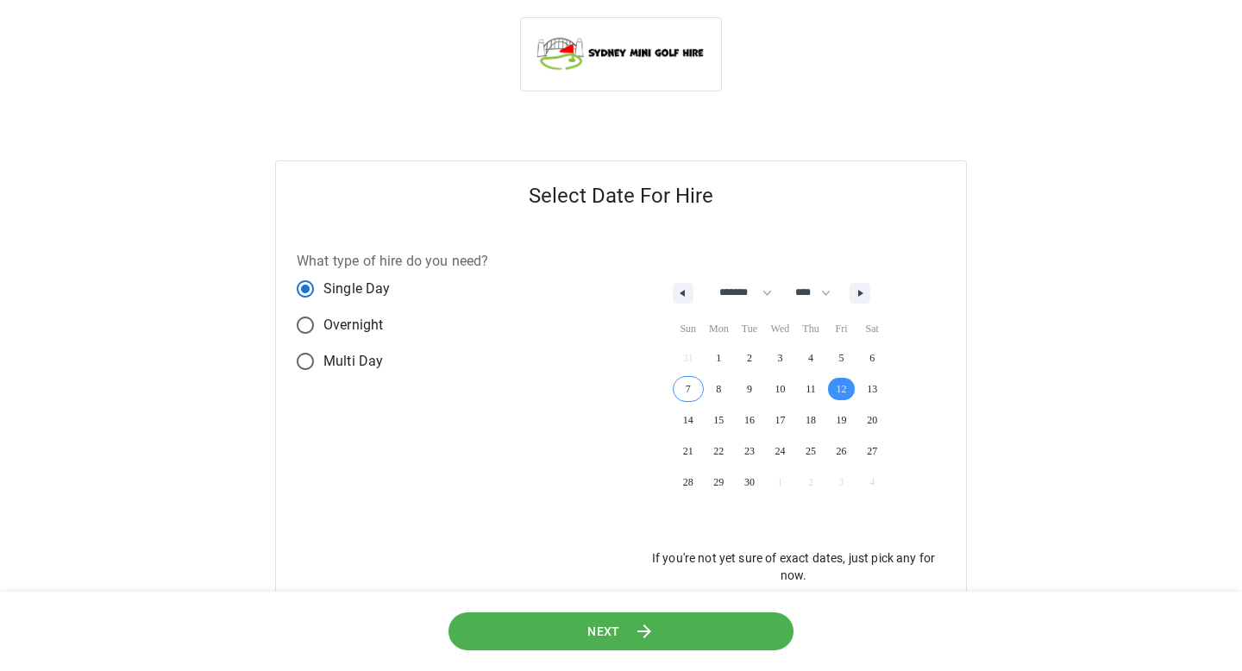
scroll to position [0, 0]
click at [648, 626] on icon at bounding box center [645, 631] width 22 height 22
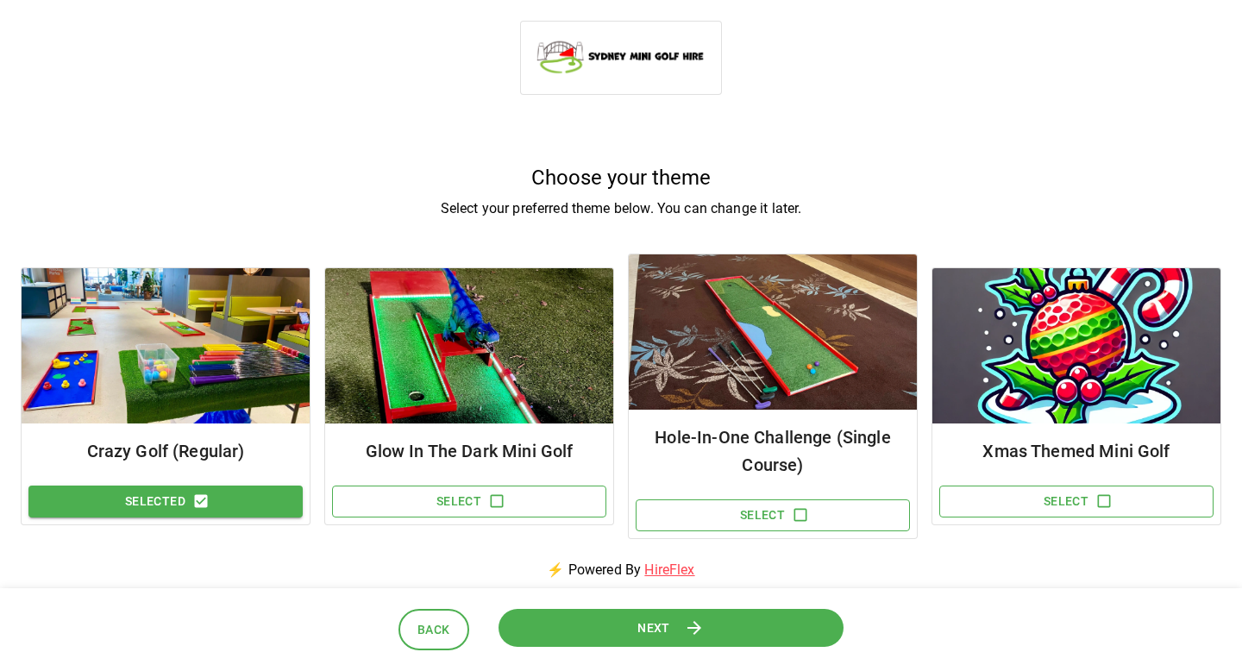
scroll to position [294, 0]
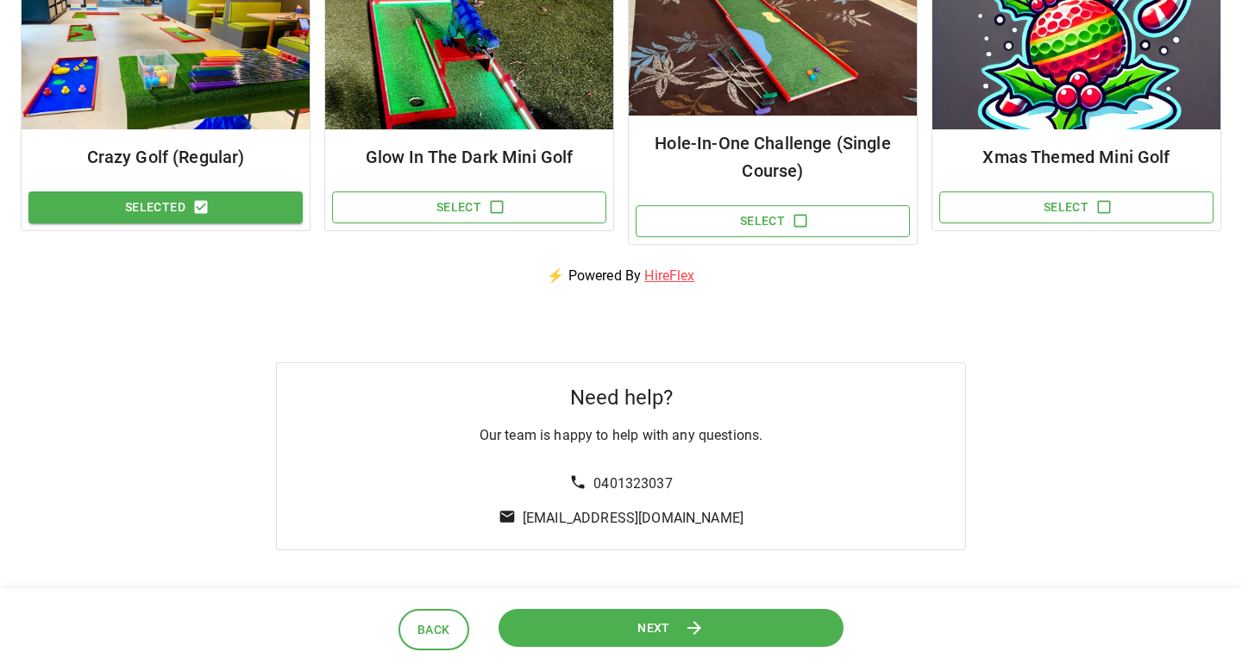
click at [591, 615] on button "Next" at bounding box center [670, 627] width 345 height 39
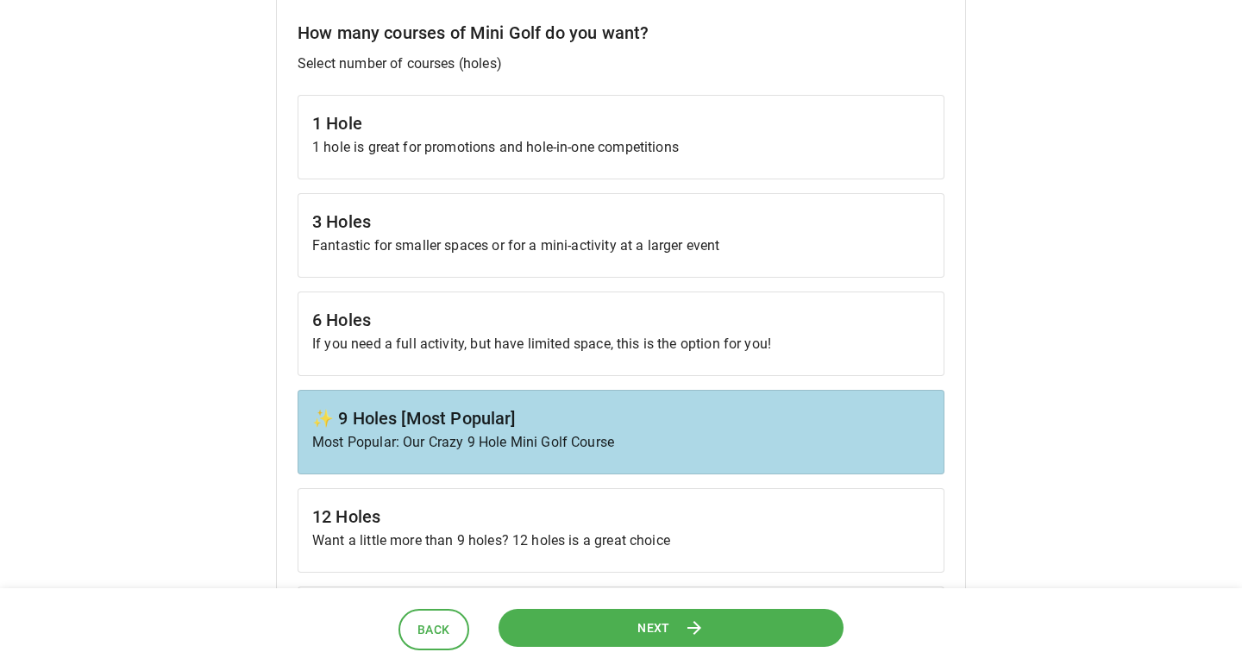
scroll to position [596, 0]
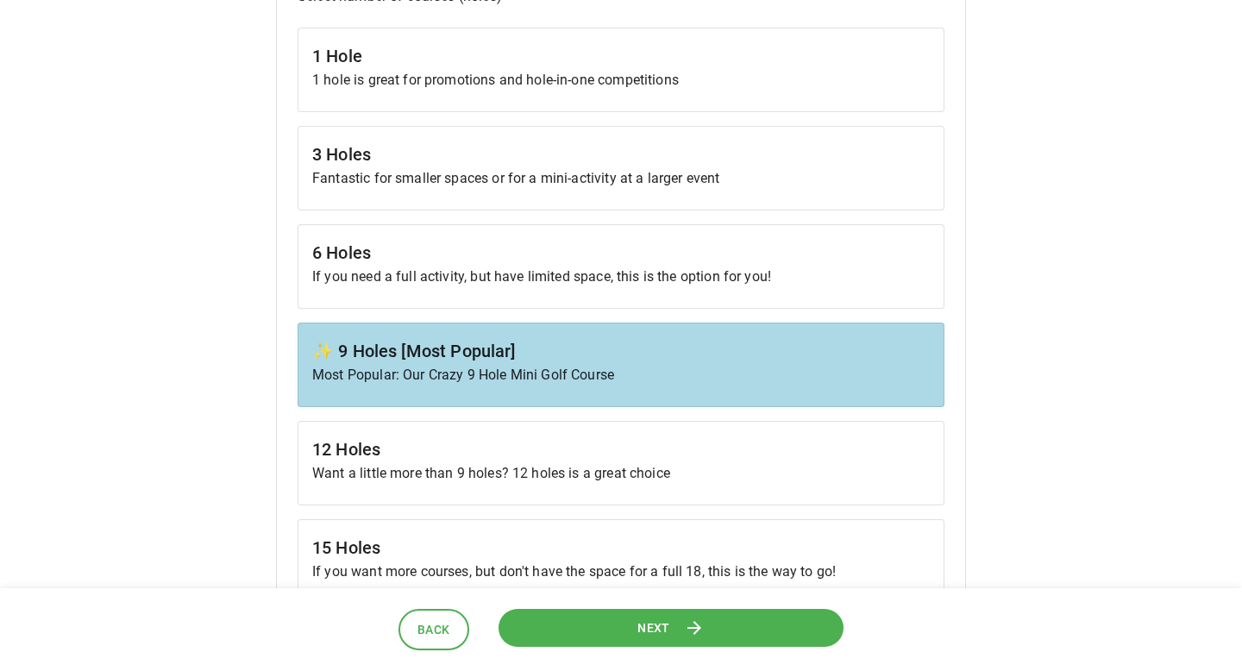
click at [564, 291] on div "6 Holes If you need a full activity, but have limited space, this is the option…" at bounding box center [620, 266] width 647 height 84
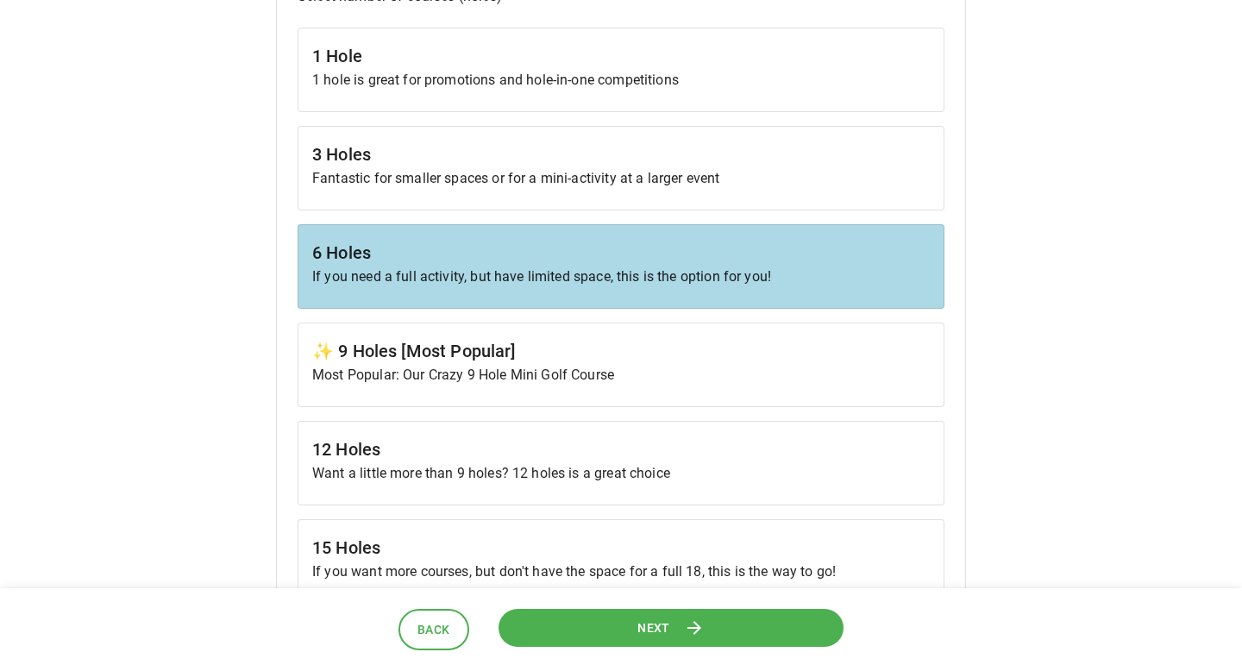
click at [652, 624] on span "Next" at bounding box center [653, 628] width 33 height 22
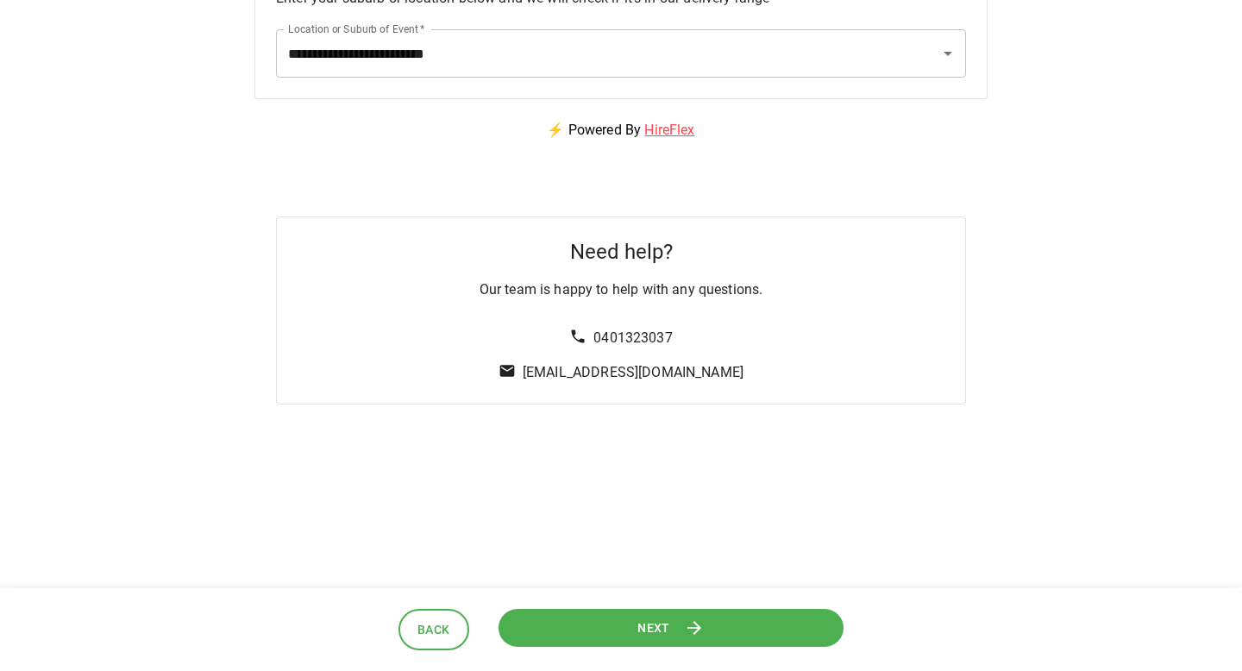
scroll to position [262, 0]
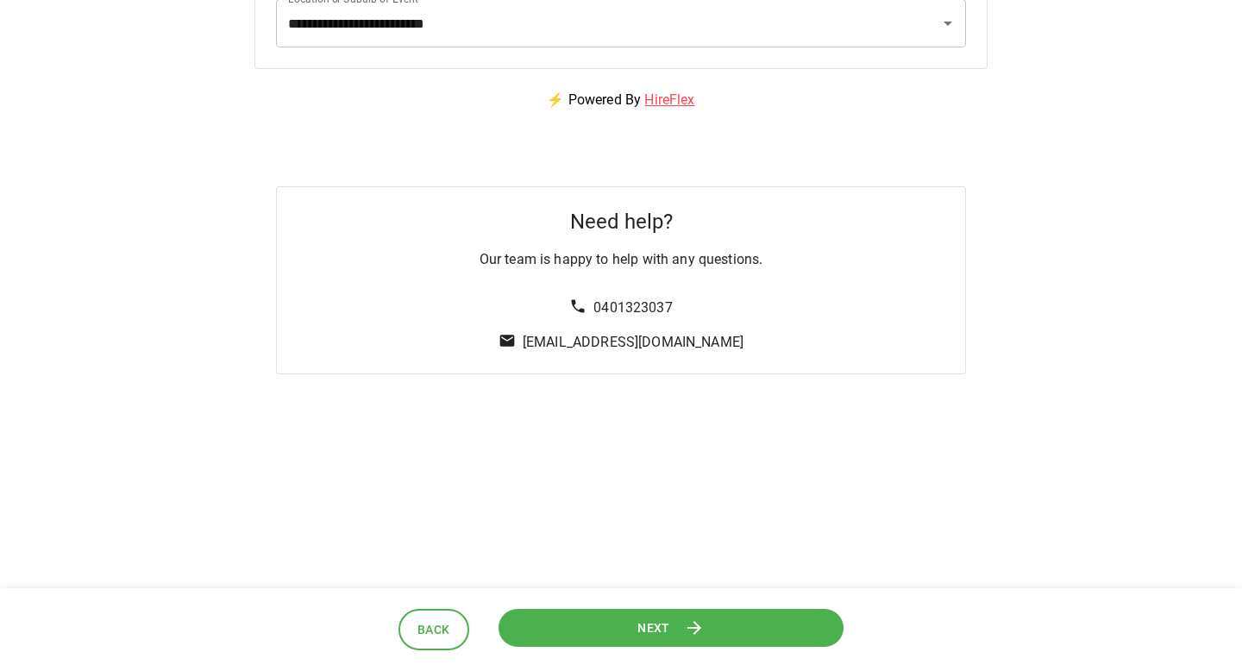
click at [656, 635] on span "Next" at bounding box center [653, 627] width 33 height 22
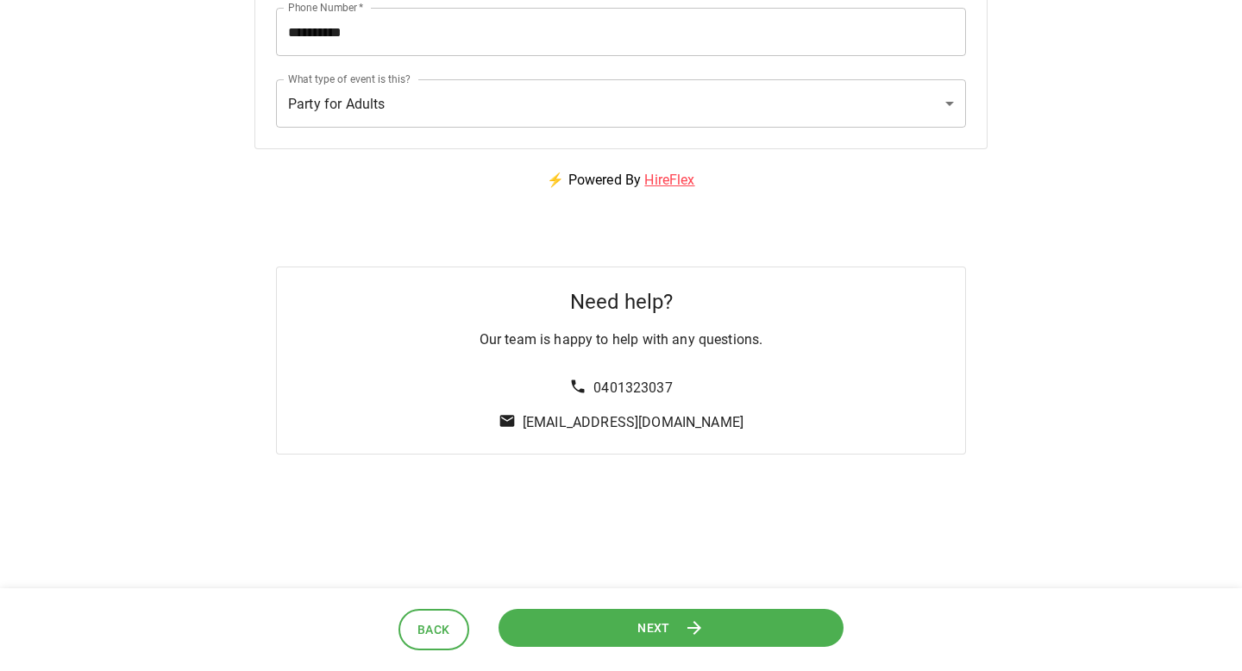
scroll to position [484, 0]
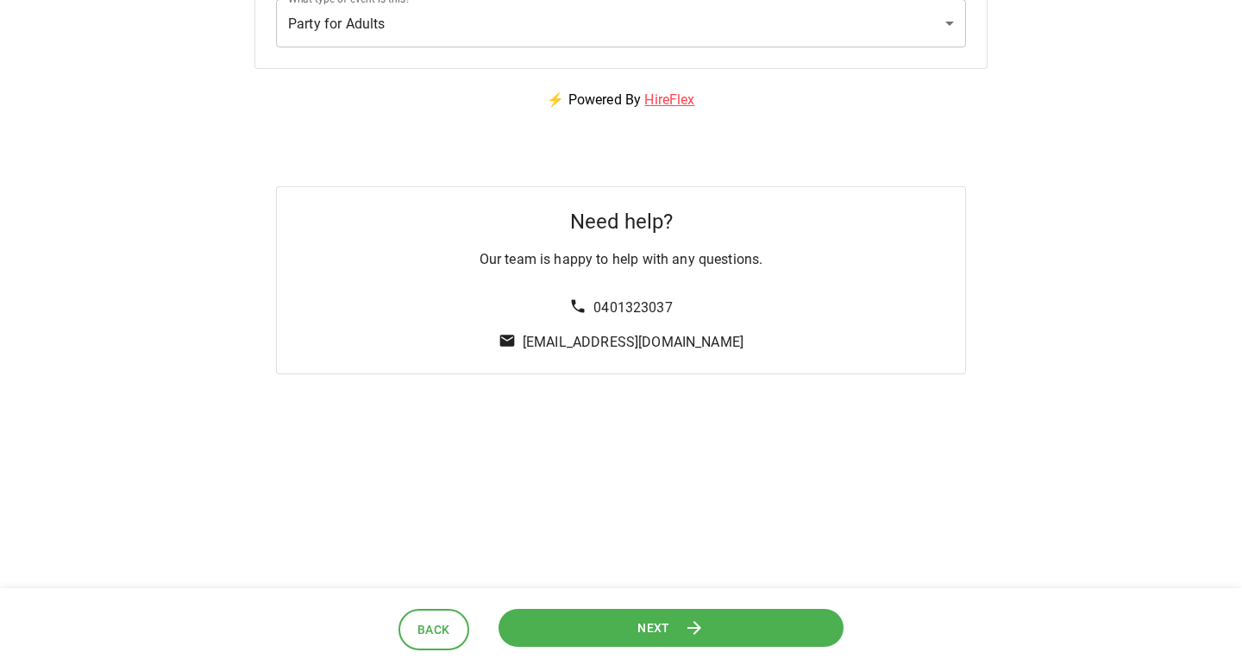
click at [679, 611] on button "Next" at bounding box center [670, 627] width 345 height 39
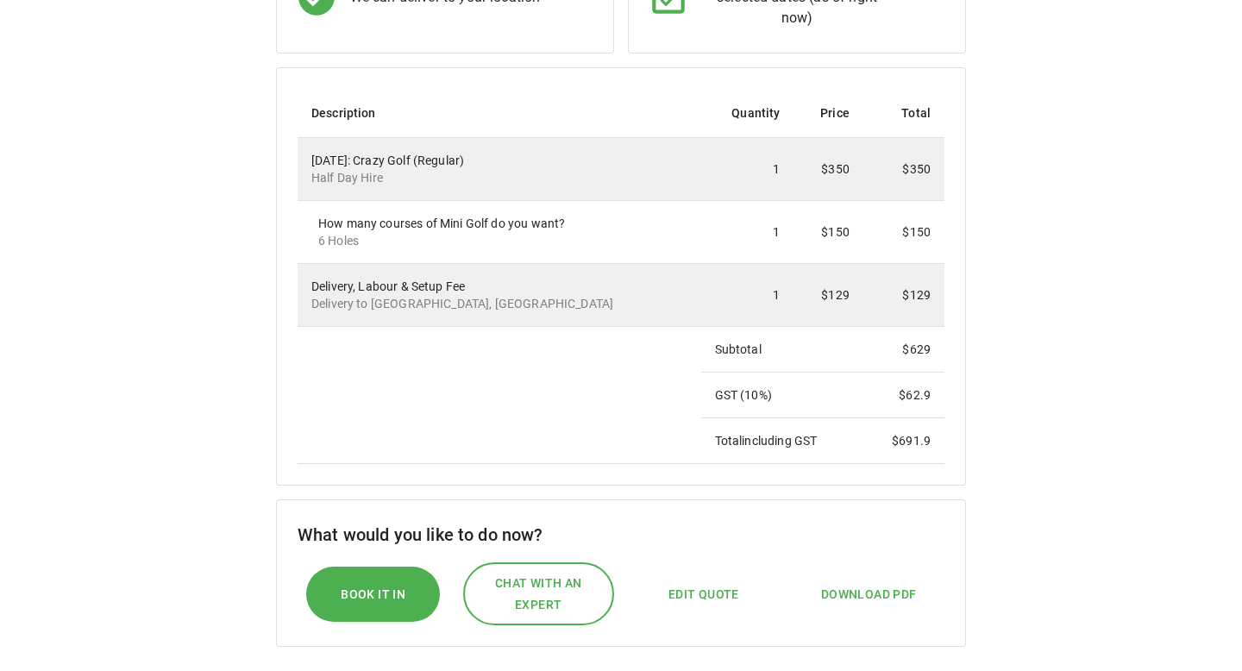
scroll to position [448, 0]
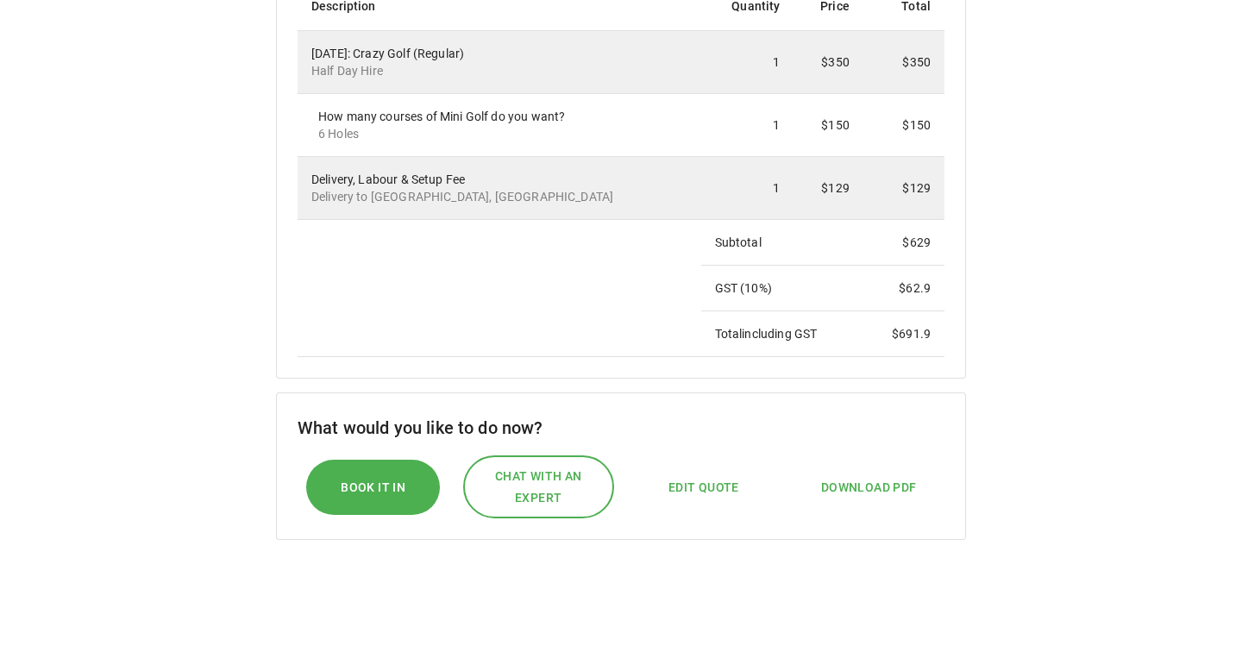
click at [684, 497] on span "Edit Quote" at bounding box center [703, 488] width 71 height 22
select select "*"
select select "****"
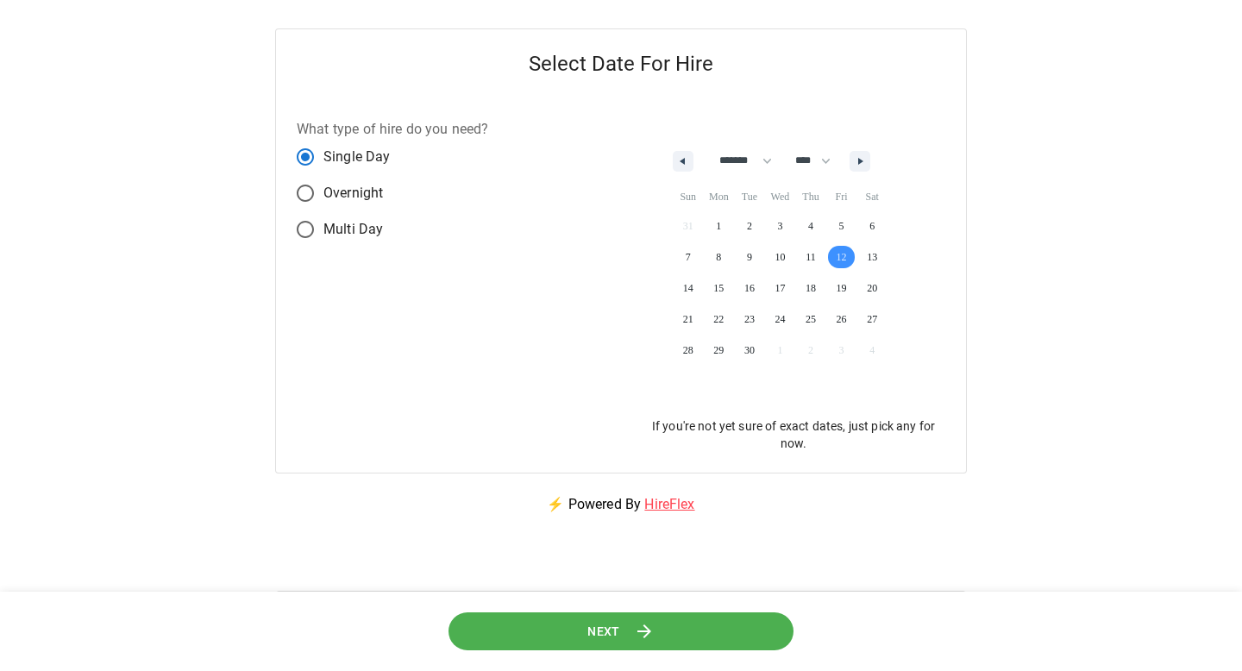
scroll to position [0, 0]
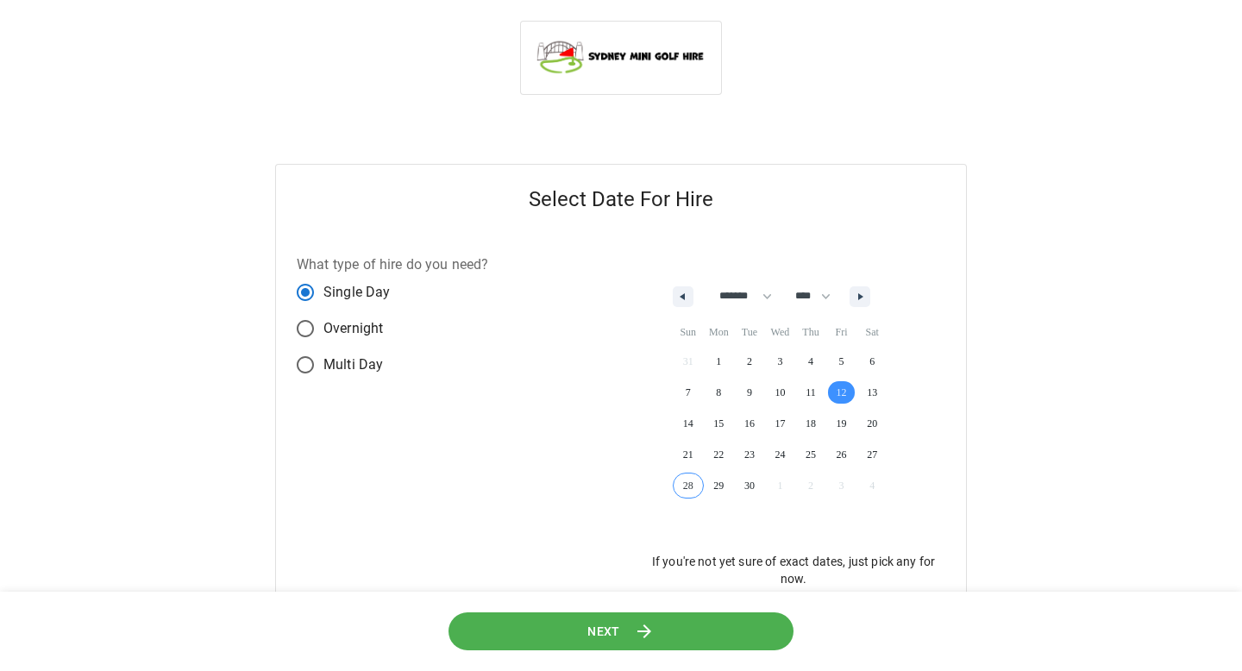
click at [702, 597] on header "Next" at bounding box center [621, 631] width 1242 height 80
click at [698, 629] on button "Next" at bounding box center [620, 630] width 345 height 39
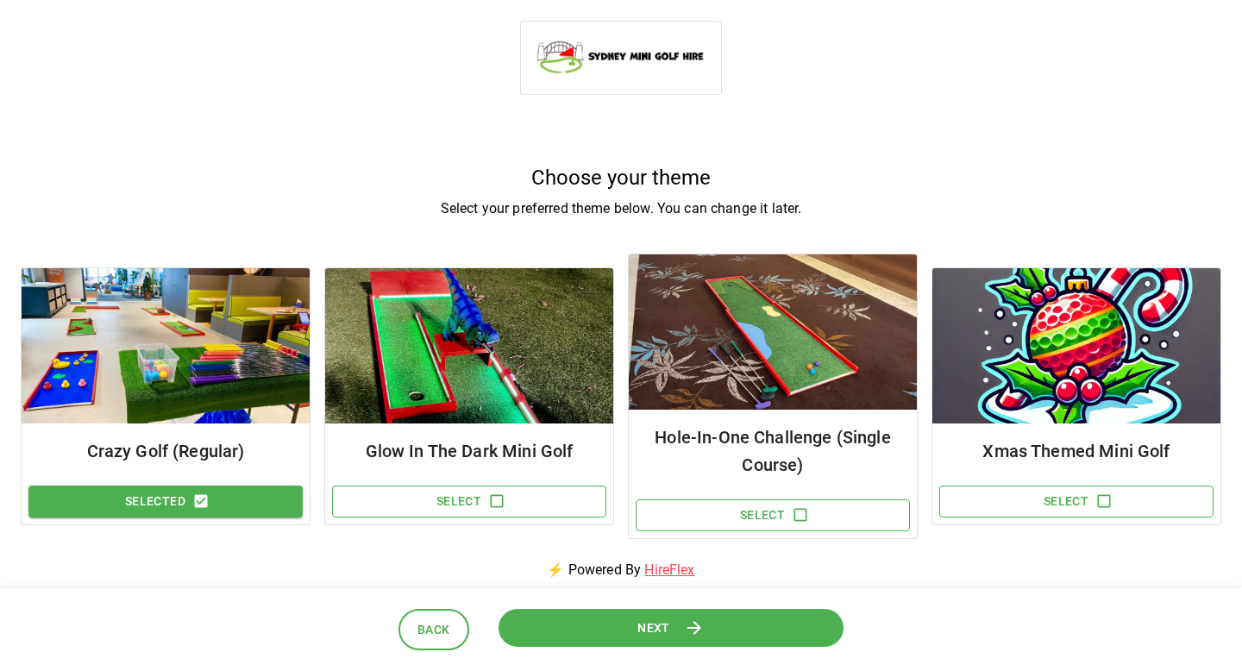
click at [229, 497] on button "Selected" at bounding box center [165, 501] width 274 height 32
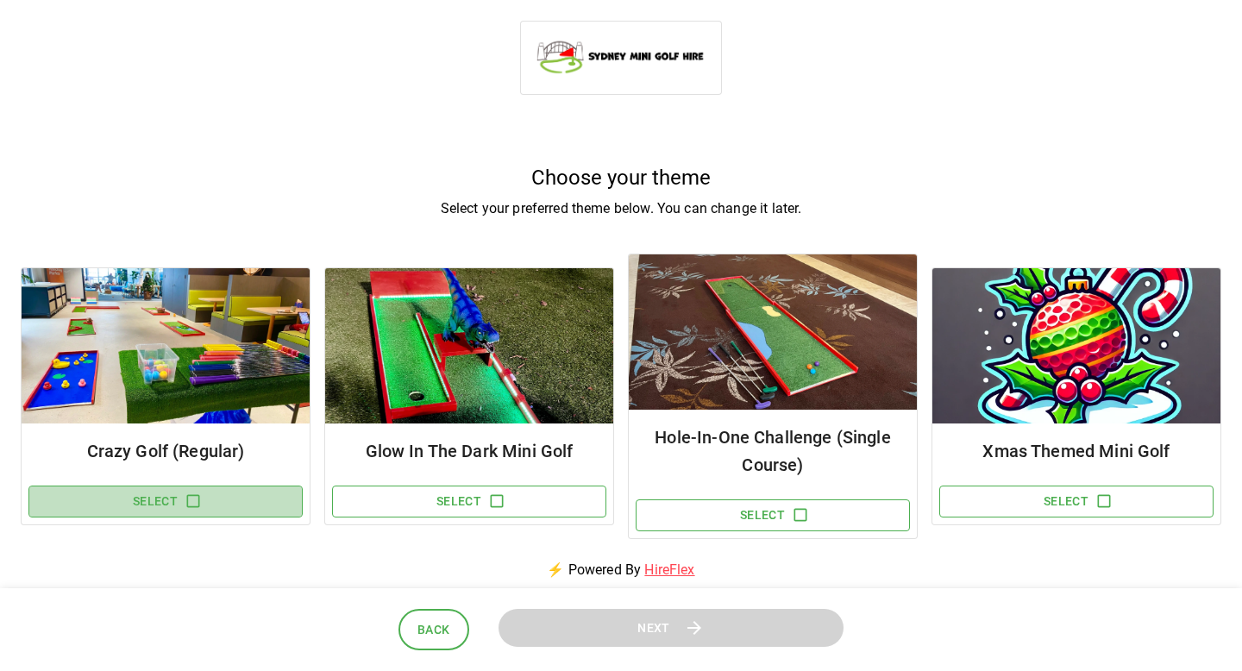
click at [235, 498] on button "Select" at bounding box center [165, 501] width 274 height 32
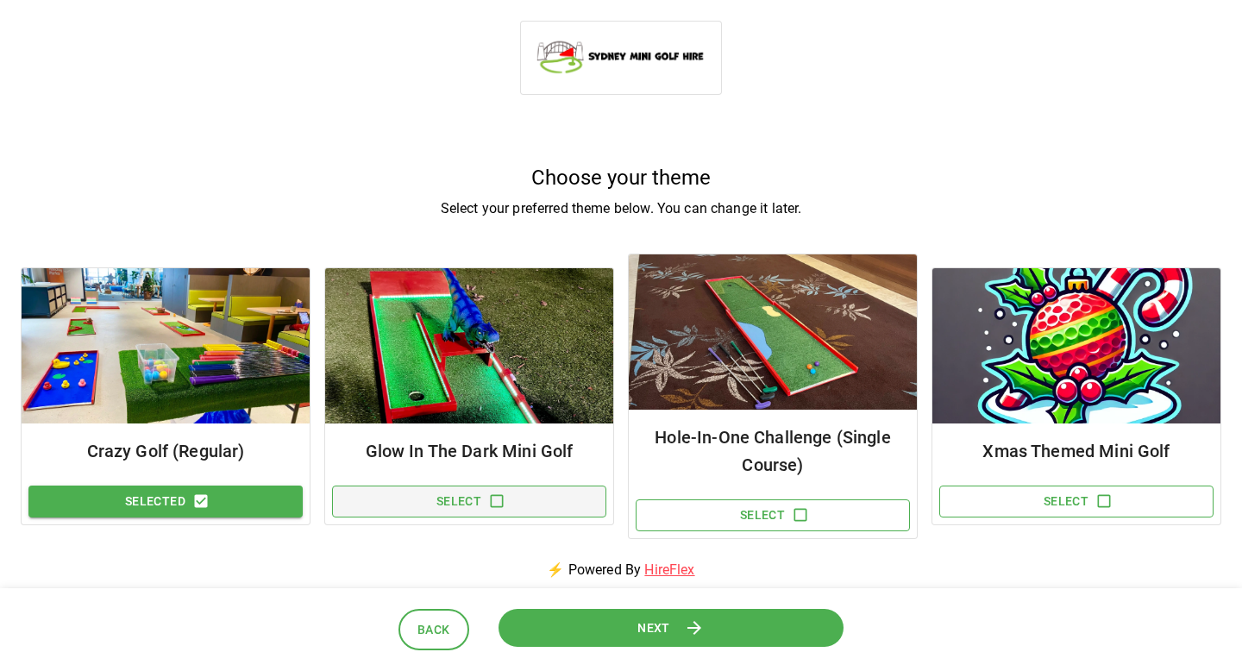
scroll to position [286, 0]
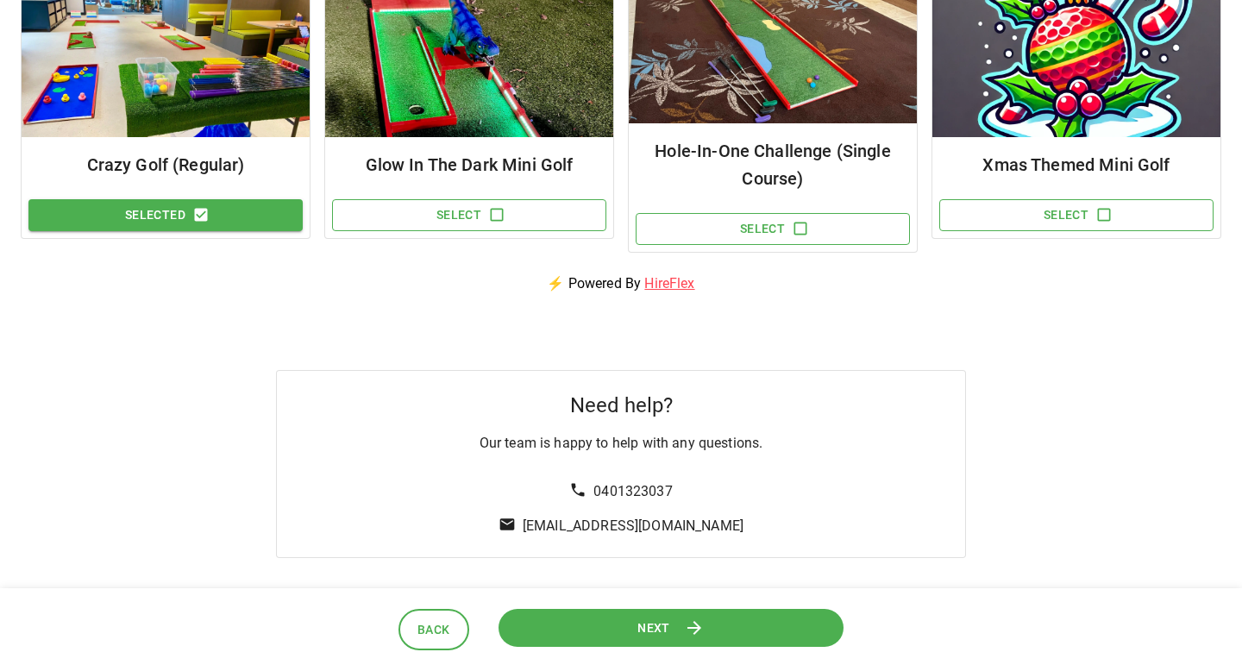
click at [247, 236] on div "Selected" at bounding box center [166, 215] width 288 height 46
click at [247, 230] on button "Selected" at bounding box center [165, 215] width 274 height 32
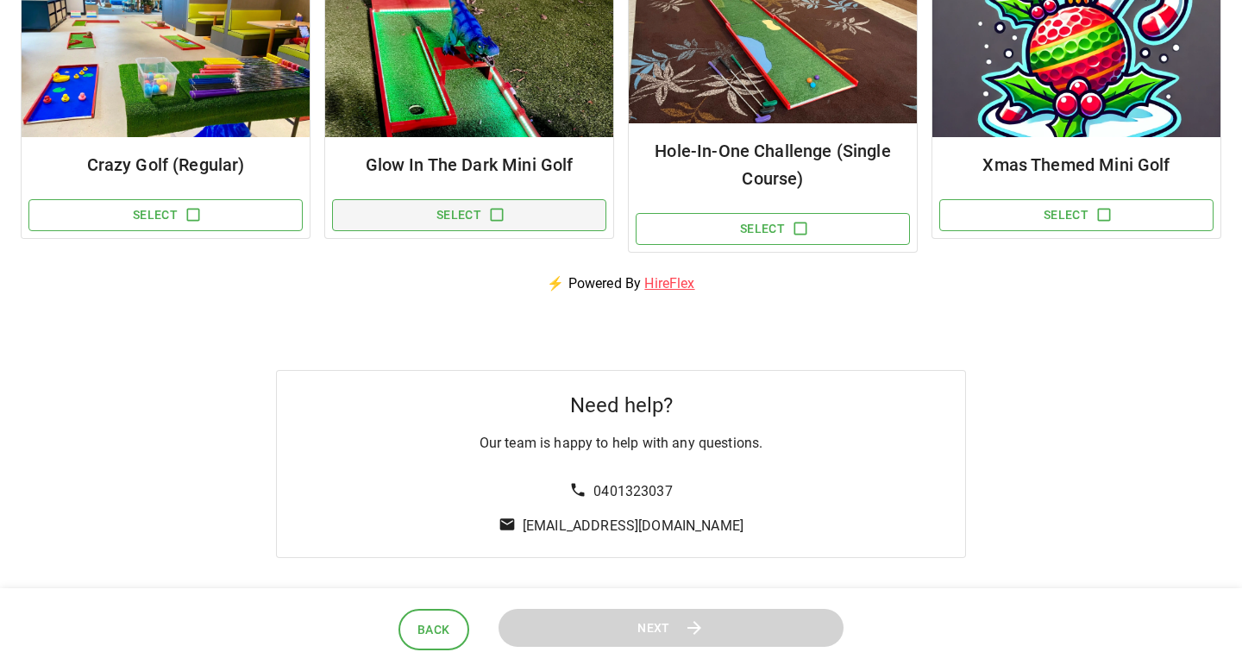
click at [531, 206] on button "Select" at bounding box center [469, 215] width 274 height 32
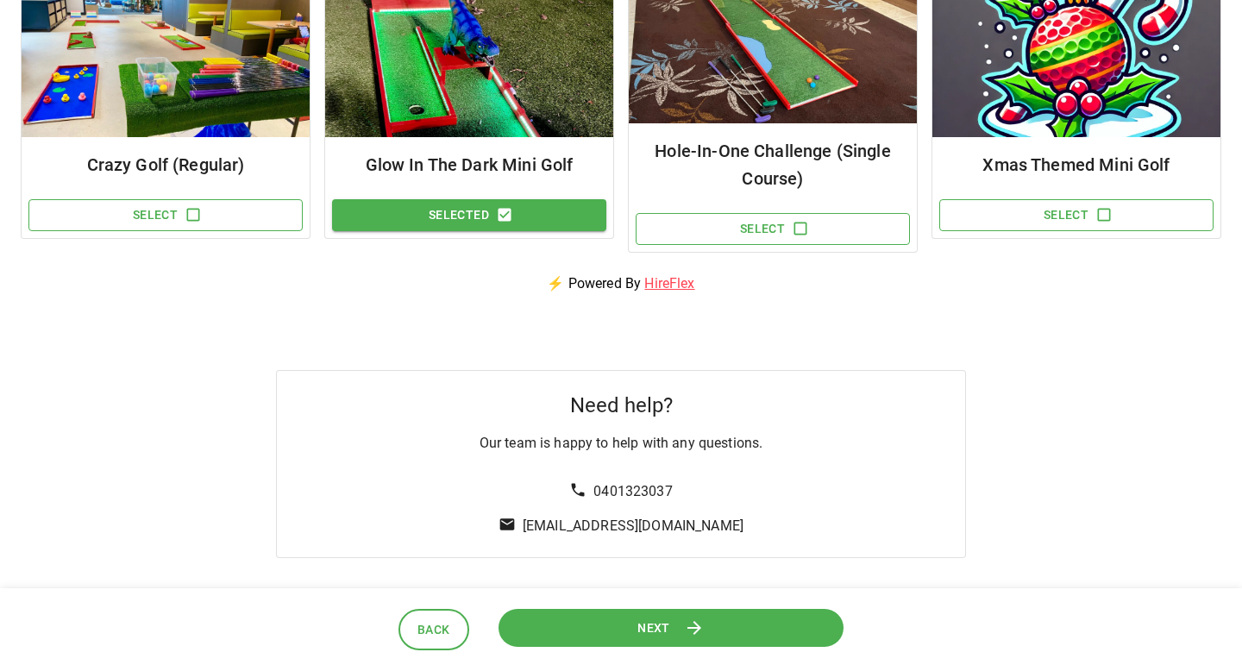
click at [597, 615] on button "Next" at bounding box center [670, 628] width 356 height 40
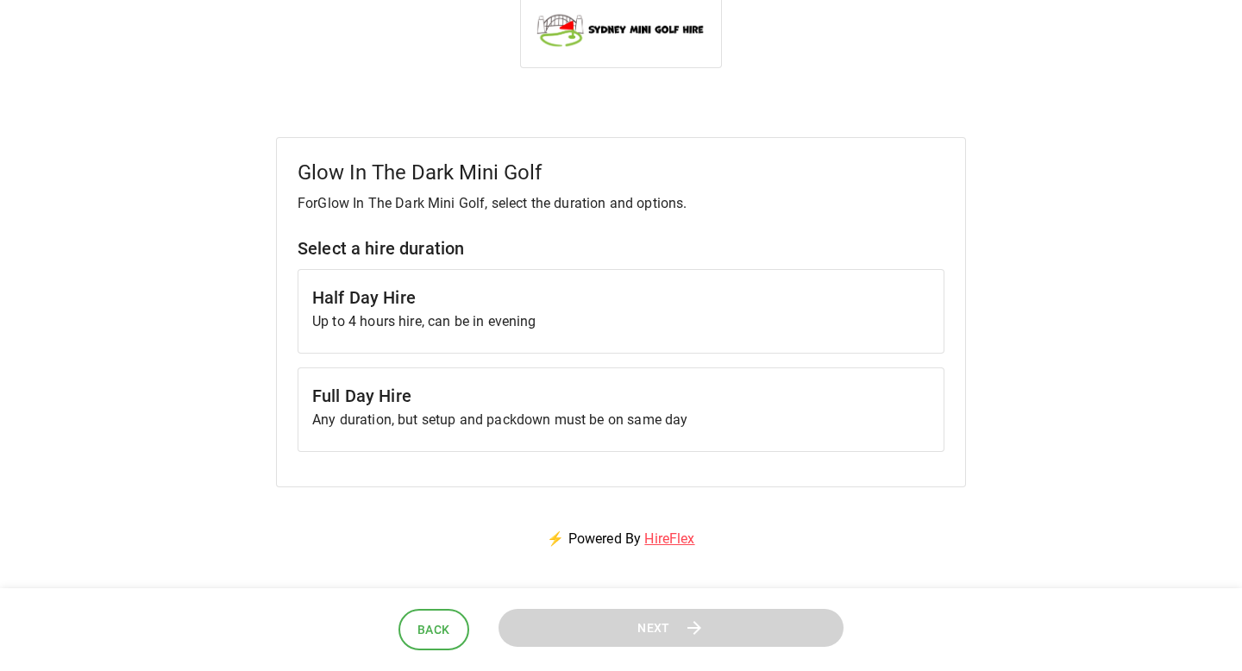
scroll to position [31, 0]
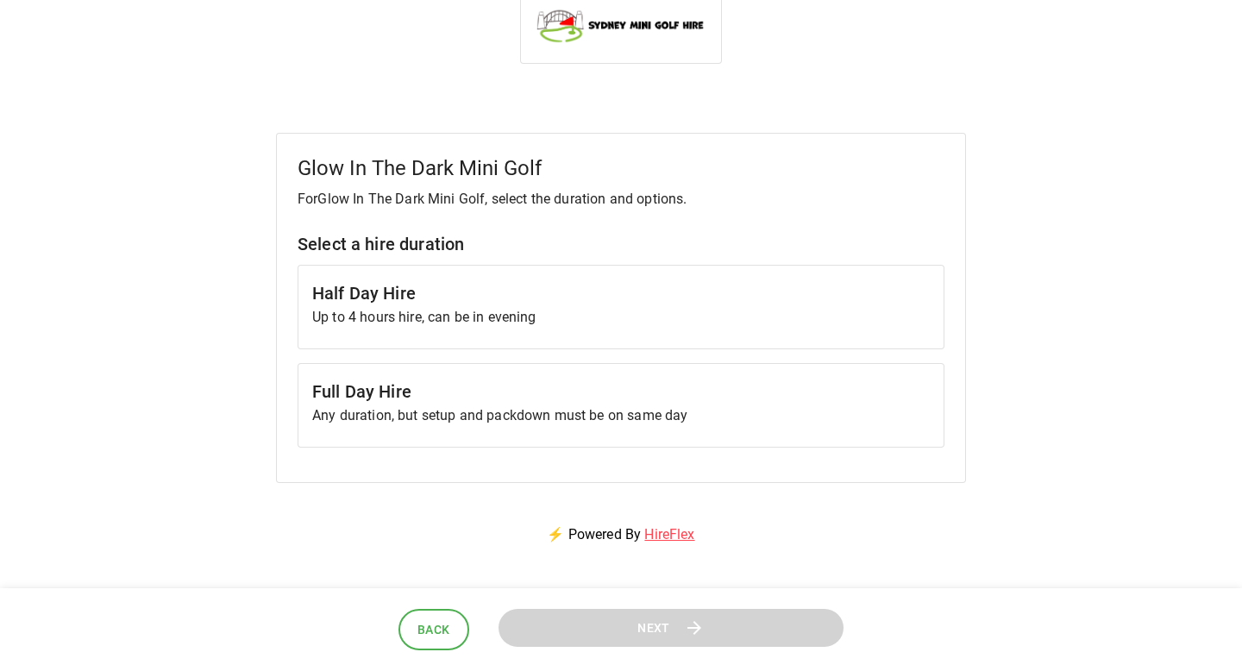
click at [621, 391] on h6 "Full Day Hire" at bounding box center [620, 392] width 617 height 28
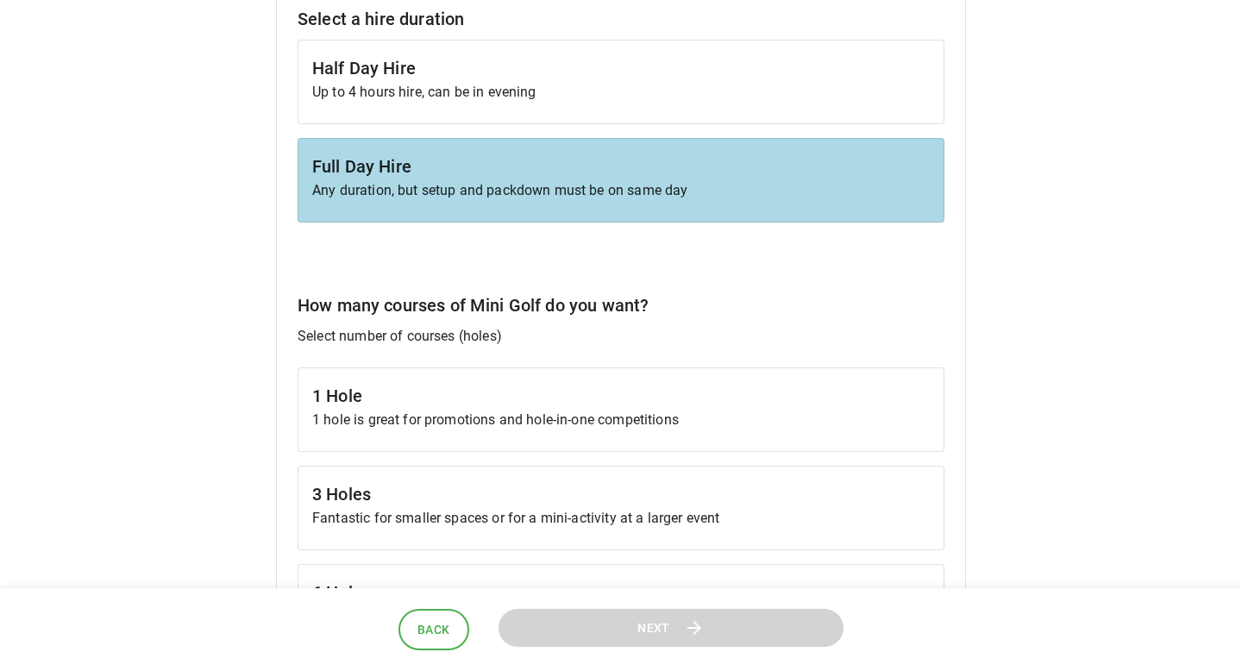
scroll to position [145, 0]
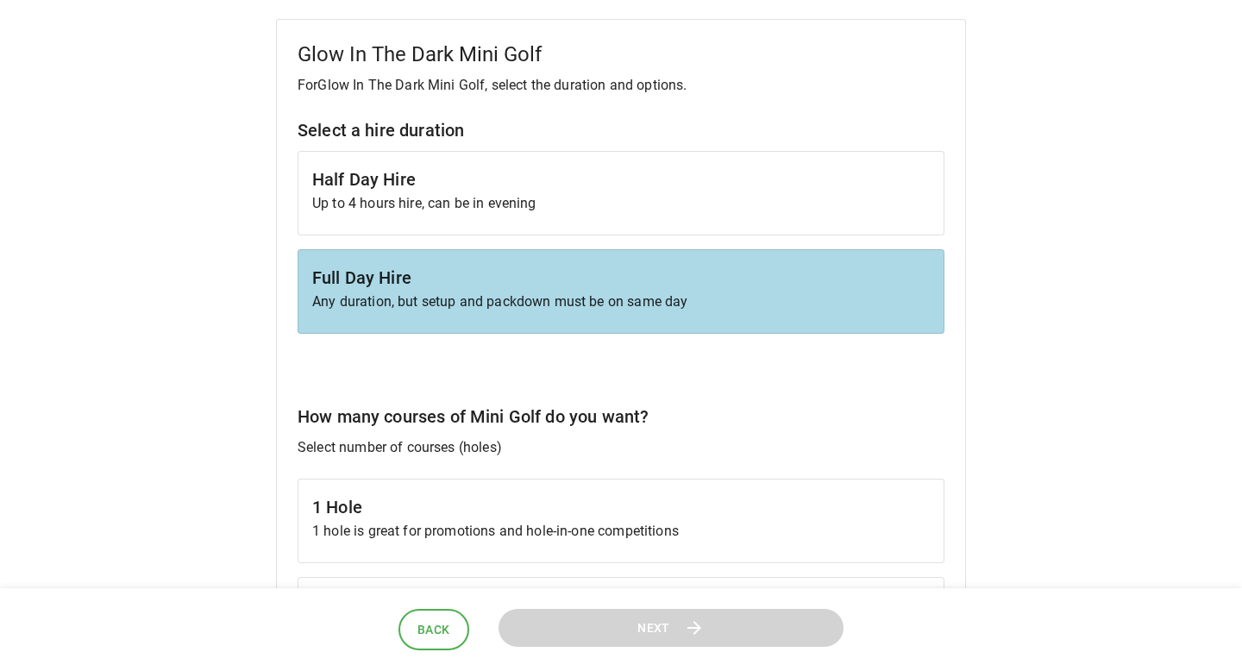
click at [654, 219] on div "Half Day Hire Up to 4 hours hire, can be in evening" at bounding box center [620, 193] width 647 height 84
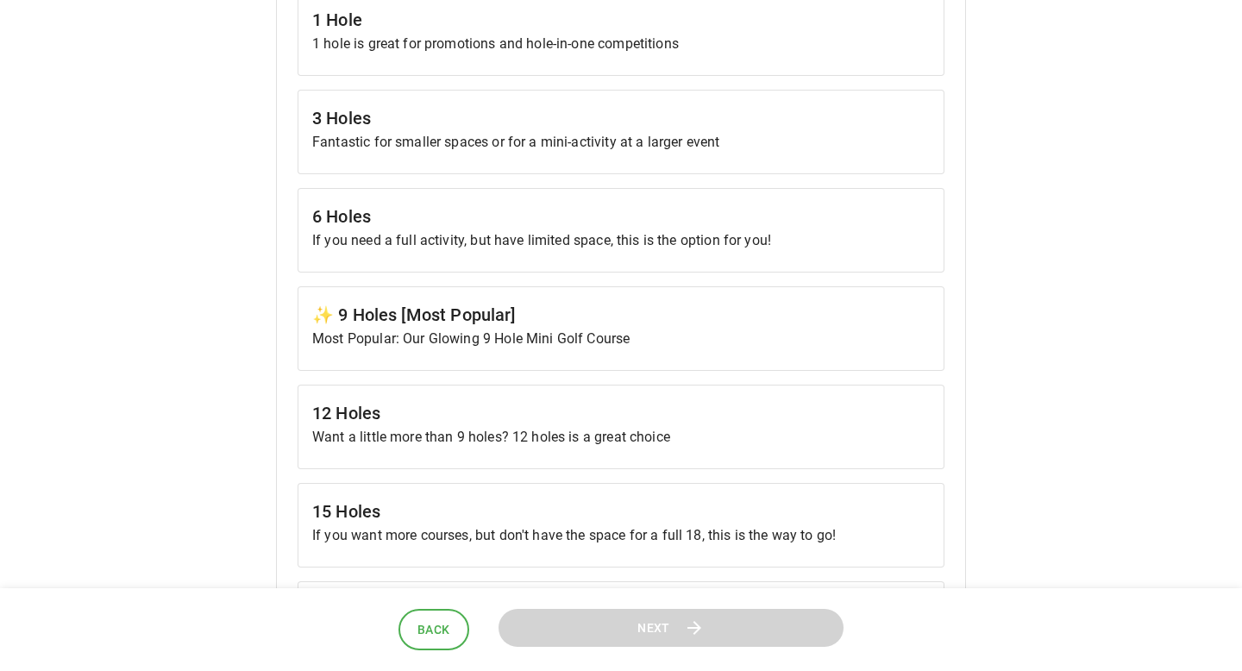
scroll to position [672, 0]
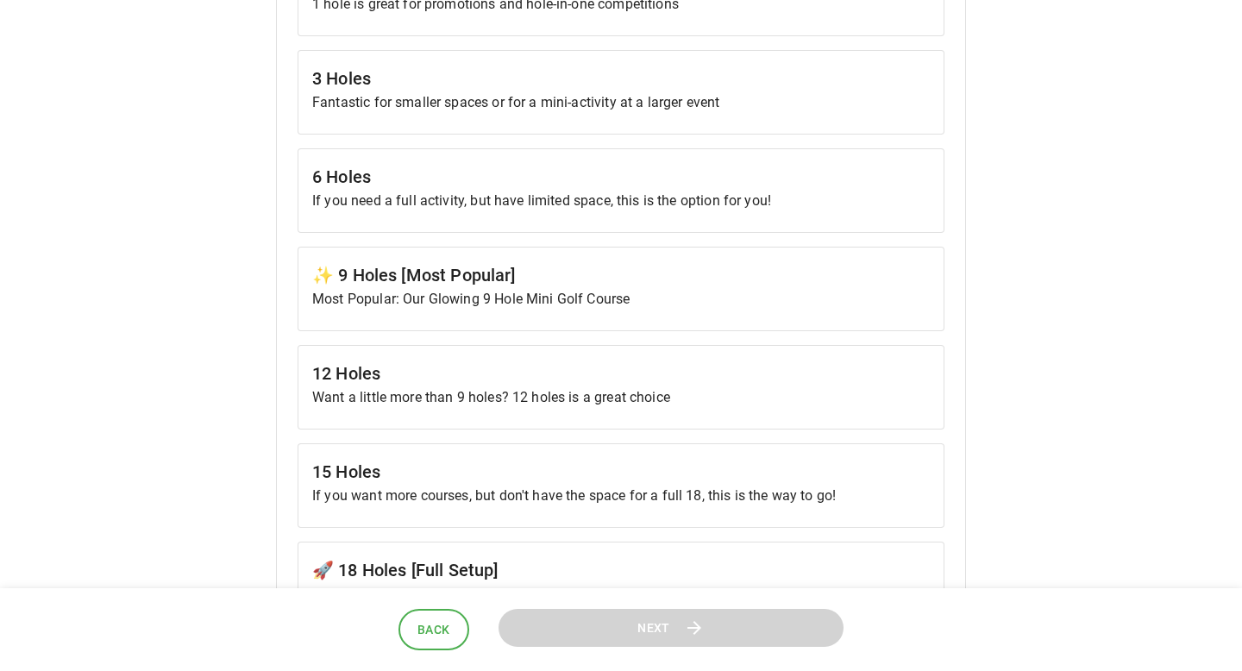
click at [660, 306] on p "Most Popular: Our Glowing 9 Hole Mini Golf Course" at bounding box center [620, 299] width 617 height 21
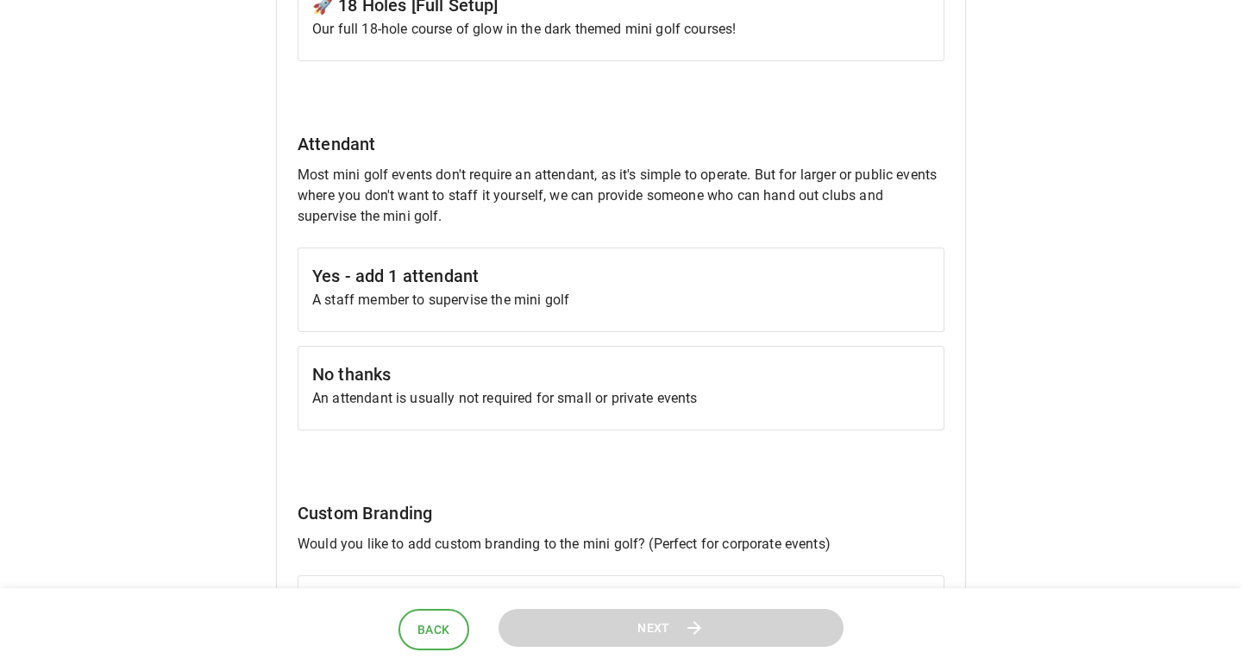
click at [660, 304] on p "A staff member to supervise the mini golf" at bounding box center [620, 300] width 617 height 21
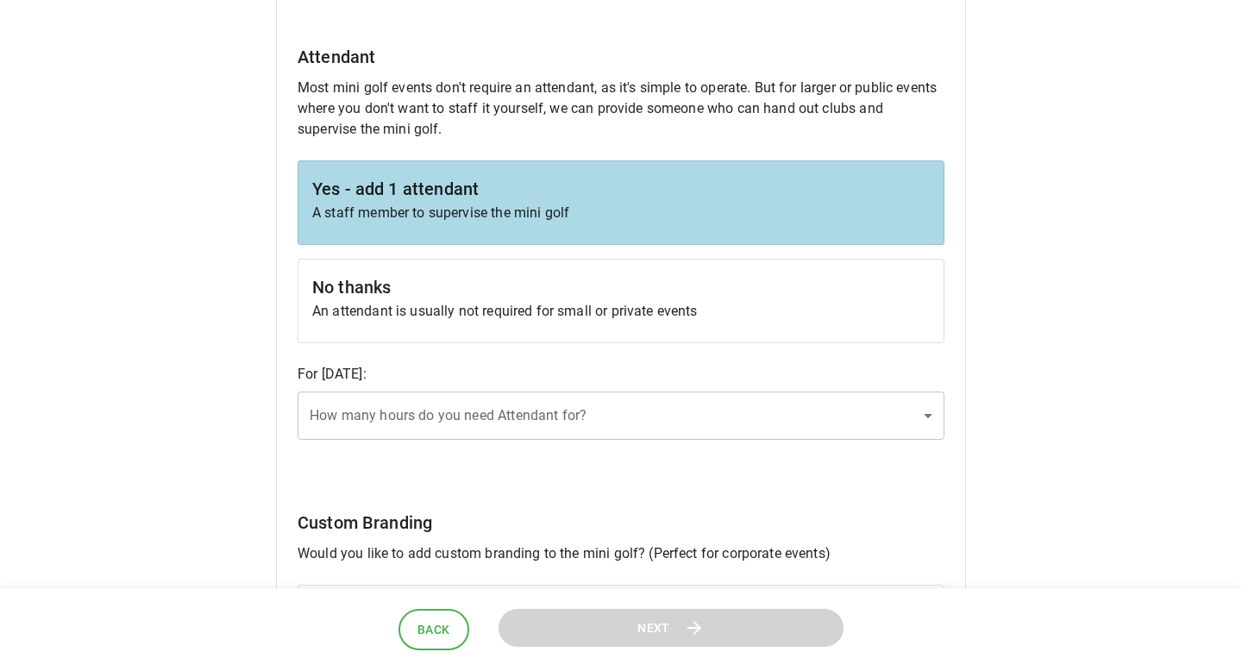
scroll to position [1496, 0]
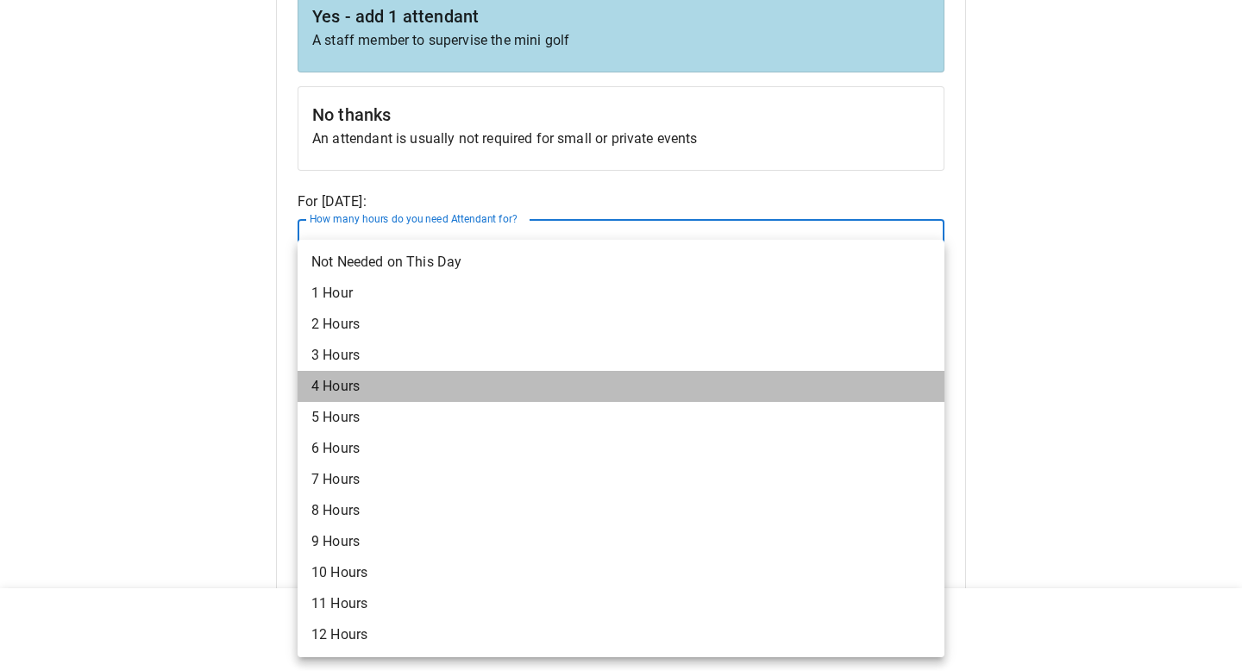
click at [581, 375] on li "4 Hours" at bounding box center [620, 386] width 647 height 31
type input "*"
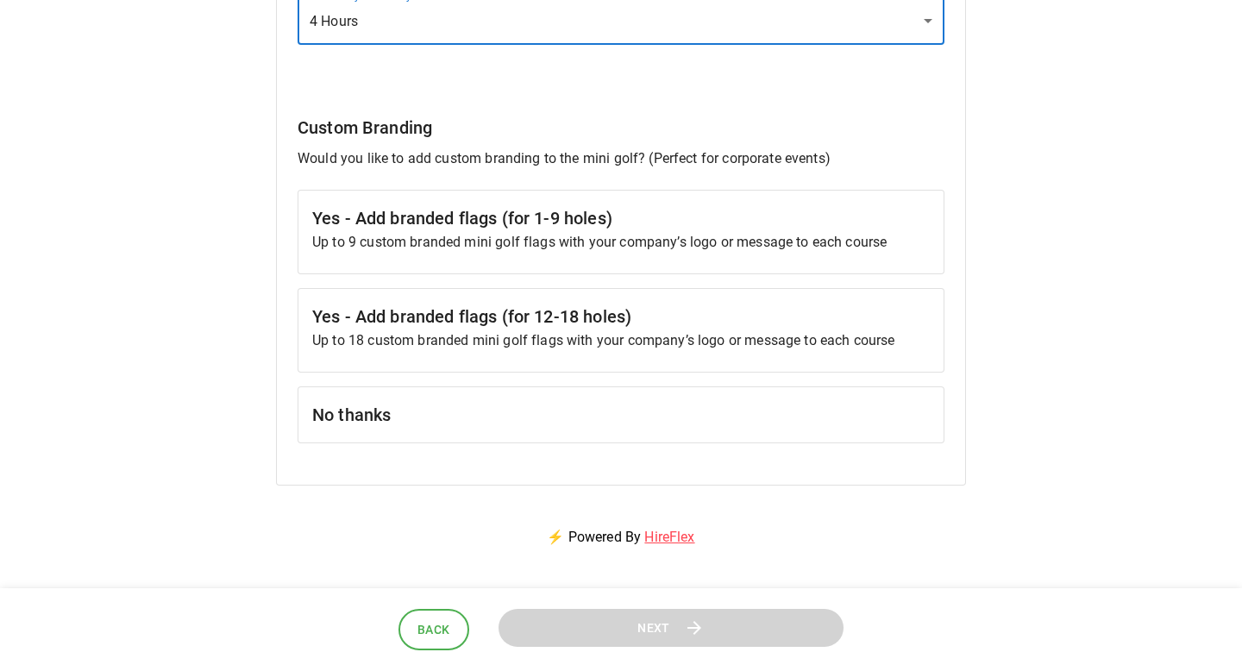
scroll to position [1732, 0]
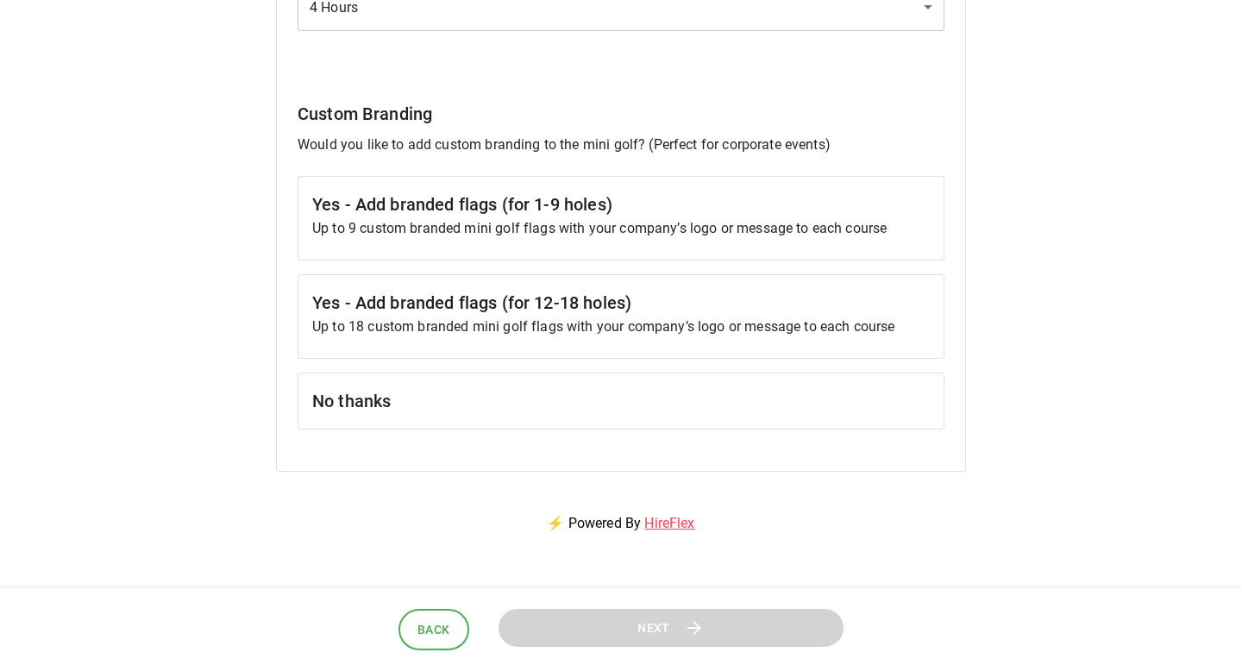
click at [683, 216] on h6 "Yes - Add branded flags (for 1-9 holes)" at bounding box center [620, 205] width 617 height 28
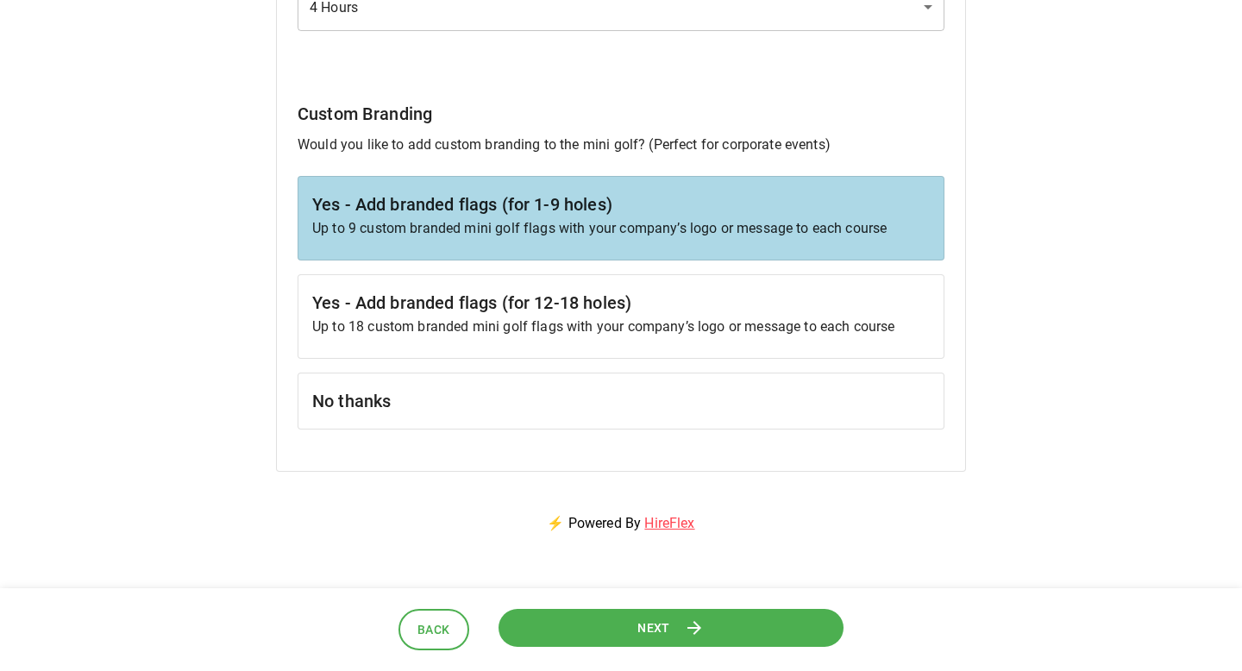
click at [684, 207] on h6 "Yes - Add branded flags (for 1-9 holes)" at bounding box center [620, 205] width 617 height 28
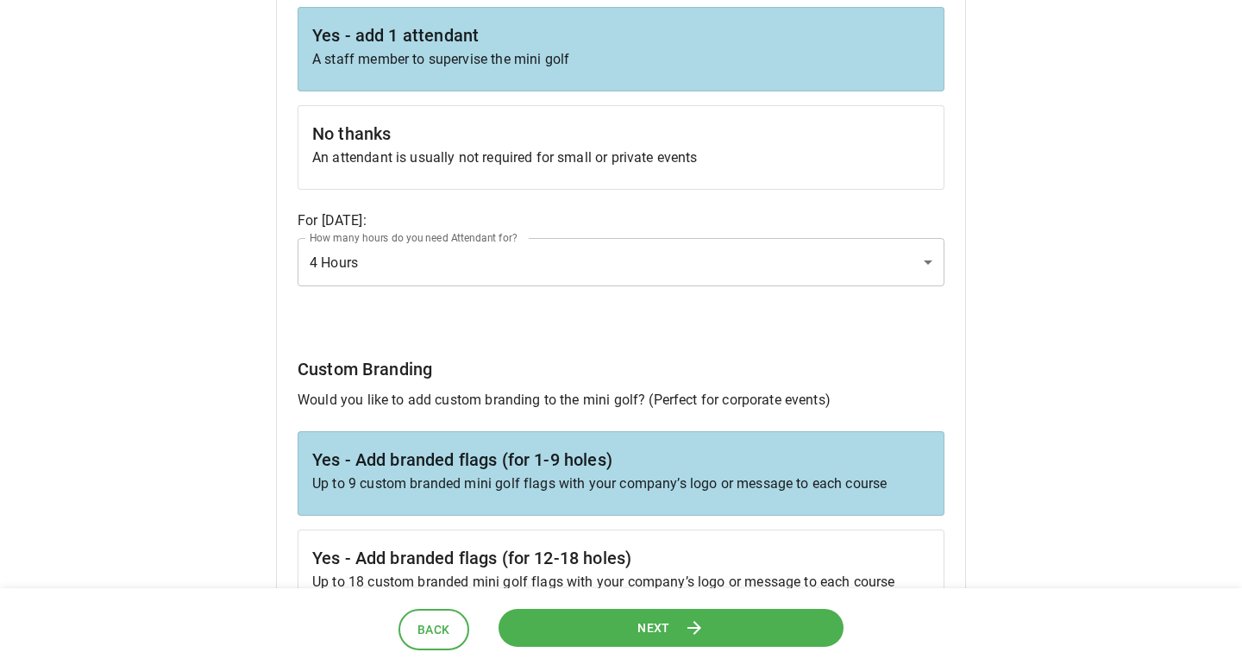
scroll to position [1422, 0]
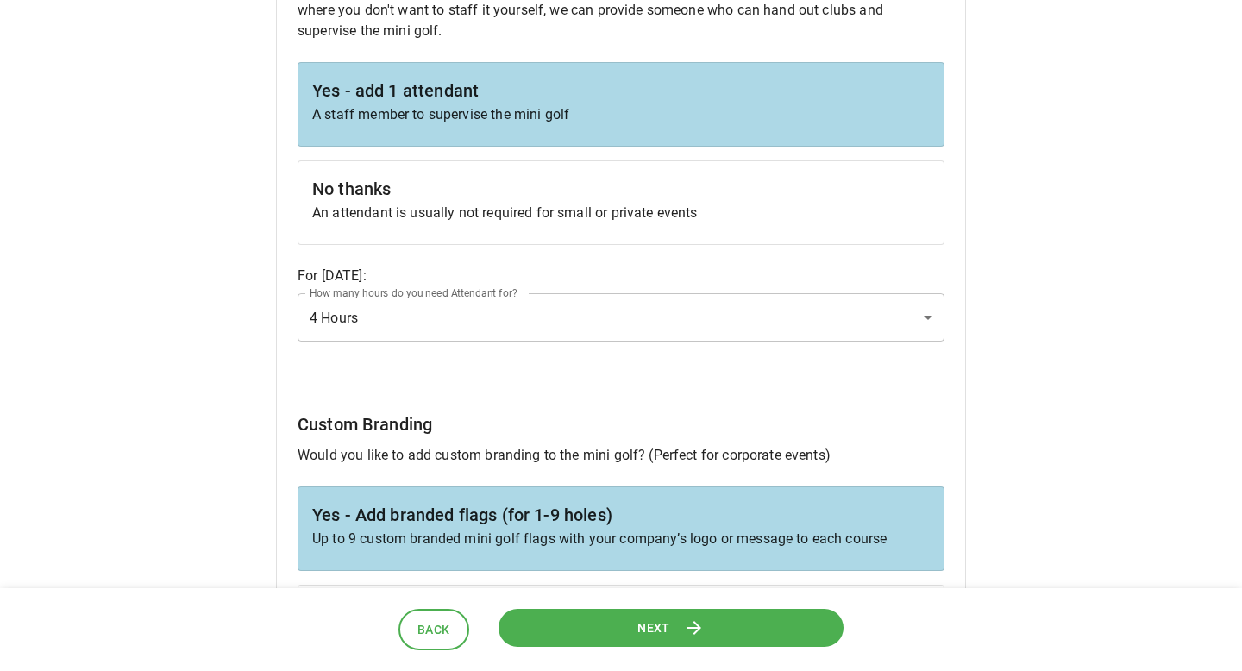
click at [681, 167] on div "No thanks An attendant is usually not required for small or private events" at bounding box center [620, 202] width 647 height 84
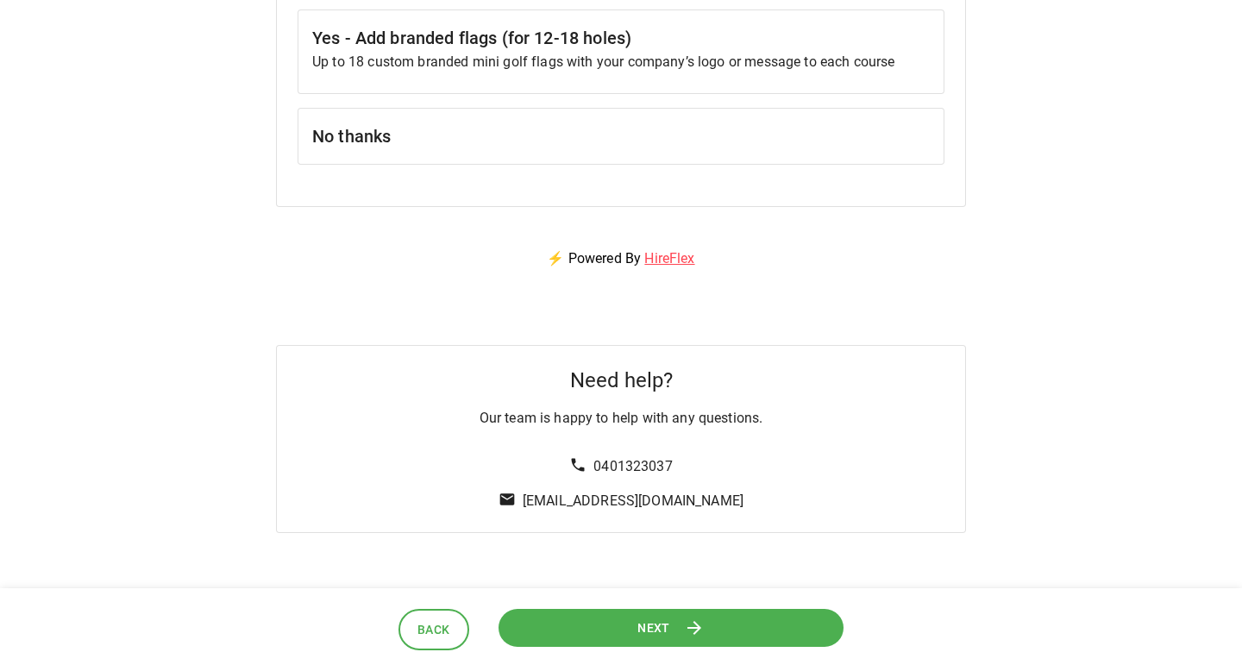
scroll to position [1901, 0]
click at [690, 611] on button "Next" at bounding box center [670, 627] width 345 height 39
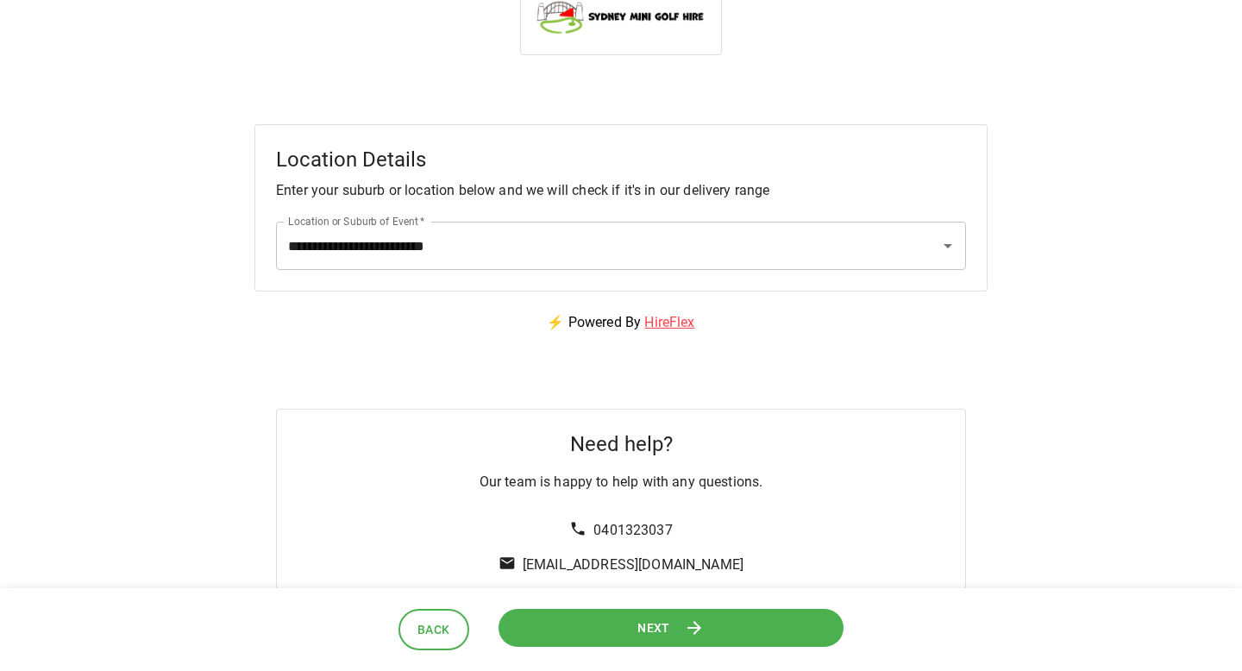
scroll to position [0, 0]
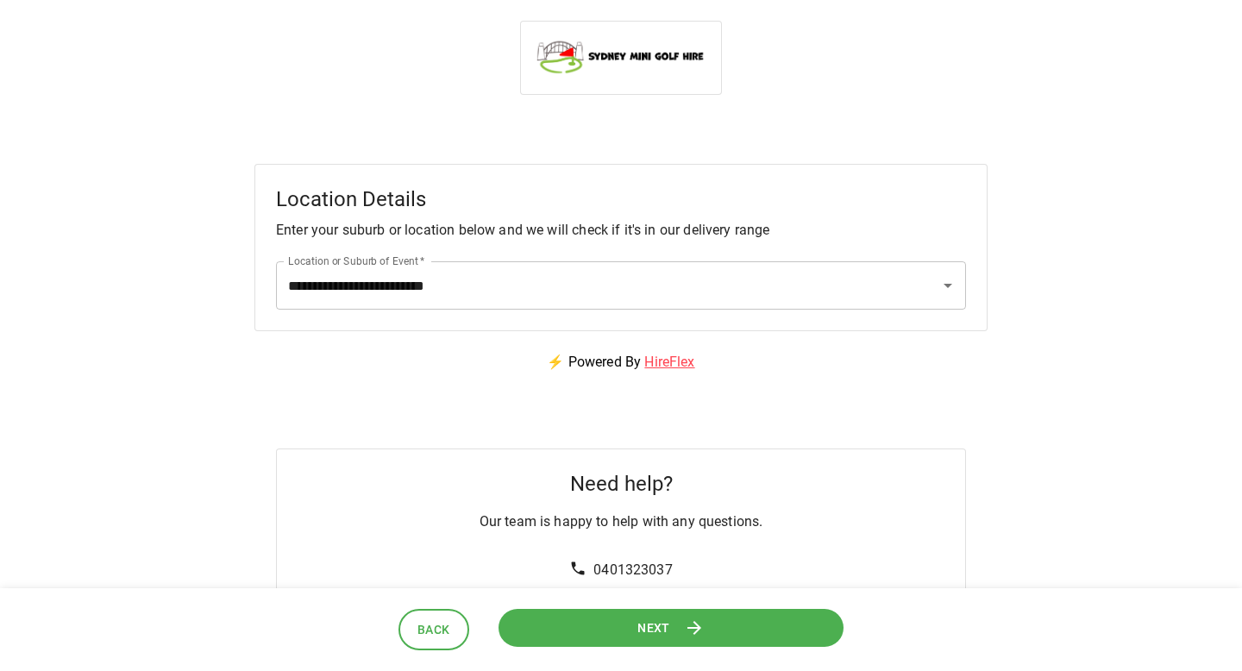
click at [670, 629] on button "Next" at bounding box center [671, 628] width 360 height 40
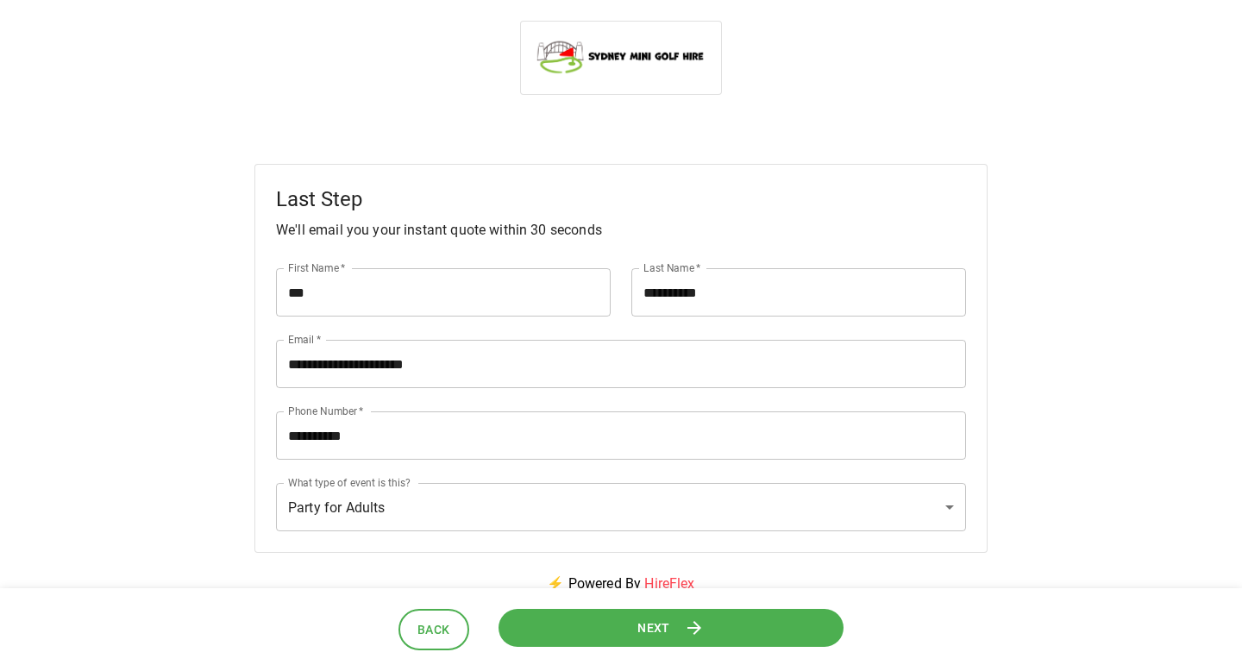
click at [670, 629] on button "Next" at bounding box center [671, 627] width 349 height 39
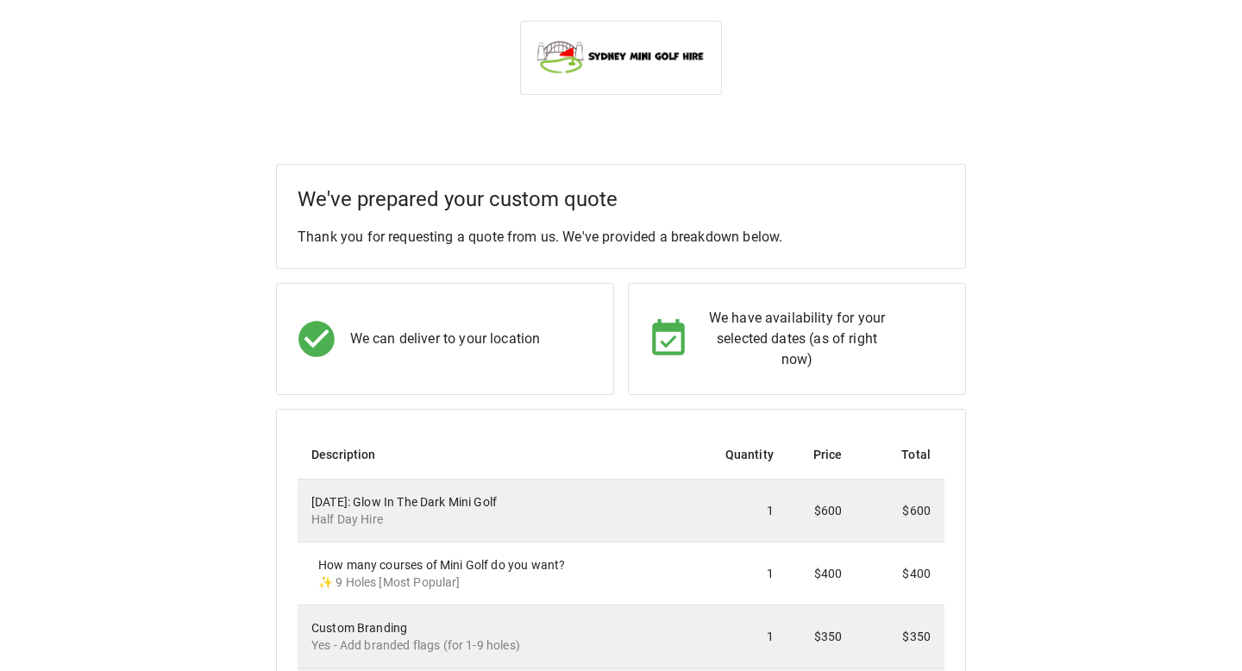
scroll to position [362, 0]
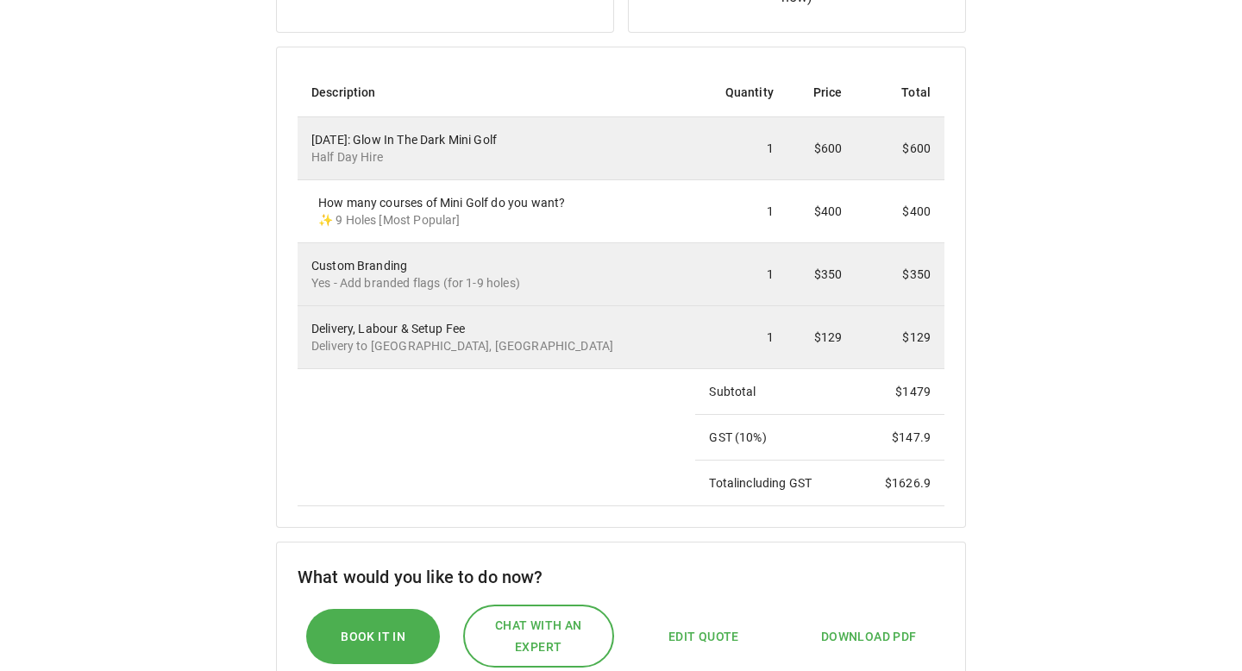
click at [695, 626] on span "Edit Quote" at bounding box center [703, 637] width 71 height 22
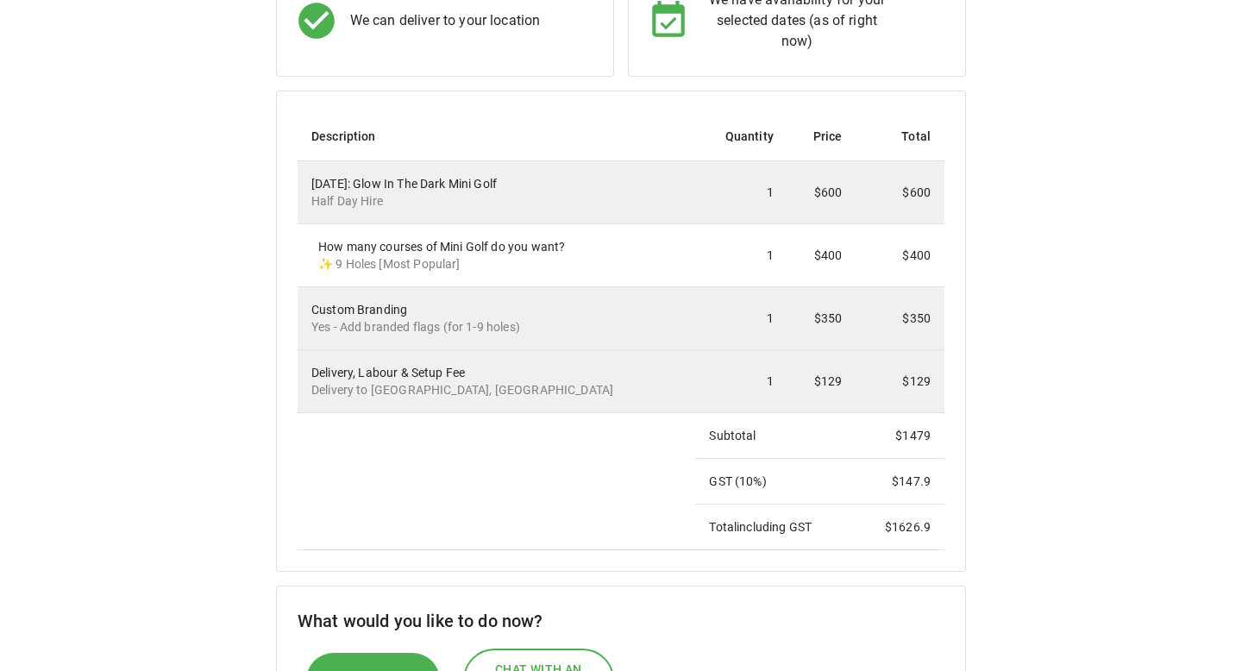
select select "*"
select select "****"
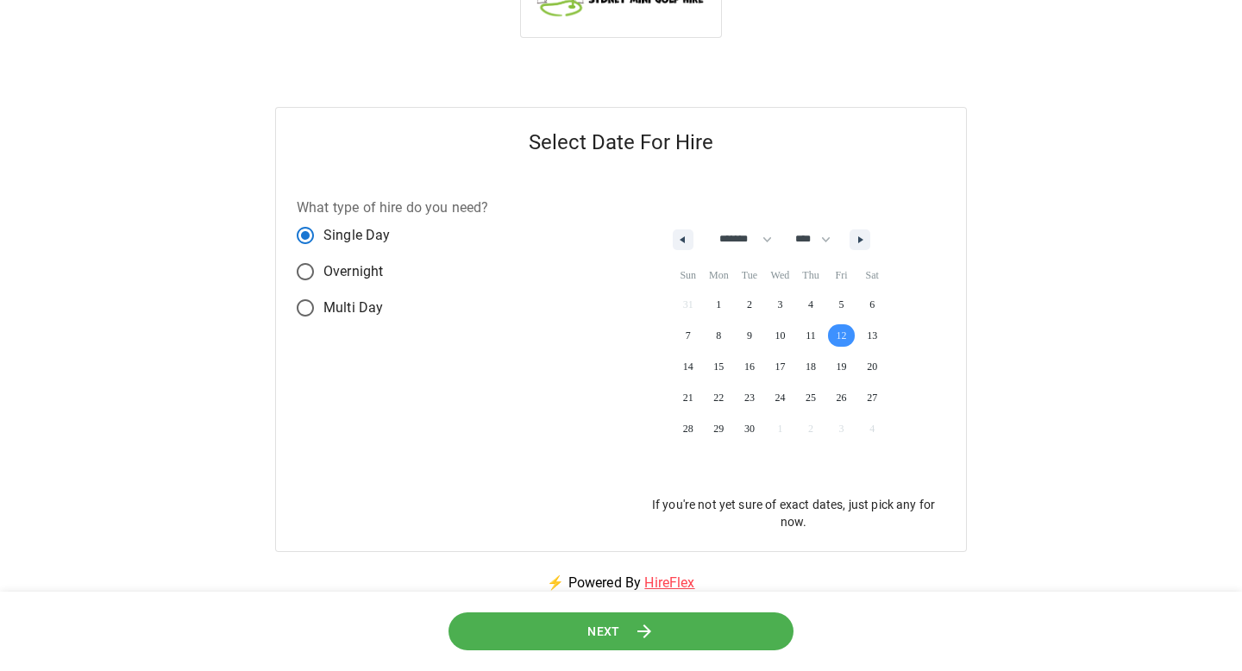
scroll to position [0, 0]
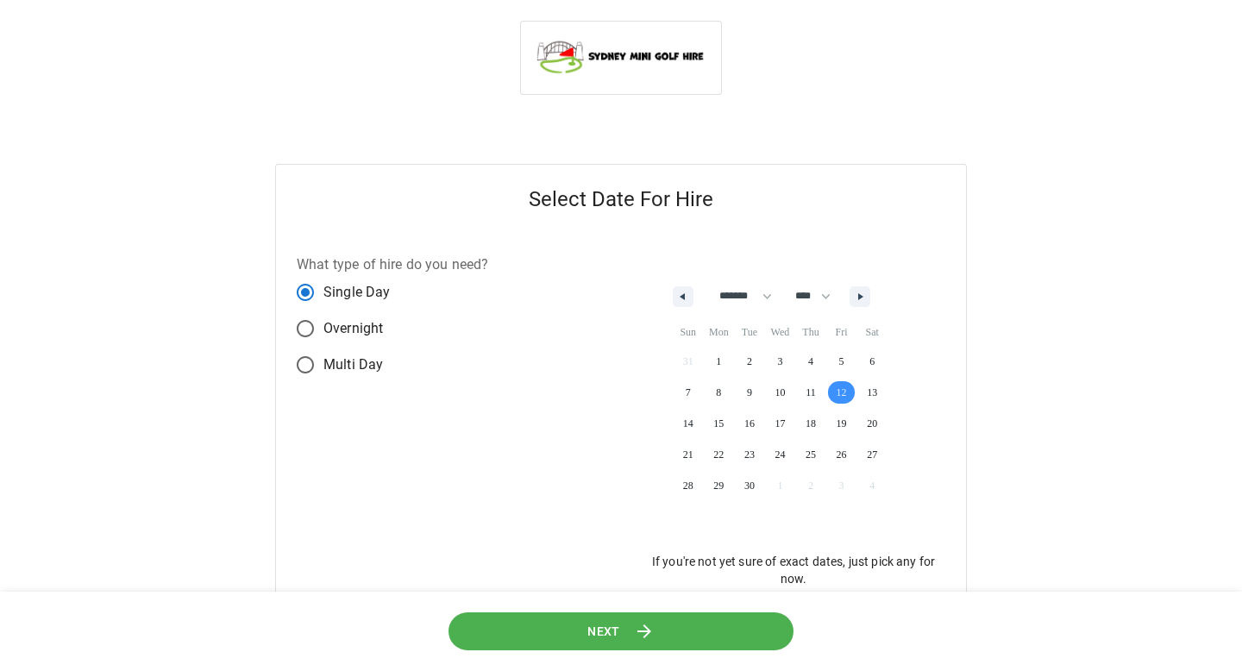
click at [354, 328] on span "Overnight" at bounding box center [352, 328] width 59 height 21
select select "*"
select select "****"
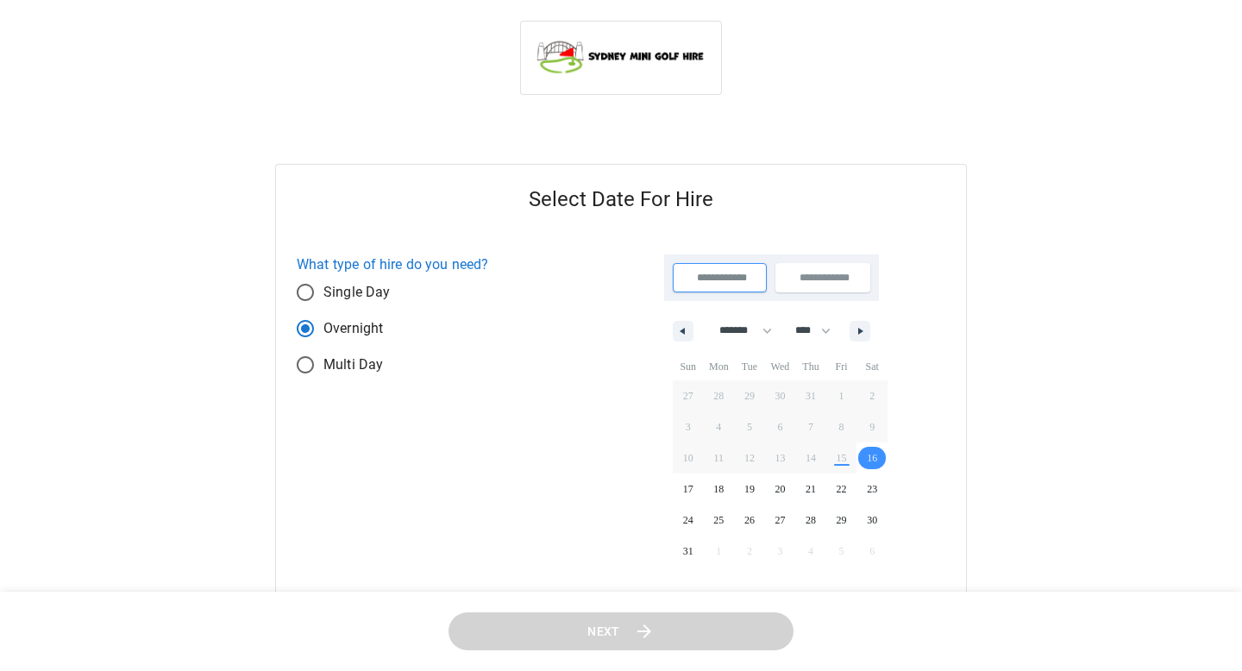
click at [353, 292] on span "Single Day" at bounding box center [356, 292] width 67 height 21
select select "*"
select select "****"
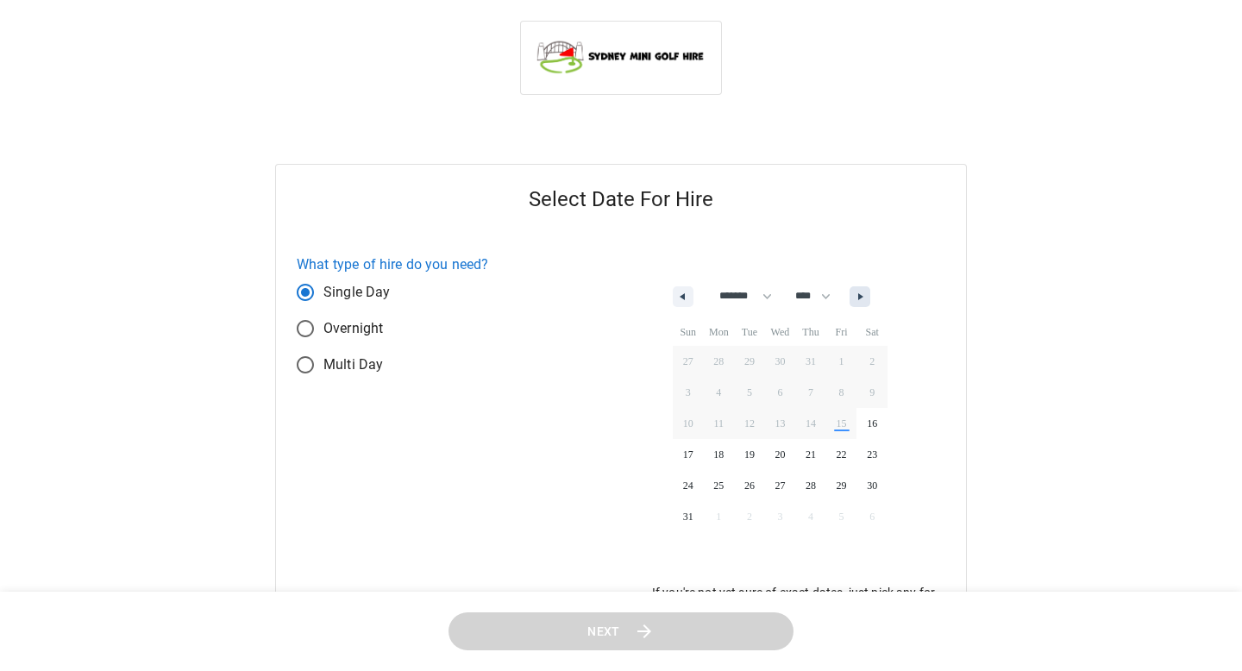
click at [867, 300] on button "button" at bounding box center [859, 296] width 21 height 21
select select "*"
click at [845, 400] on span "12" at bounding box center [841, 392] width 31 height 22
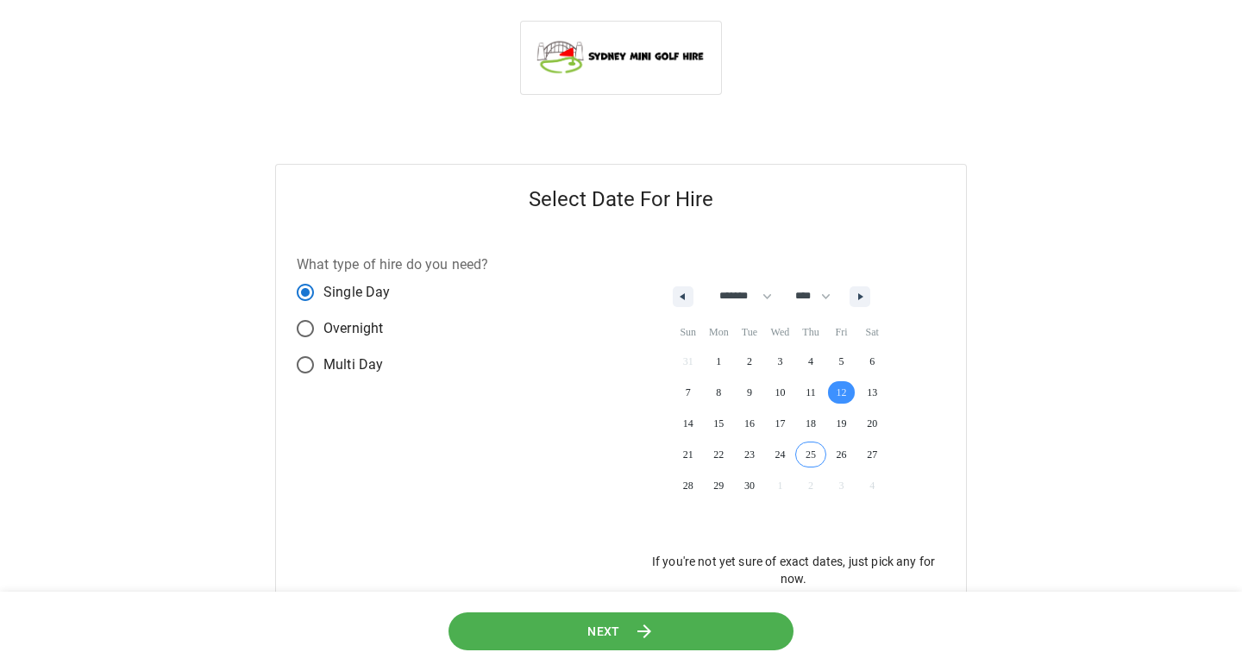
click at [673, 644] on button "Next" at bounding box center [620, 630] width 345 height 39
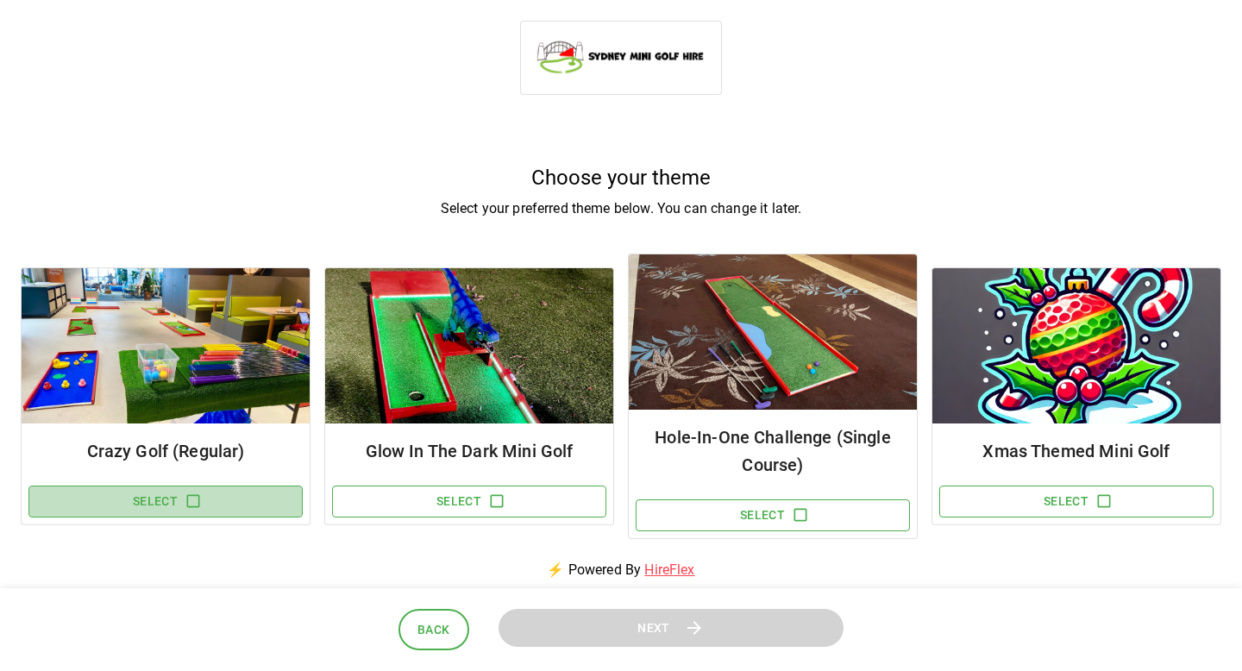
click at [205, 514] on button "Select" at bounding box center [165, 501] width 274 height 32
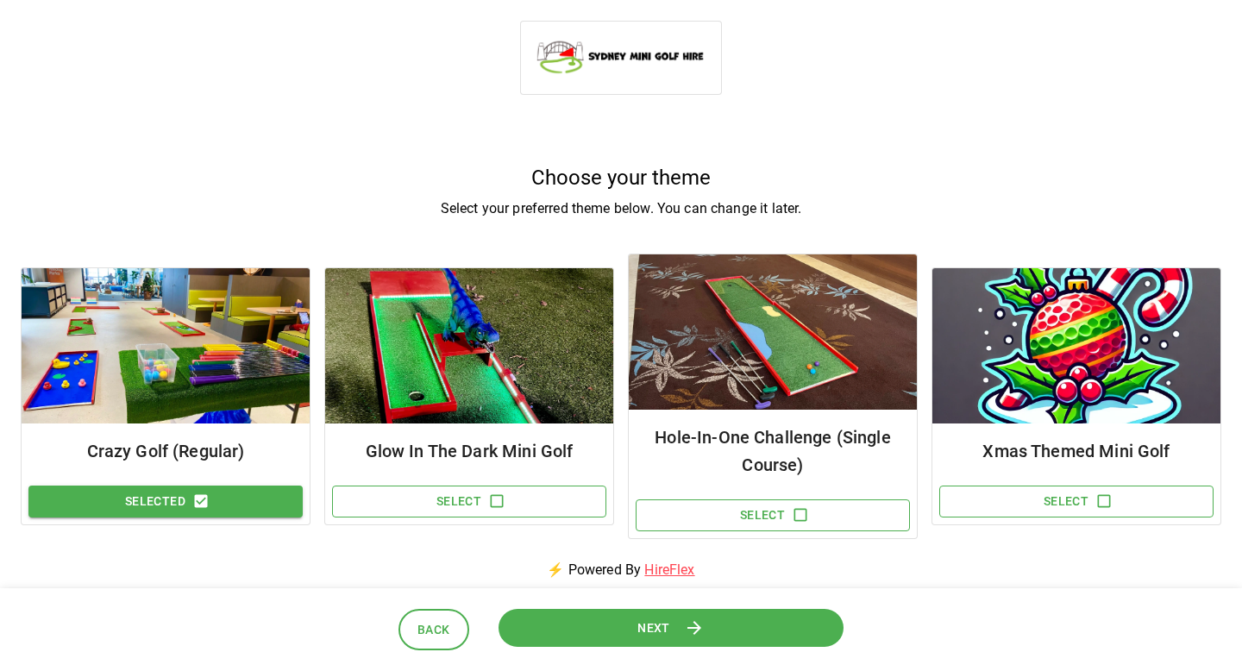
click at [544, 619] on button "Next" at bounding box center [670, 627] width 345 height 39
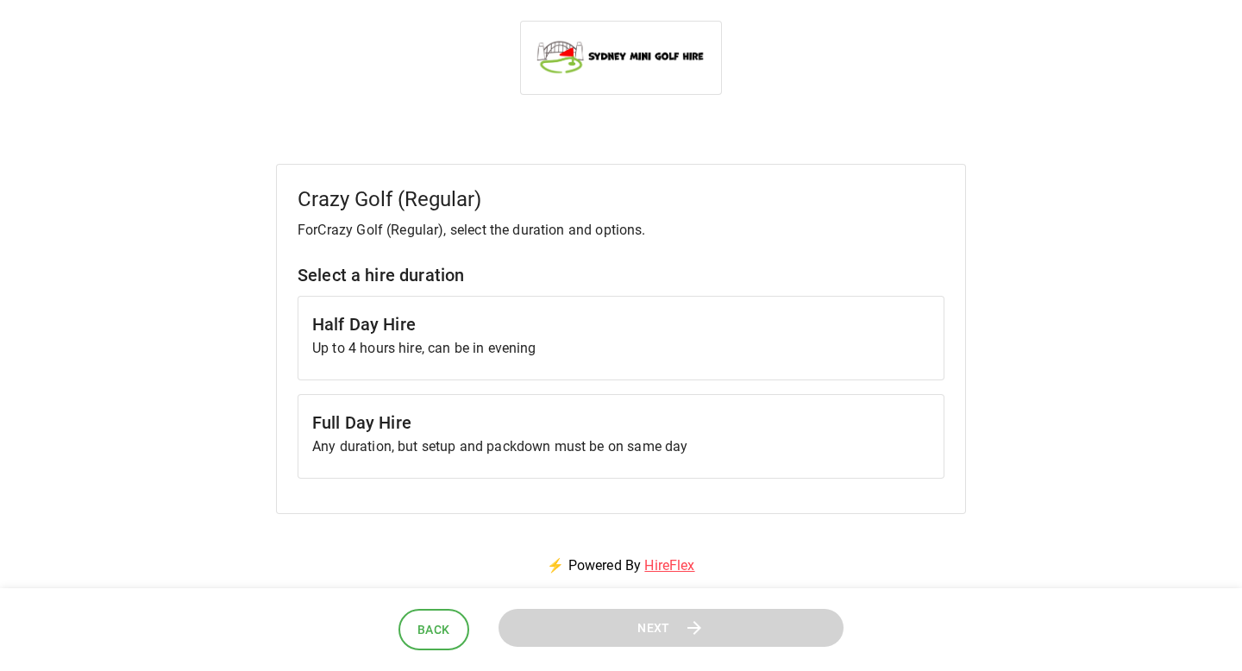
click at [557, 416] on h6 "Full Day Hire" at bounding box center [620, 423] width 617 height 28
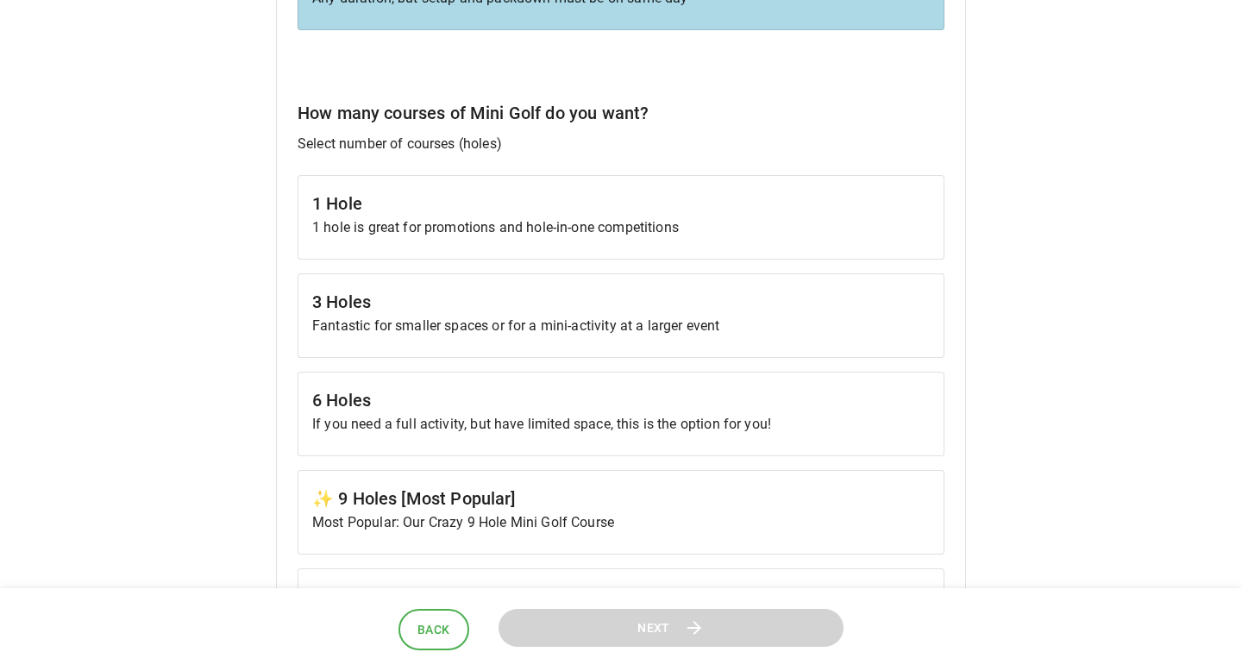
click at [588, 327] on p "Fantastic for smaller spaces or for a mini-activity at a larger event" at bounding box center [620, 326] width 617 height 21
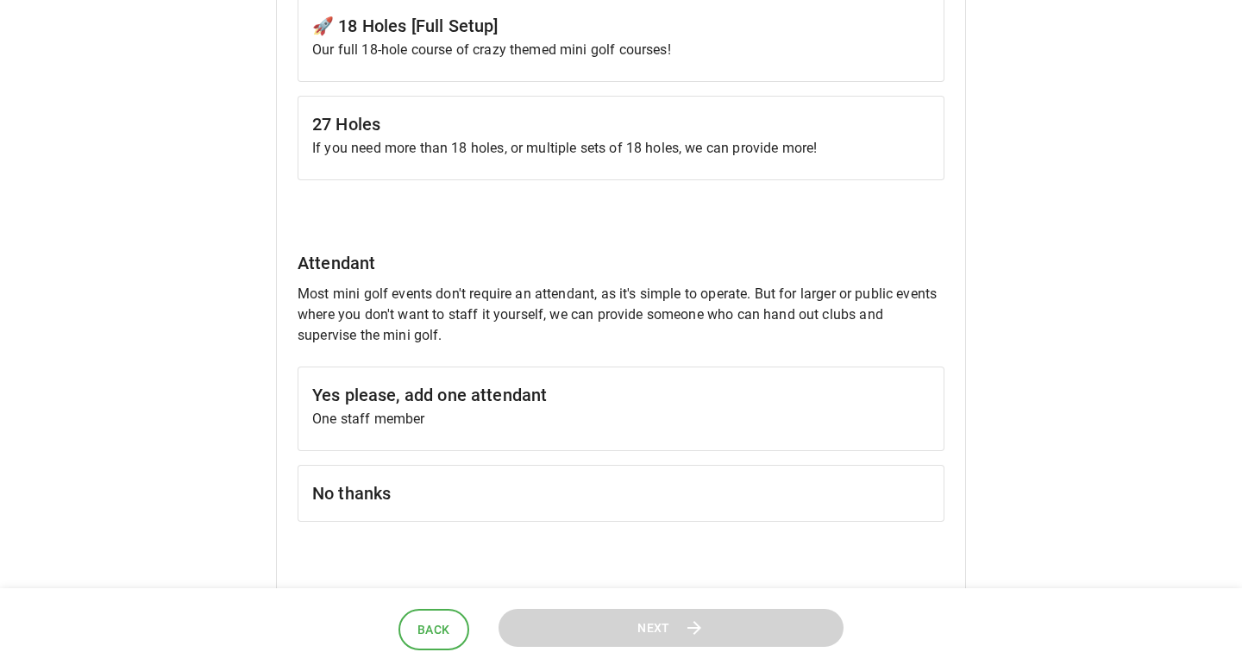
click at [615, 410] on p "One staff member" at bounding box center [620, 419] width 617 height 21
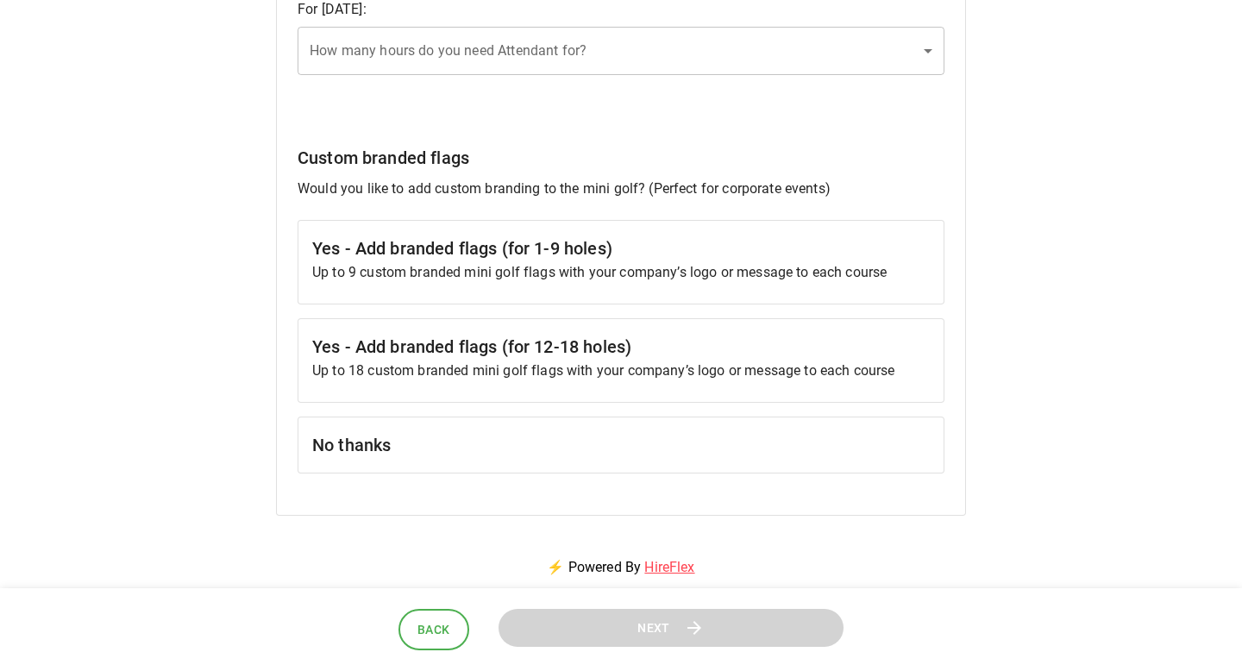
scroll to position [1579, 0]
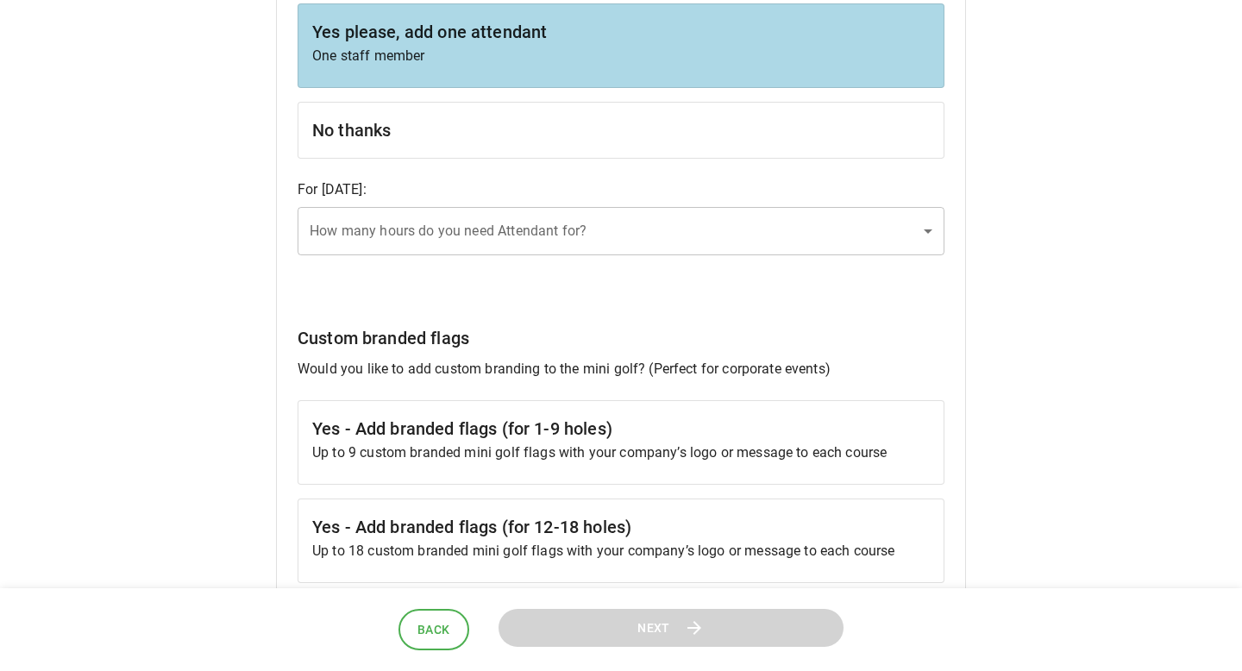
click at [622, 187] on p "For [DATE] :" at bounding box center [620, 189] width 647 height 21
click at [616, 205] on div "For [DATE] : How many hours do you need Attendant for? ​ How many hours do you …" at bounding box center [620, 217] width 647 height 76
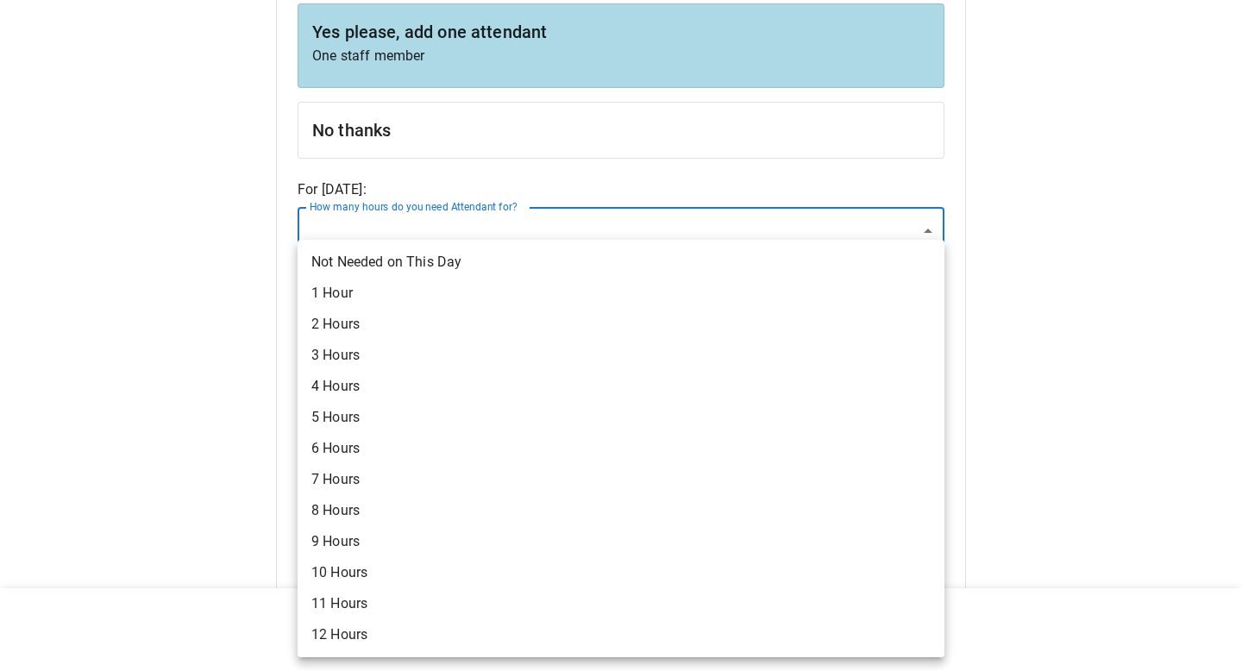
click at [486, 442] on li "6 Hours" at bounding box center [620, 448] width 647 height 31
type input "*"
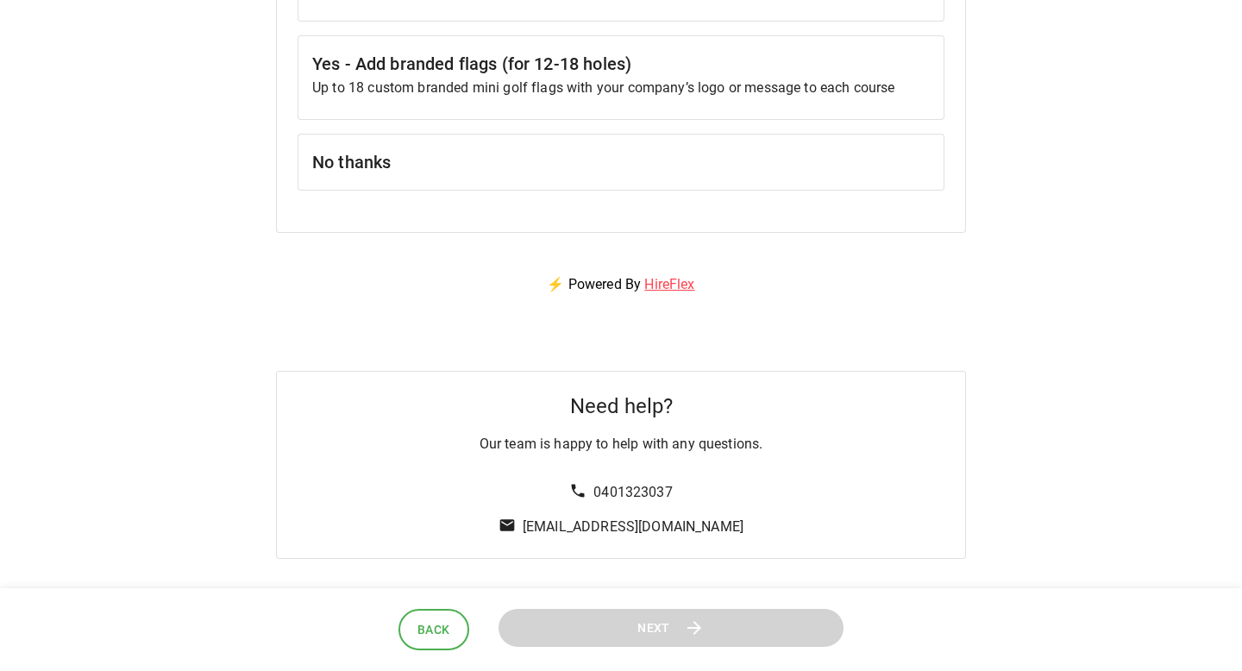
scroll to position [1944, 0]
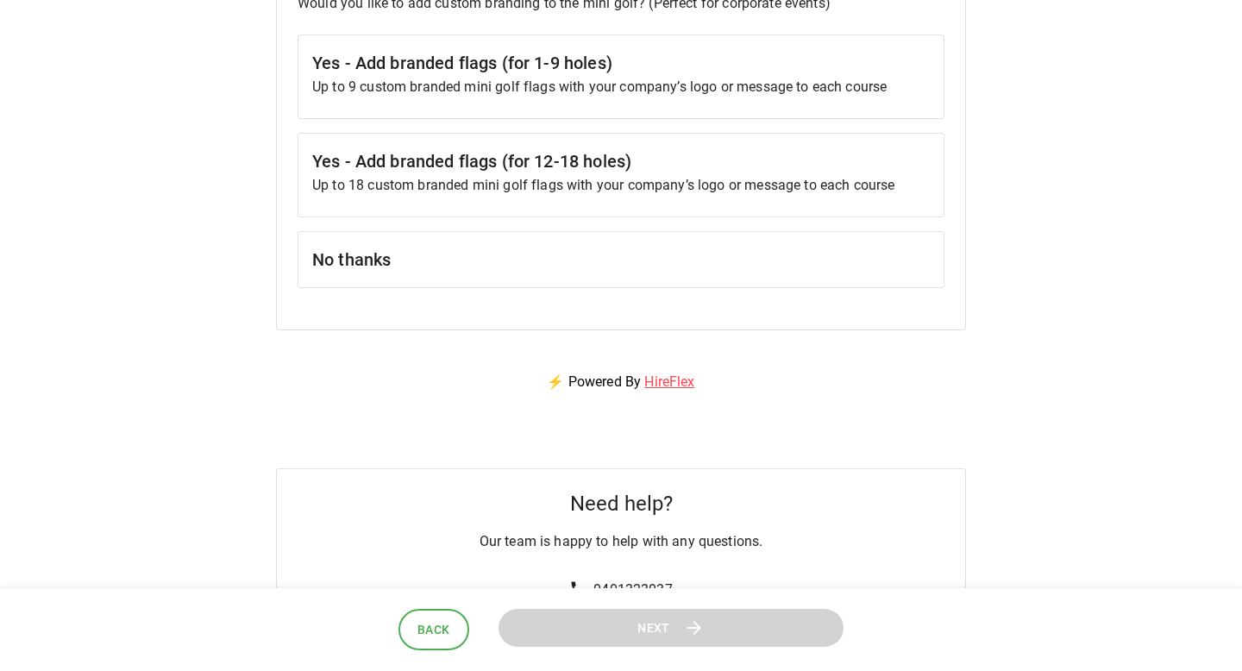
click at [529, 282] on div "No thanks" at bounding box center [620, 259] width 647 height 57
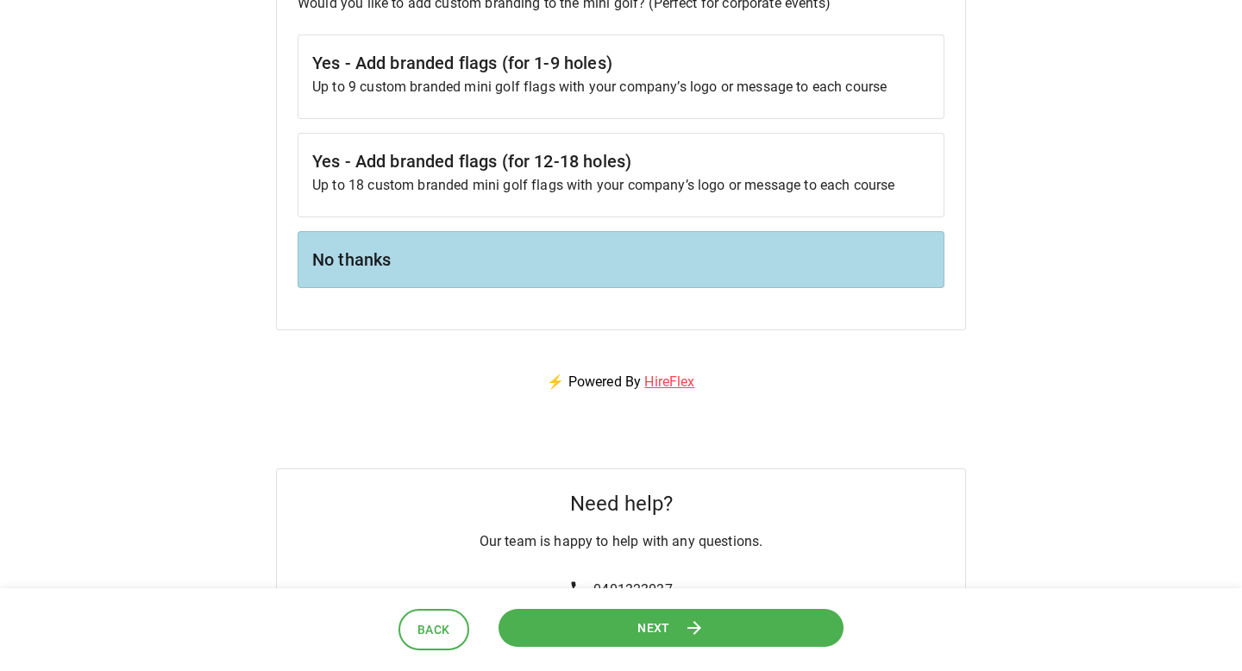
click at [575, 618] on button "Next" at bounding box center [671, 627] width 353 height 39
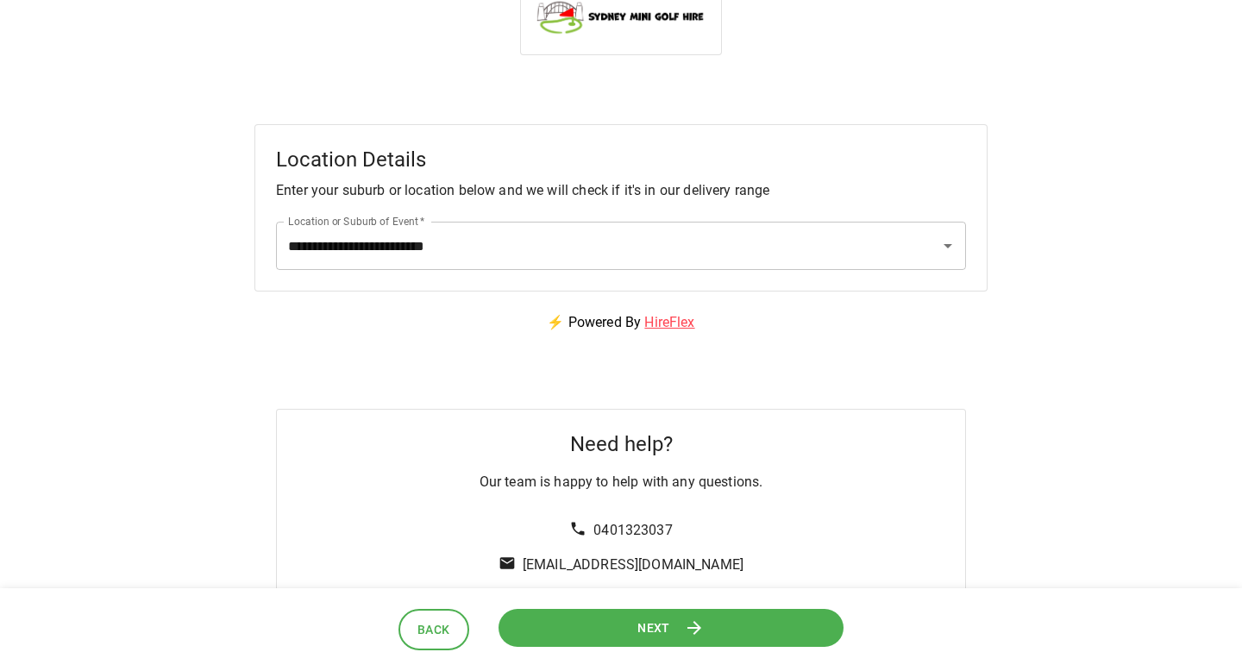
scroll to position [0, 0]
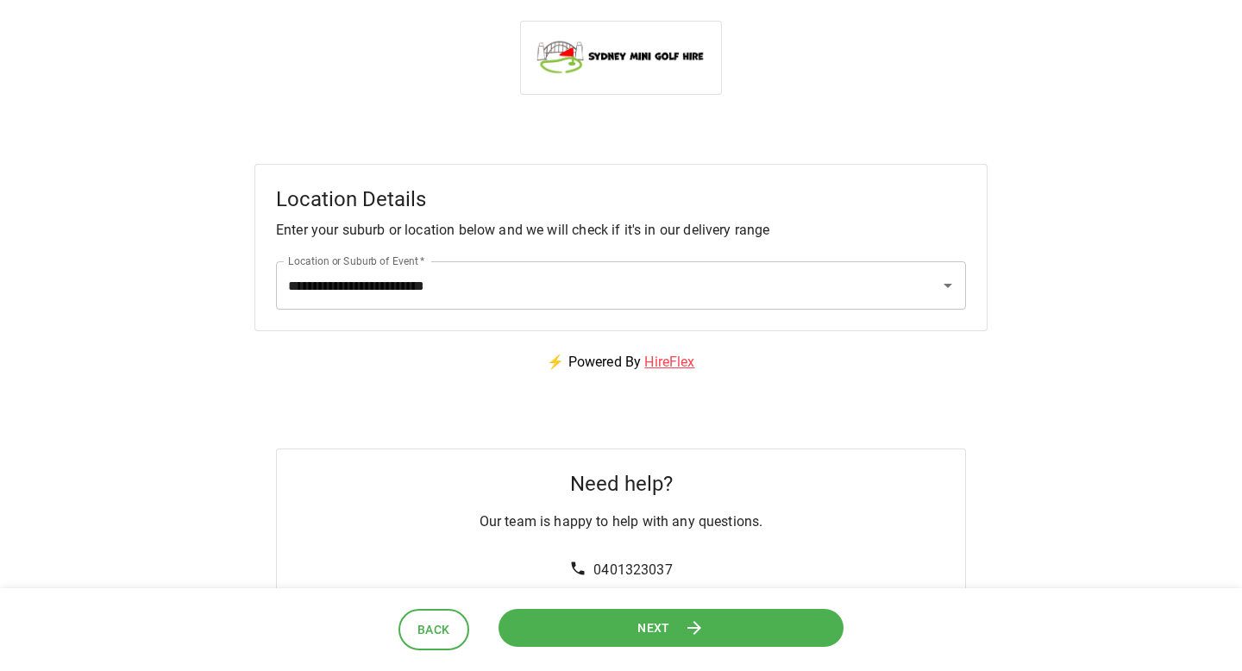
click at [582, 621] on button "Next" at bounding box center [670, 627] width 345 height 39
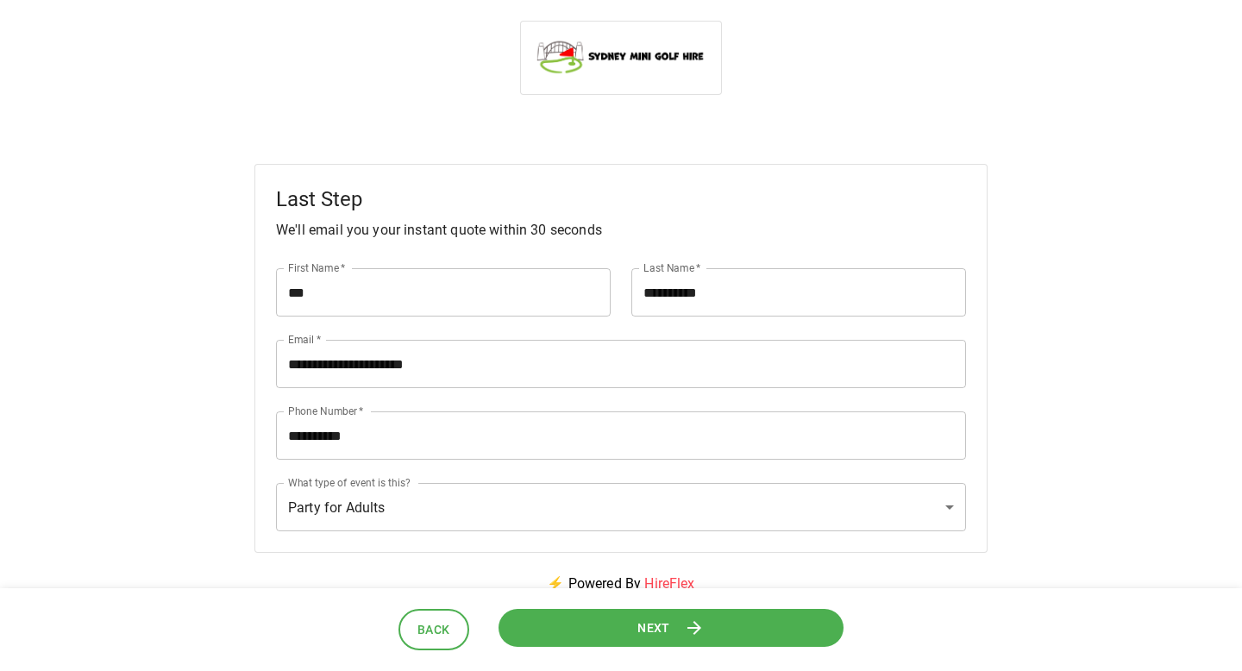
click at [582, 621] on button "Next" at bounding box center [670, 627] width 345 height 39
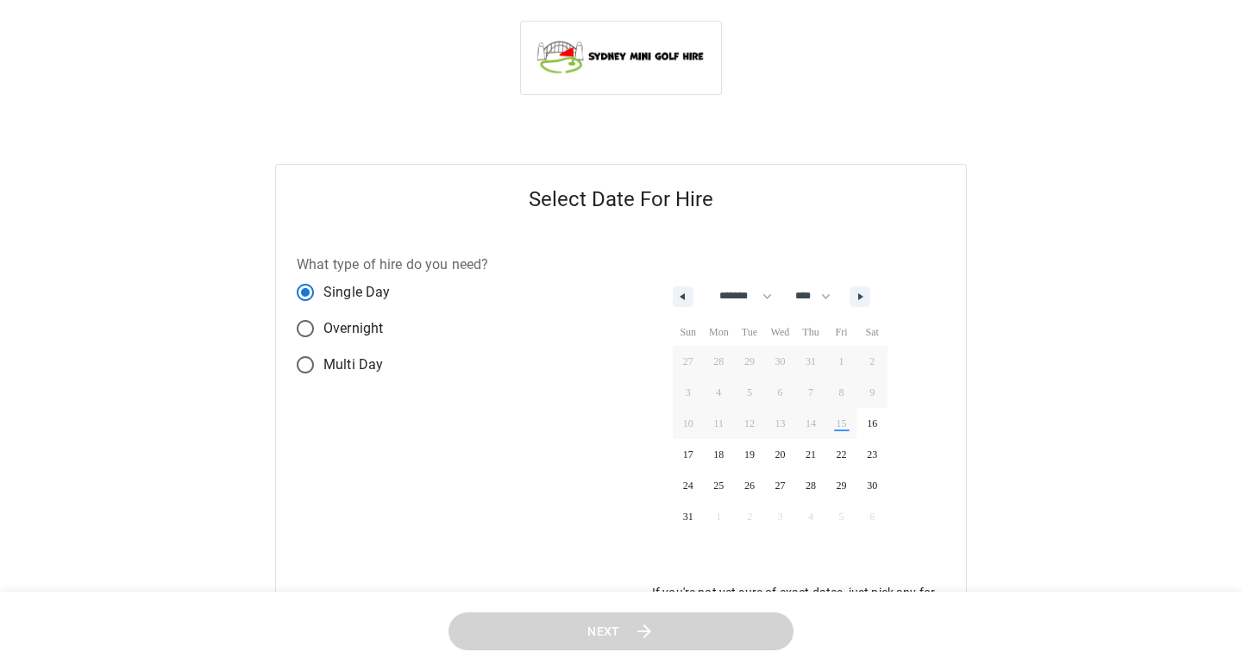
select select "*"
select select "****"
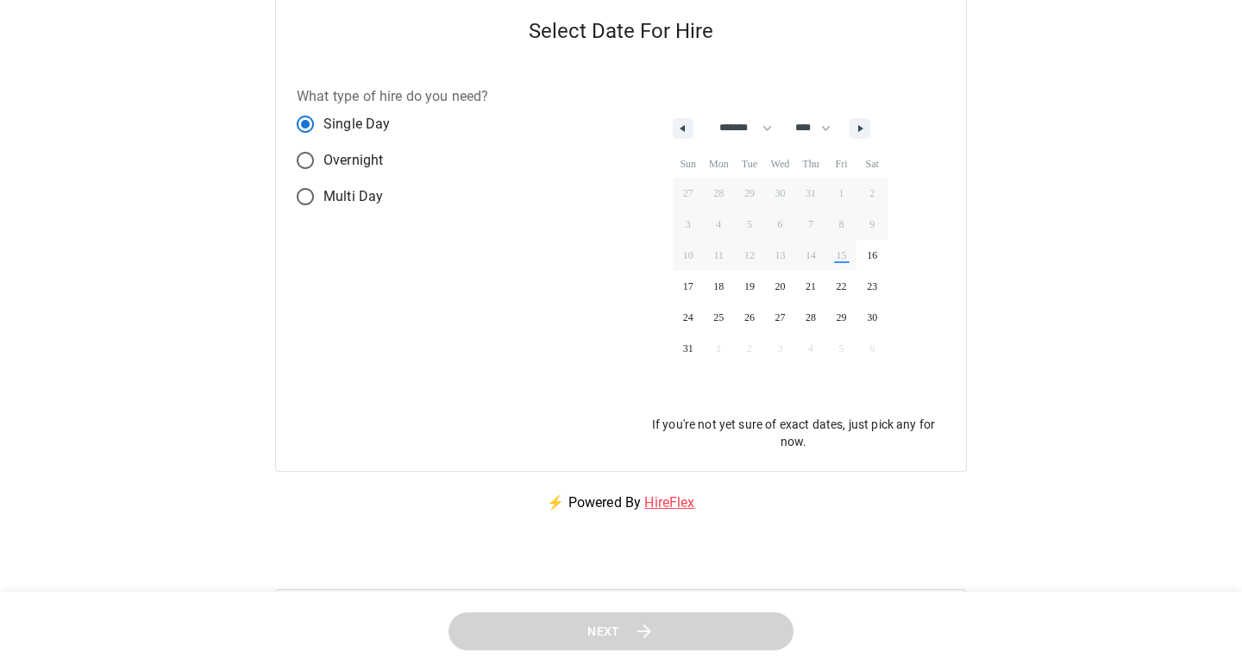
scroll to position [75, 0]
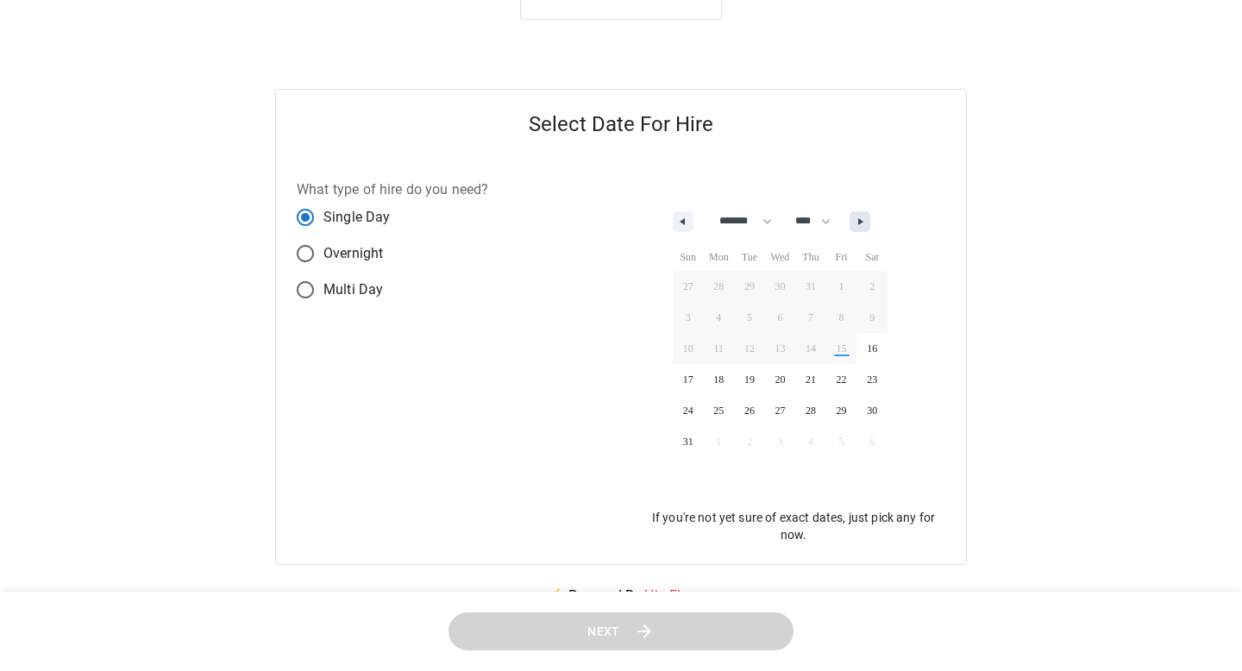
click at [861, 219] on button "button" at bounding box center [859, 221] width 21 height 21
select select "*"
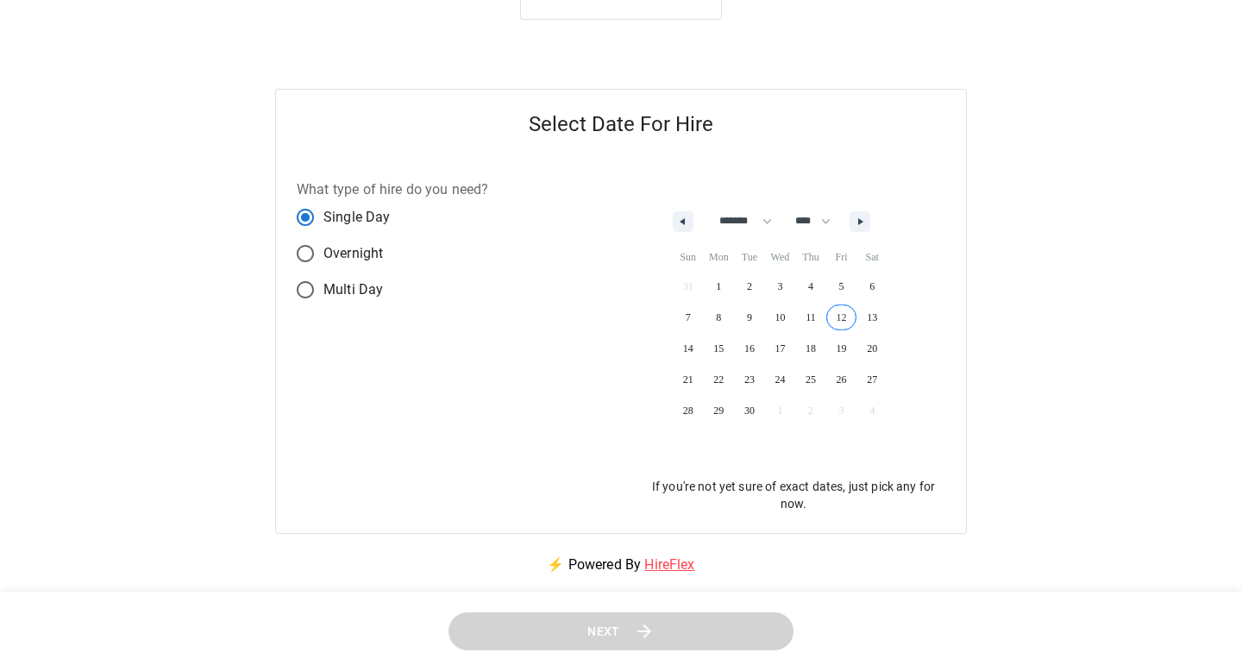
click at [843, 309] on span "12" at bounding box center [841, 317] width 31 height 22
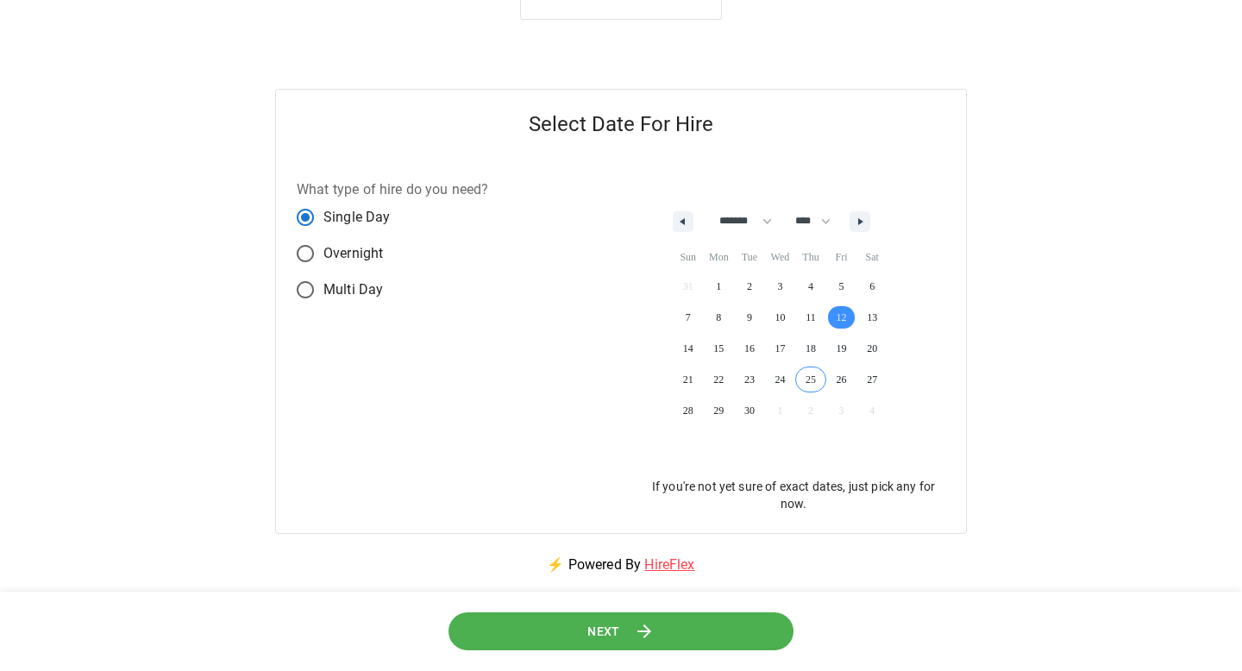
click at [654, 648] on button "Next" at bounding box center [620, 631] width 345 height 39
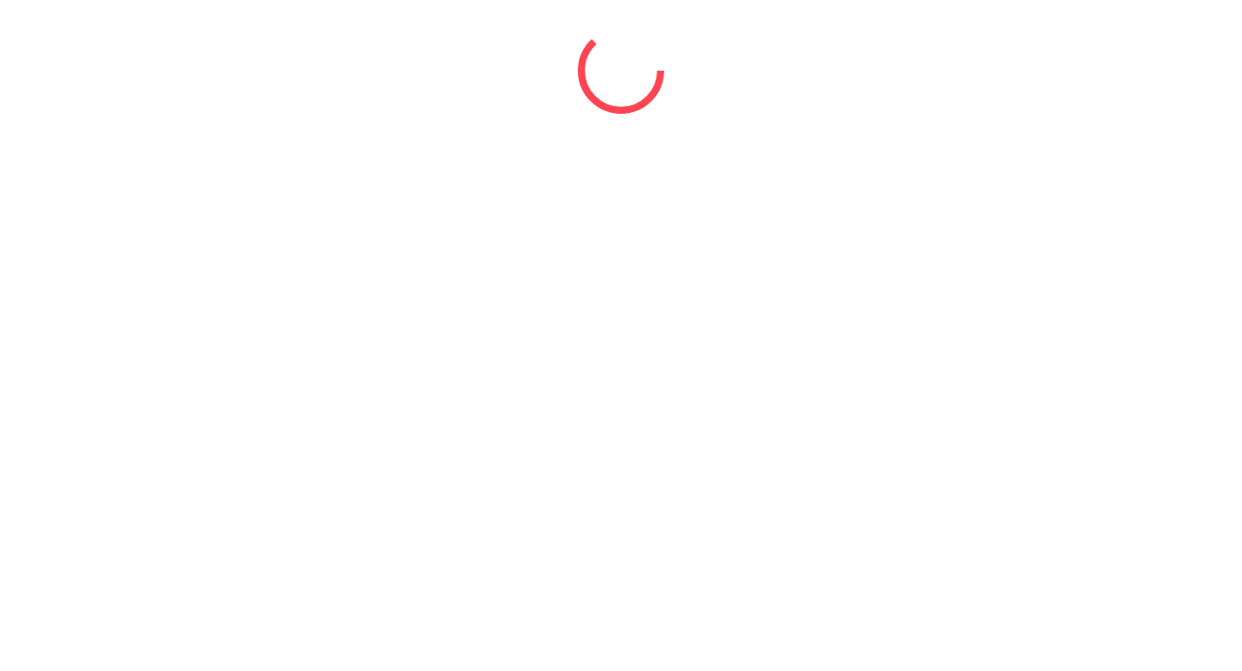
scroll to position [0, 0]
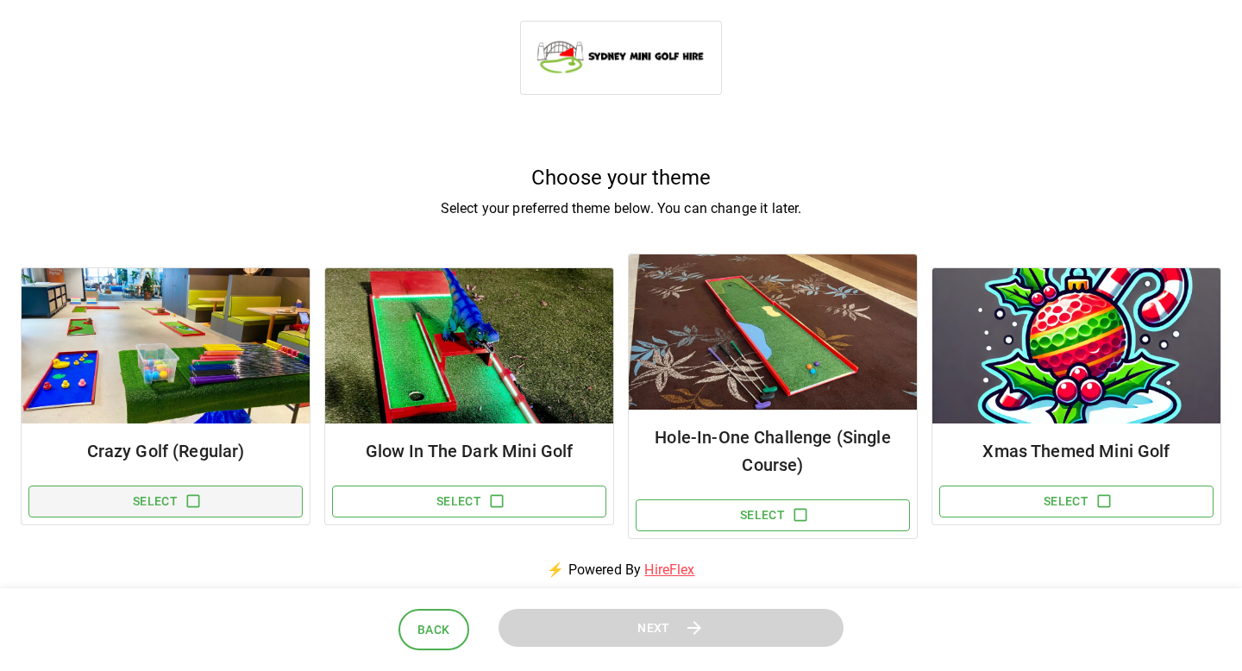
click at [205, 498] on button "Select" at bounding box center [165, 501] width 274 height 32
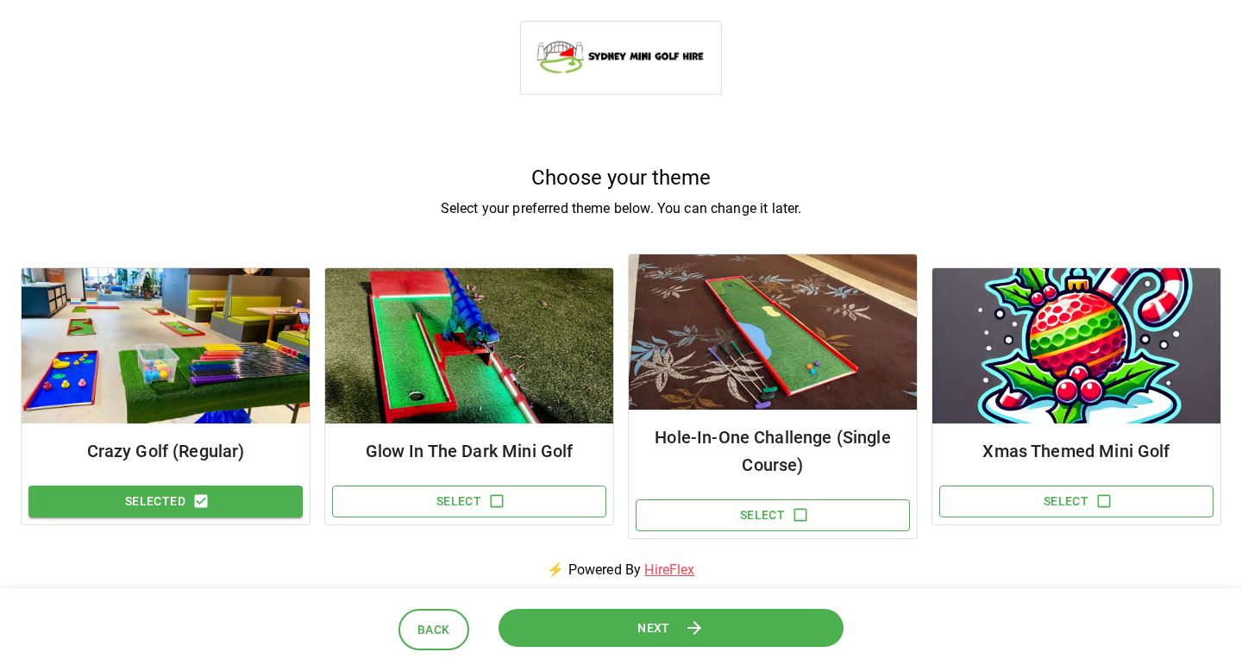
click at [534, 619] on button "Next" at bounding box center [670, 627] width 345 height 39
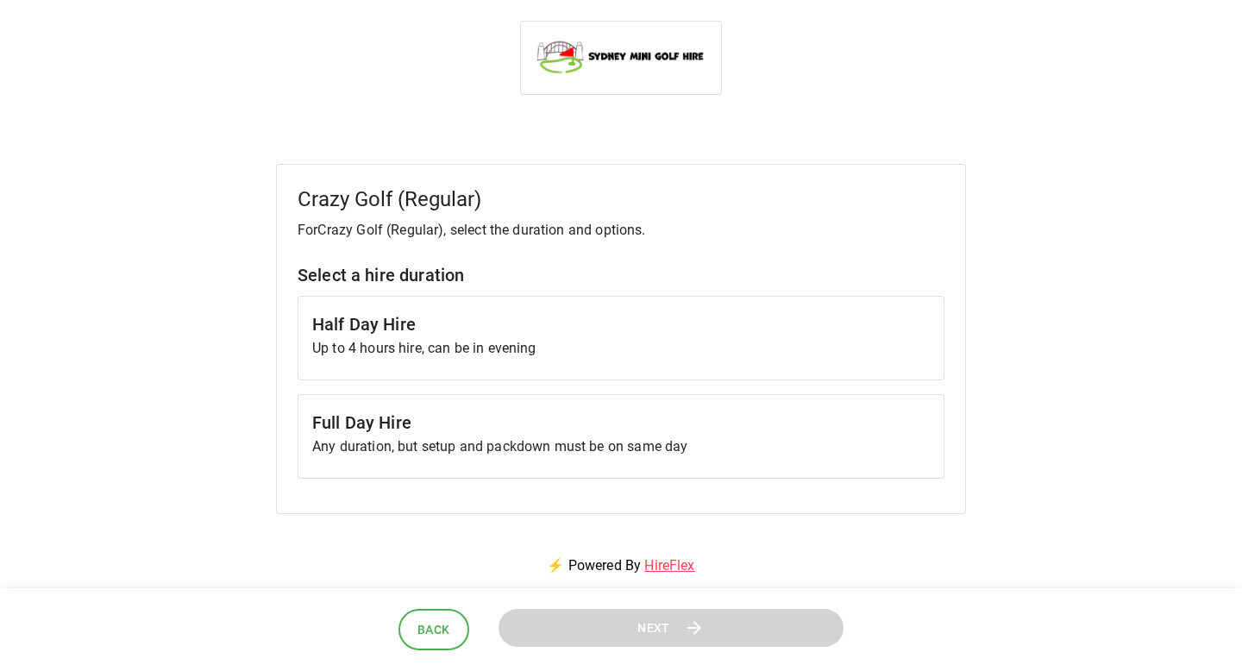
click at [518, 347] on p "Up to 4 hours hire, can be in evening" at bounding box center [620, 348] width 617 height 21
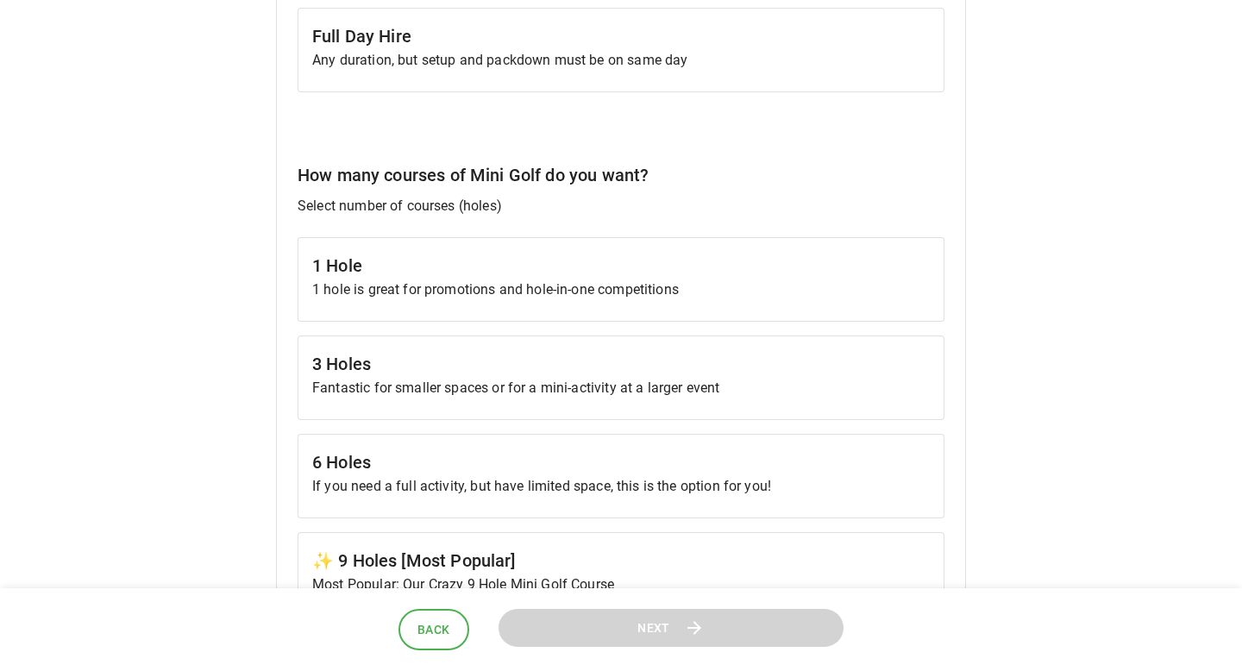
scroll to position [505, 0]
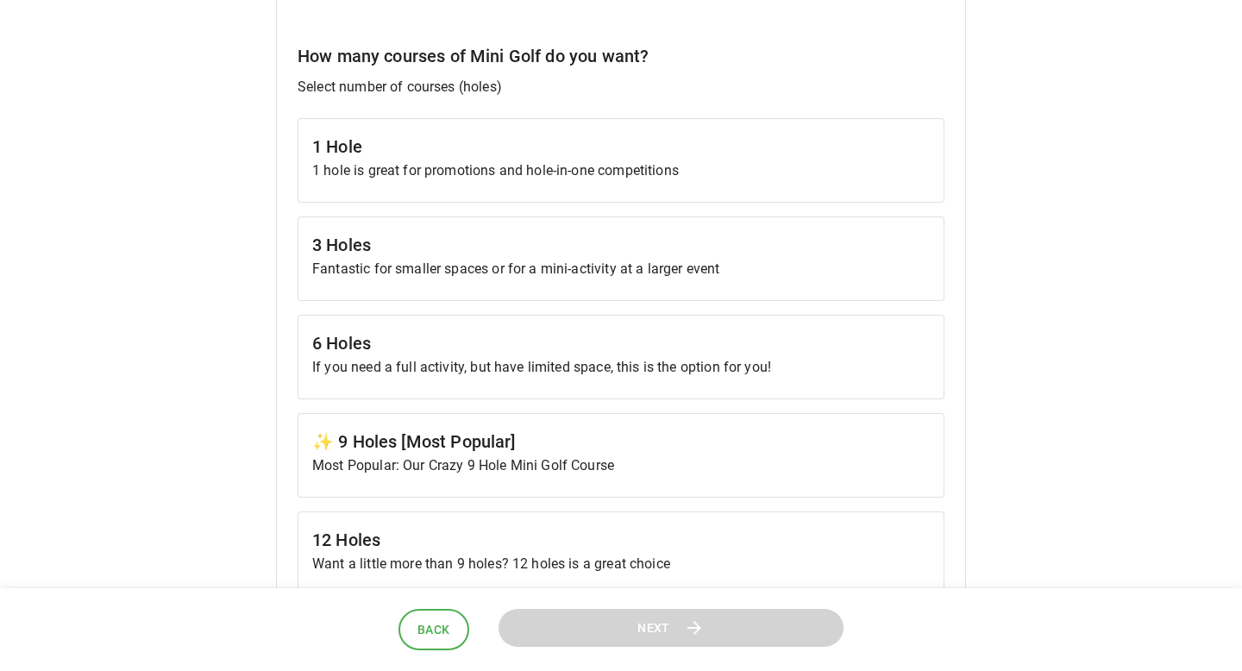
click at [607, 276] on p "Fantastic for smaller spaces or for a mini-activity at a larger event" at bounding box center [620, 269] width 617 height 21
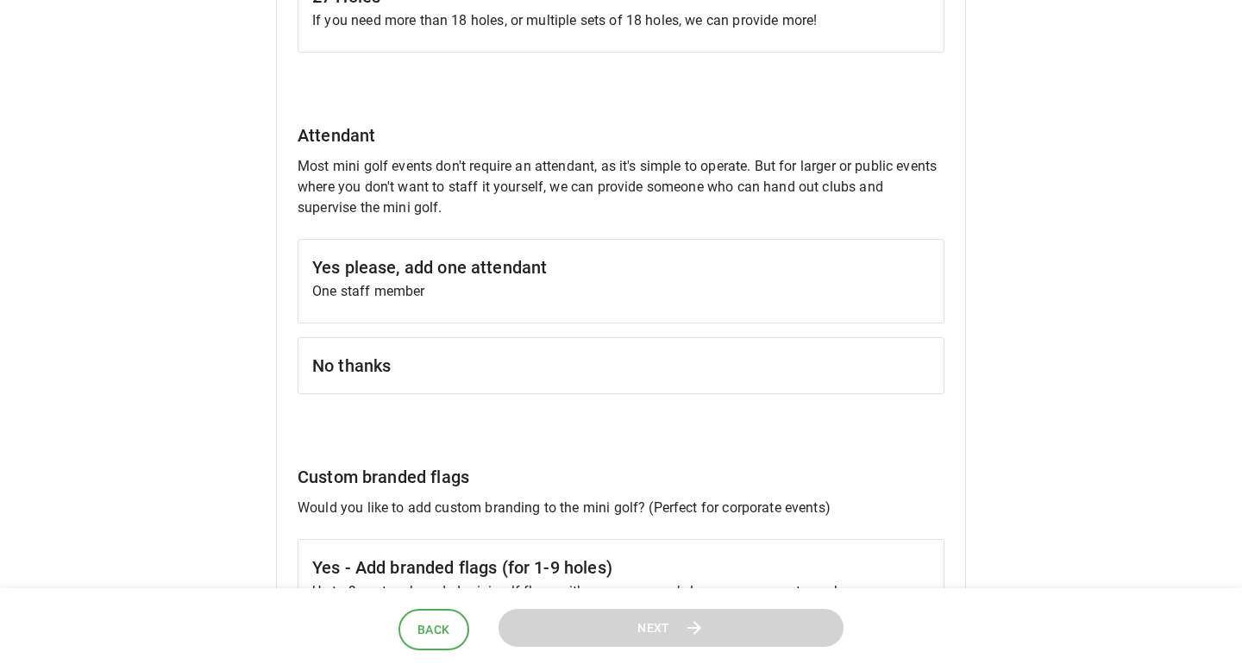
click at [573, 372] on h6 "No thanks" at bounding box center [620, 366] width 617 height 28
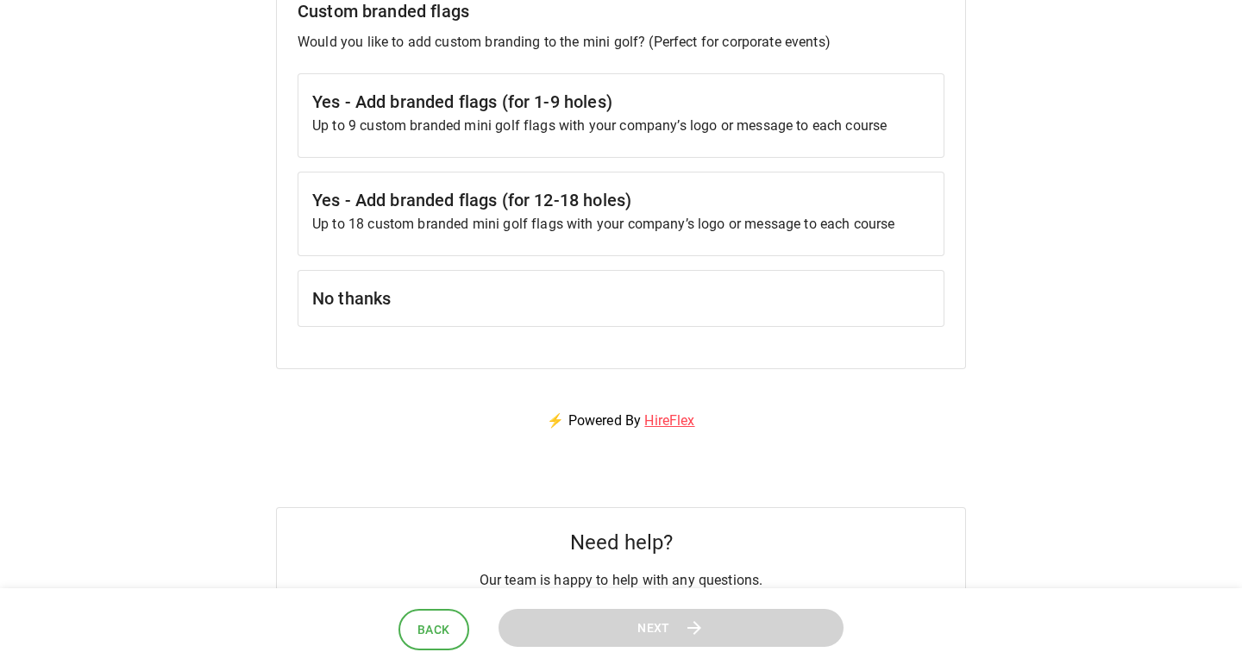
click at [592, 303] on h6 "No thanks" at bounding box center [620, 299] width 617 height 28
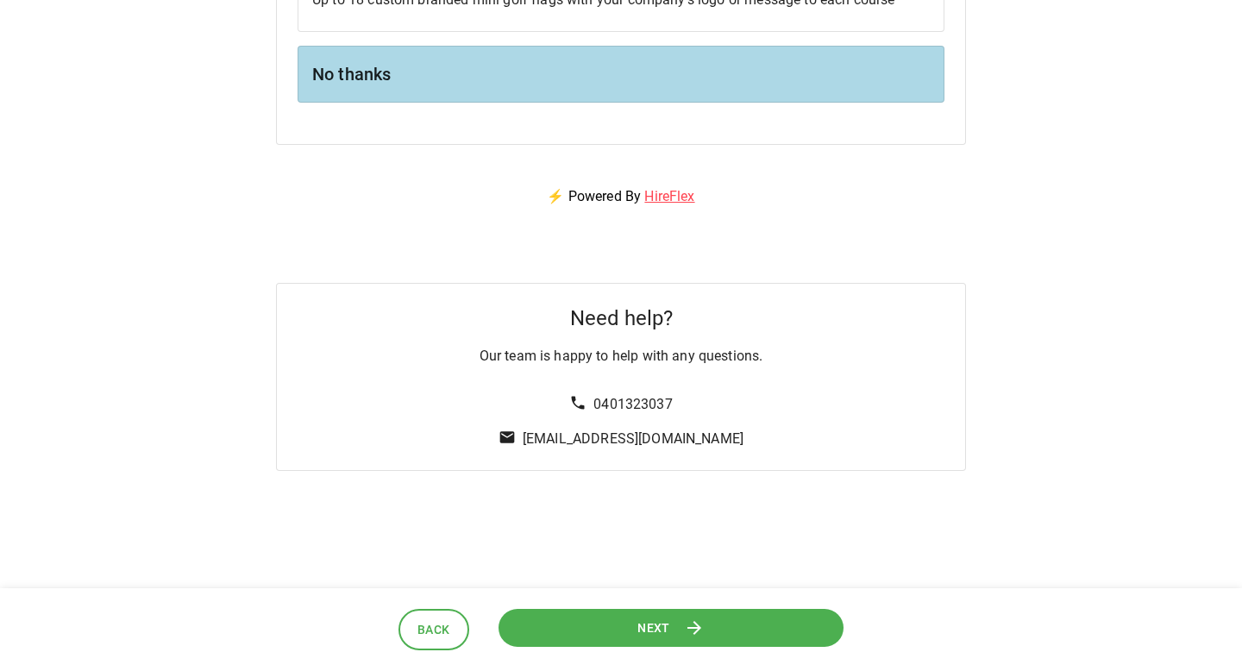
click at [630, 603] on header "Back Next" at bounding box center [621, 630] width 1242 height 84
click at [629, 620] on button "Next" at bounding box center [670, 627] width 345 height 39
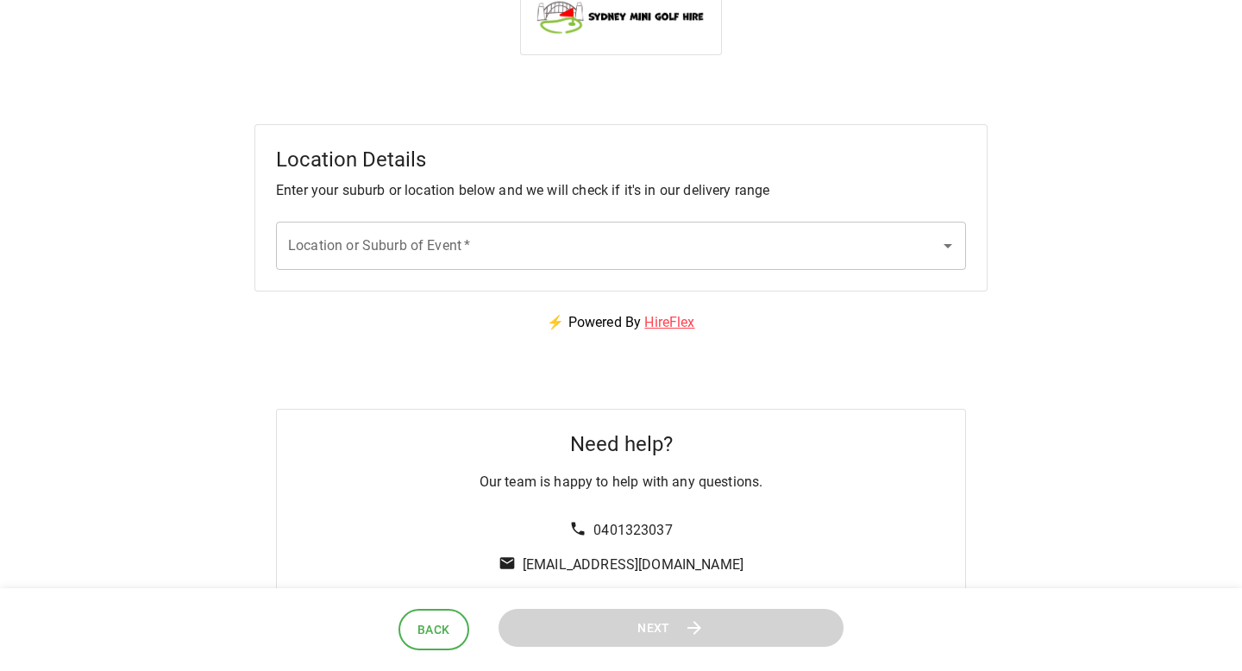
scroll to position [0, 0]
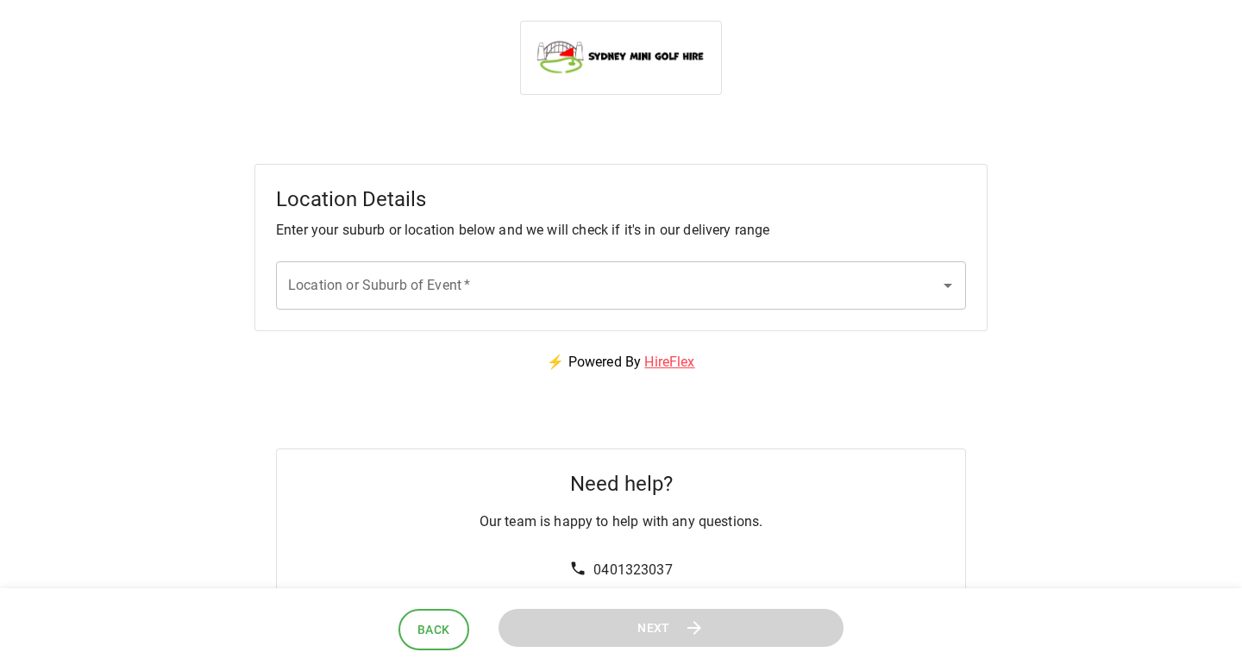
click at [613, 242] on div "Location Details Enter your suburb or location below and we will check if it's …" at bounding box center [620, 247] width 733 height 167
click at [612, 272] on input "Location or Suburb of Event   *" at bounding box center [608, 285] width 648 height 33
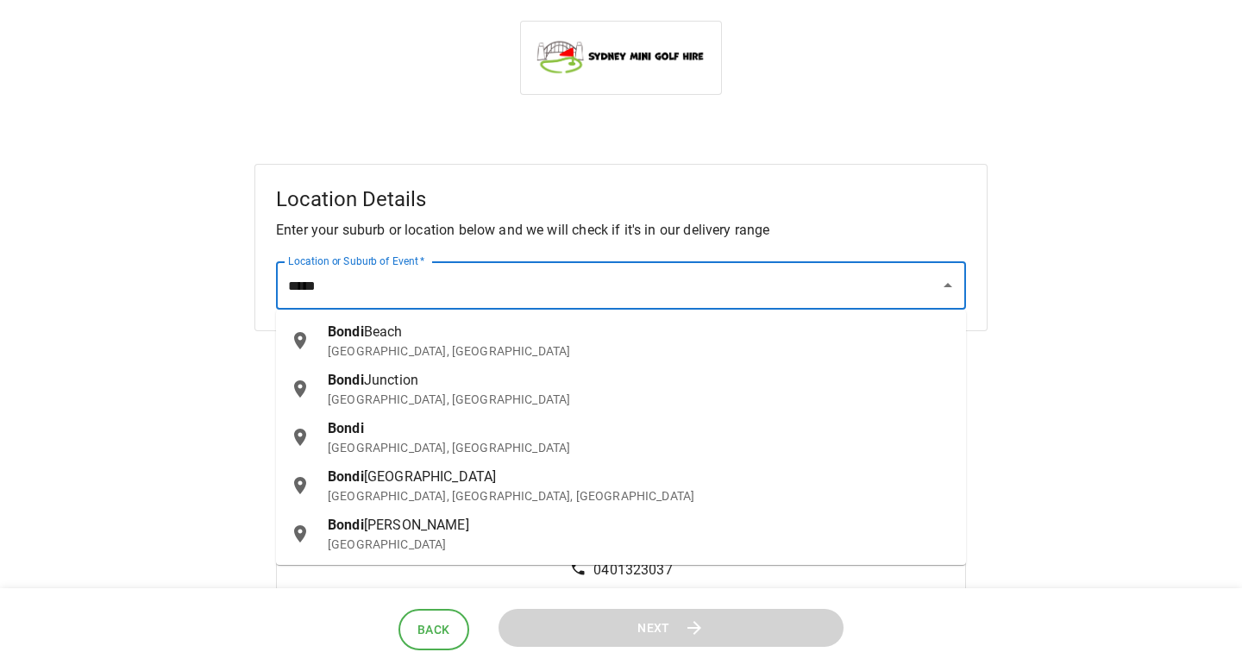
click at [408, 351] on p "[GEOGRAPHIC_DATA], [GEOGRAPHIC_DATA]" at bounding box center [640, 350] width 624 height 17
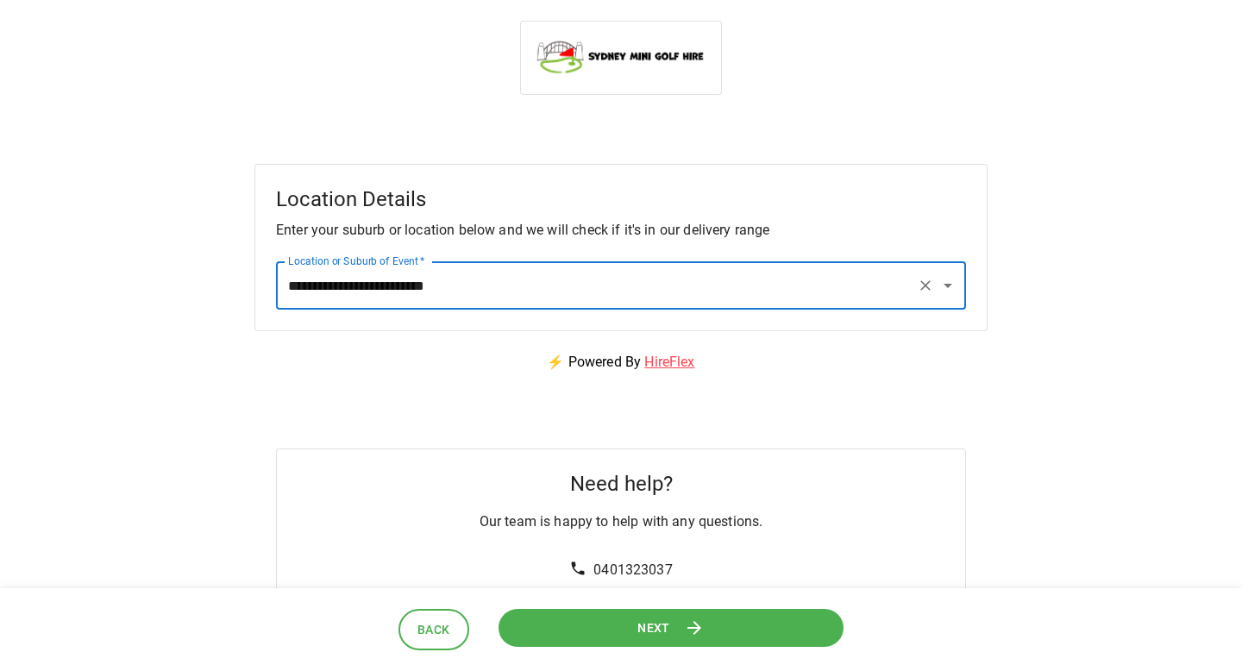
type input "**********"
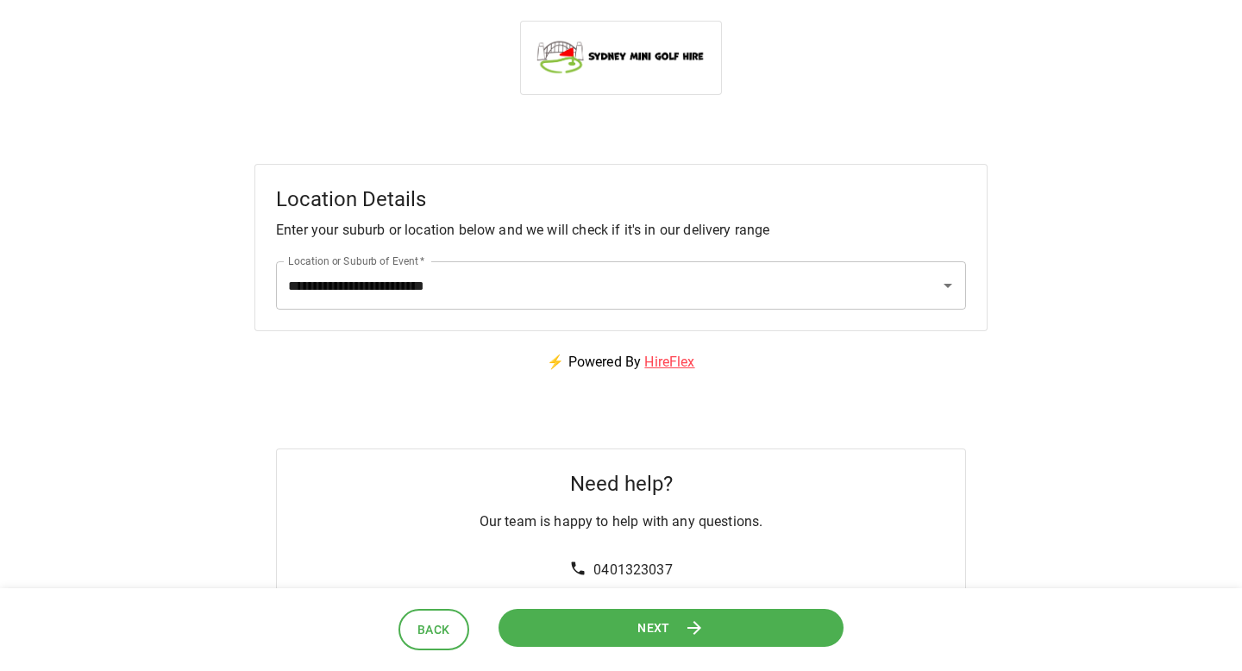
click at [588, 624] on button "Next" at bounding box center [670, 627] width 345 height 39
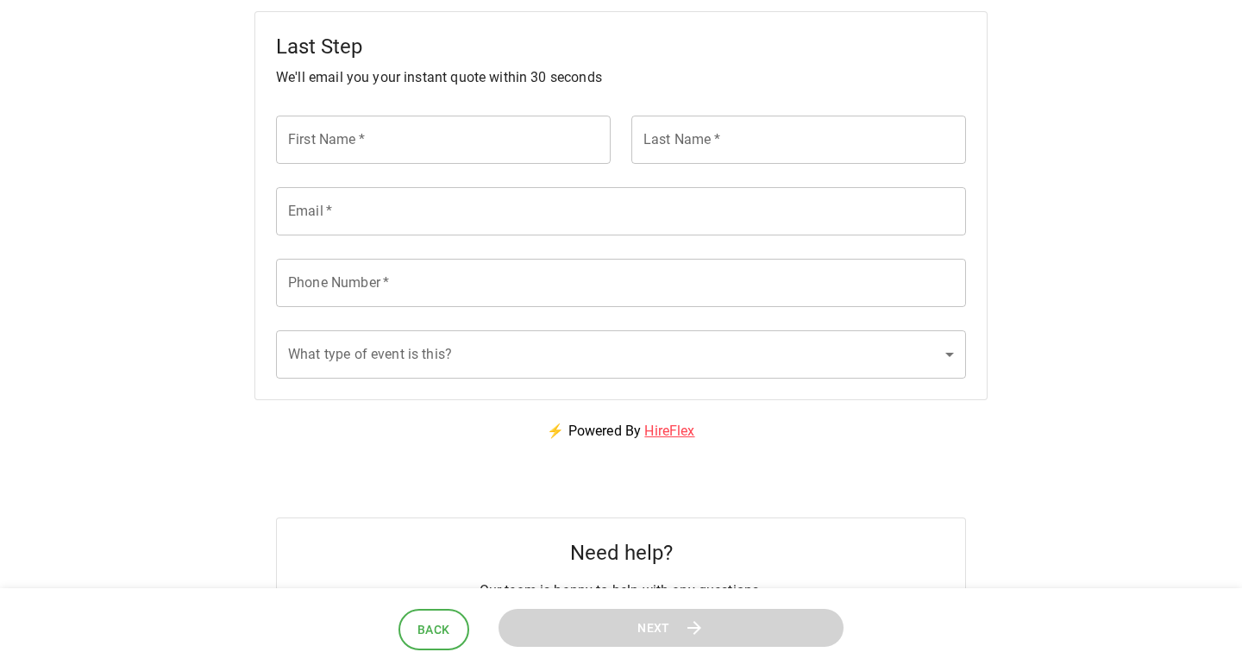
scroll to position [321, 0]
